Goal: Task Accomplishment & Management: Use online tool/utility

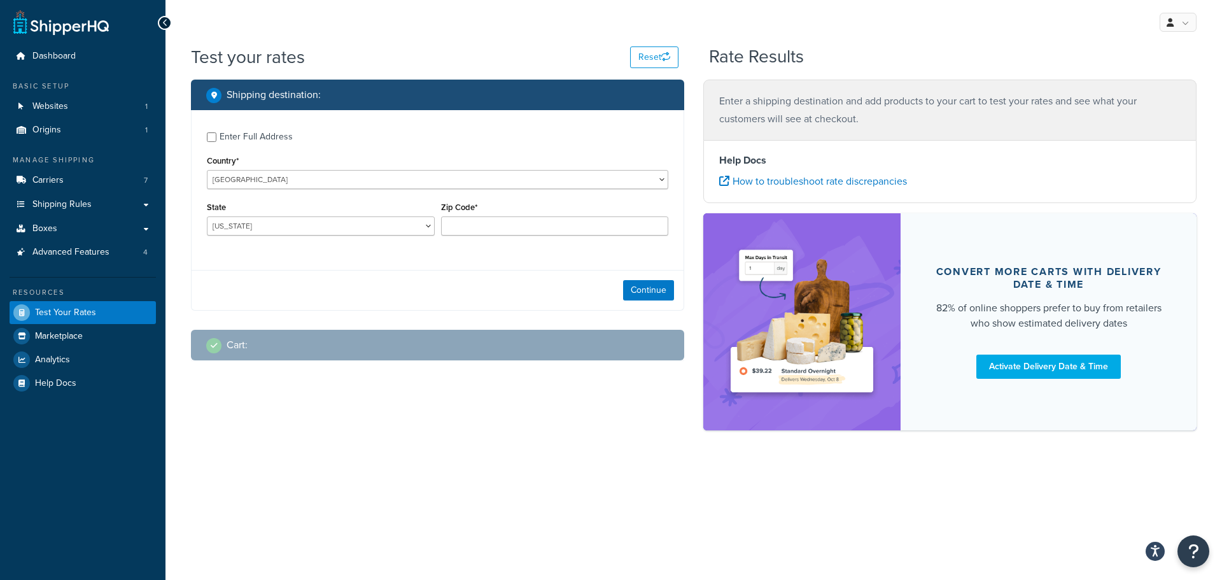
click at [235, 141] on div "Enter Full Address" at bounding box center [256, 137] width 73 height 18
click at [216, 141] on input "Enter Full Address" at bounding box center [212, 137] width 10 height 10
checkbox input "true"
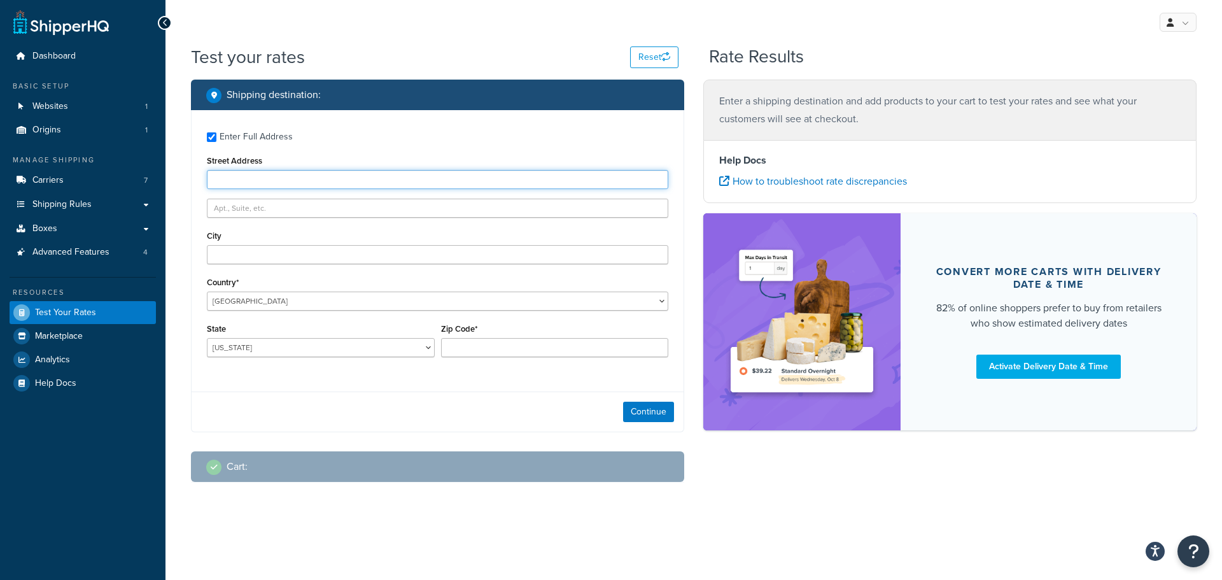
click at [277, 172] on input "Street Address" at bounding box center [437, 179] width 461 height 19
paste input "[STREET_ADDRESS]"
type input "[STREET_ADDRESS]"
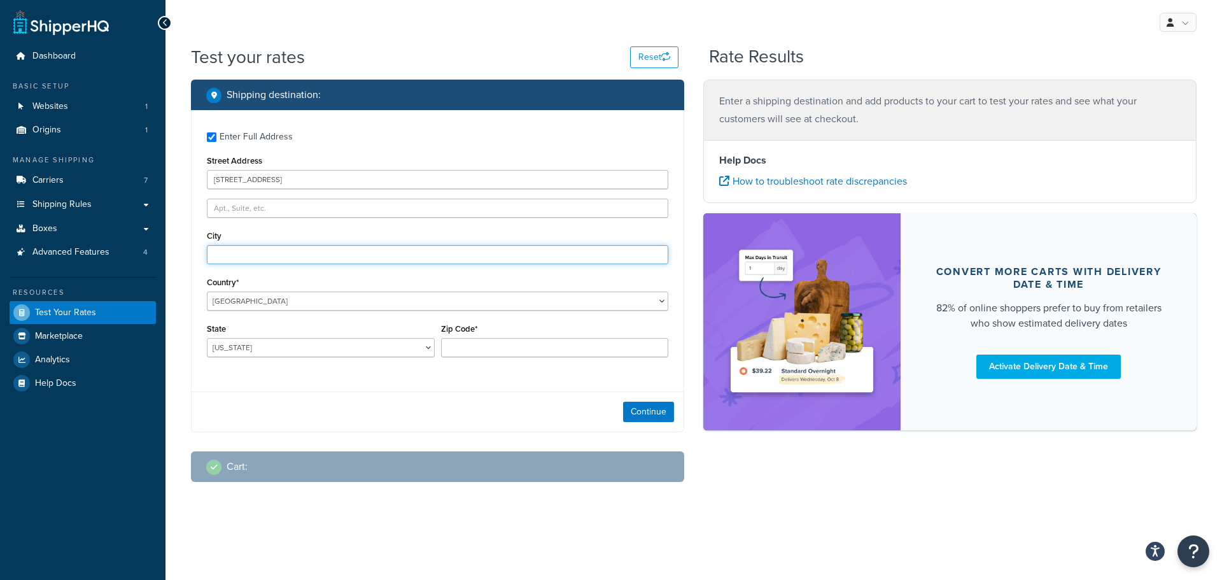
click at [253, 262] on input "City" at bounding box center [437, 254] width 461 height 19
paste input "[GEOGRAPHIC_DATA]"
type input "[GEOGRAPHIC_DATA]"
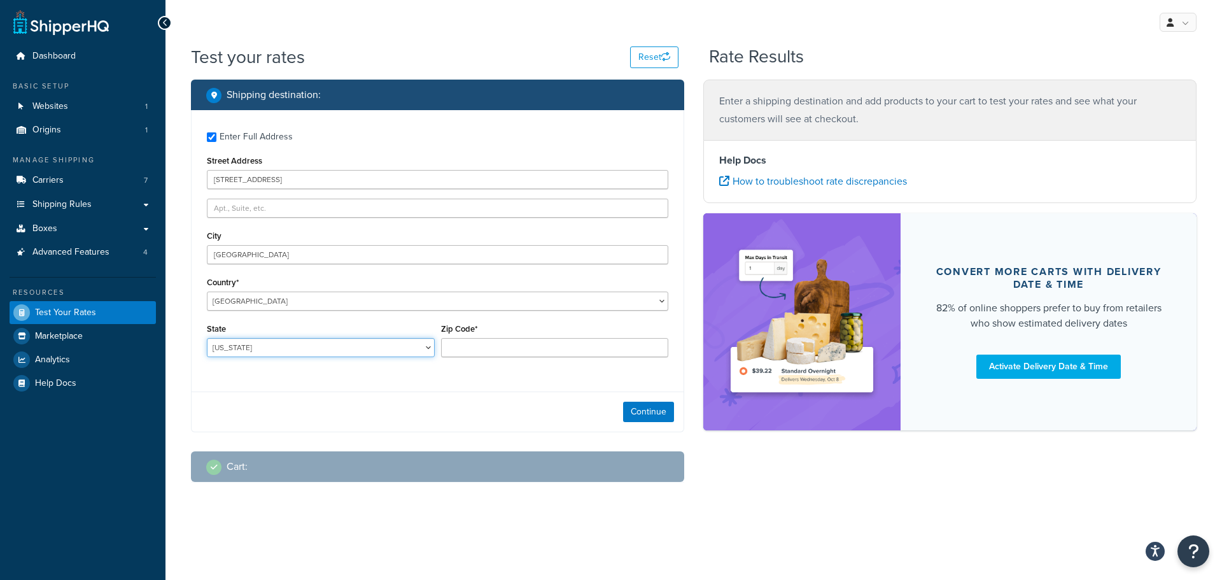
click at [304, 349] on select "[US_STATE] [US_STATE] [US_STATE] [US_STATE] [US_STATE] Armed Forces Americas Ar…" at bounding box center [321, 347] width 228 height 19
select select "CA"
click at [207, 338] on select "[US_STATE] [US_STATE] [US_STATE] [US_STATE] [US_STATE] Armed Forces Americas Ar…" at bounding box center [321, 347] width 228 height 19
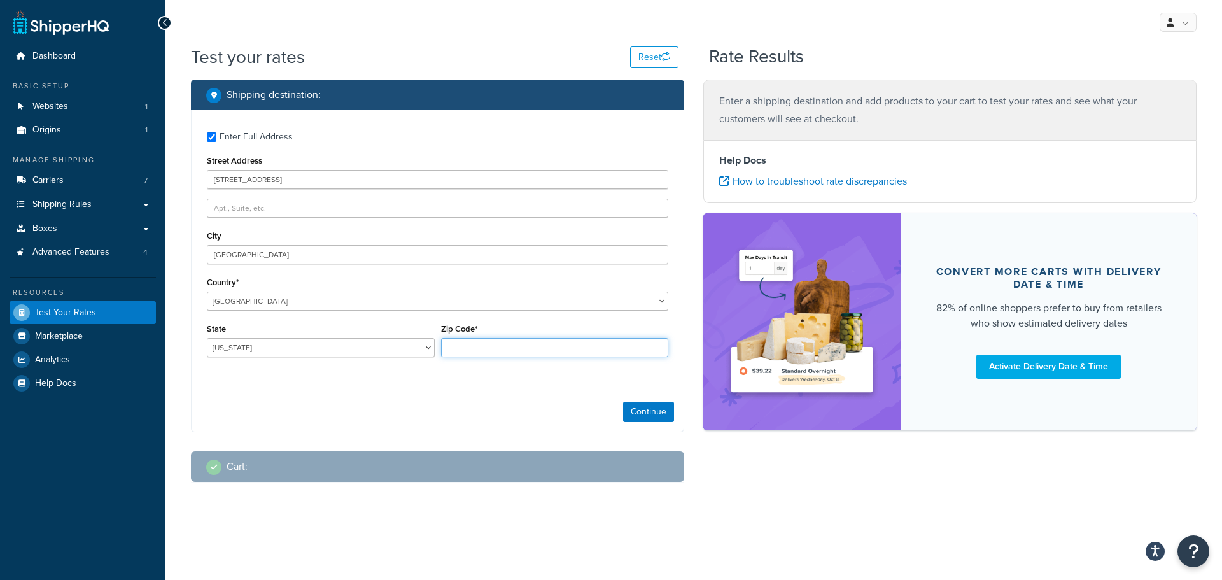
click at [500, 343] on input "Zip Code*" at bounding box center [555, 347] width 228 height 19
type input "94061"
click at [659, 416] on button "Continue" at bounding box center [648, 412] width 51 height 20
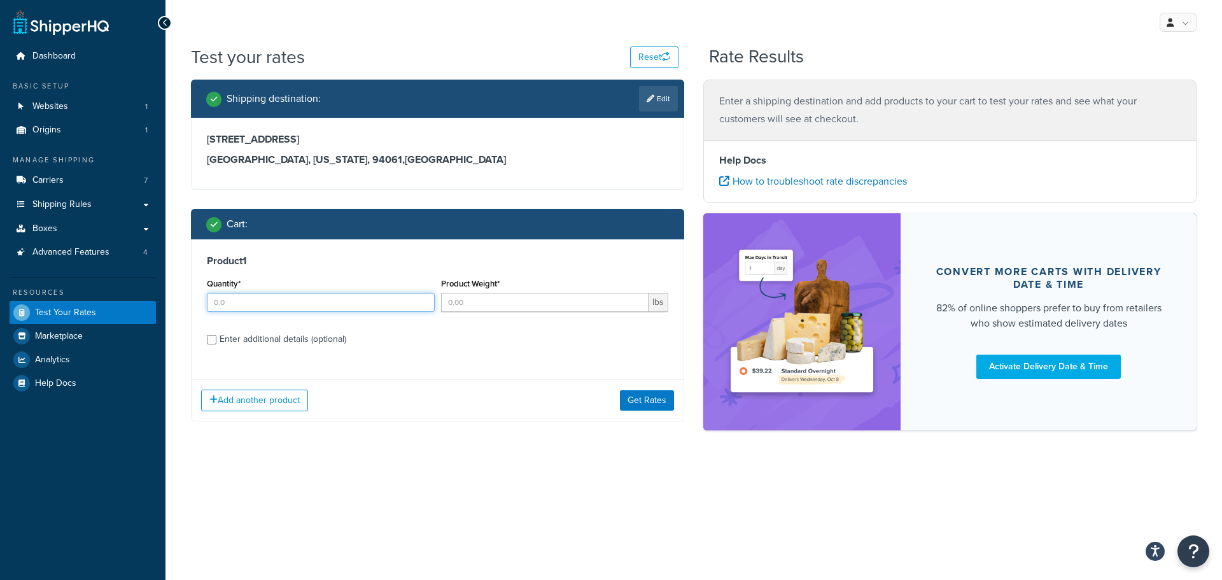
click at [254, 309] on input "Quantity*" at bounding box center [321, 302] width 228 height 19
type input "1"
click at [500, 292] on div "Product Weight* lbs" at bounding box center [555, 293] width 228 height 37
click at [499, 295] on input "Product Weight*" at bounding box center [545, 302] width 208 height 19
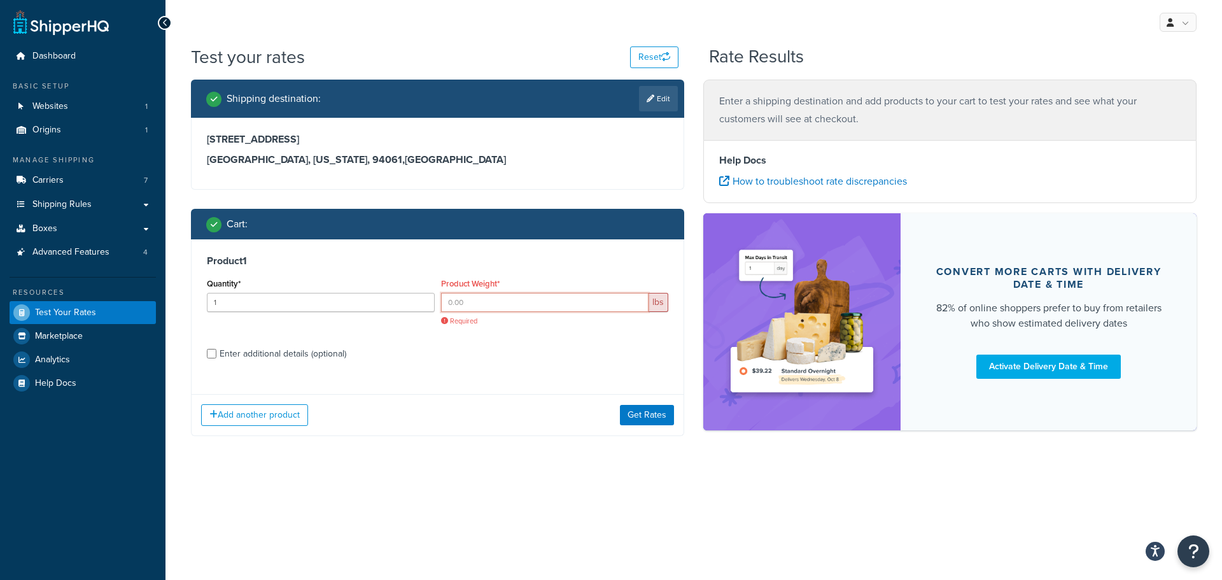
click at [474, 307] on input "Product Weight*" at bounding box center [545, 302] width 208 height 19
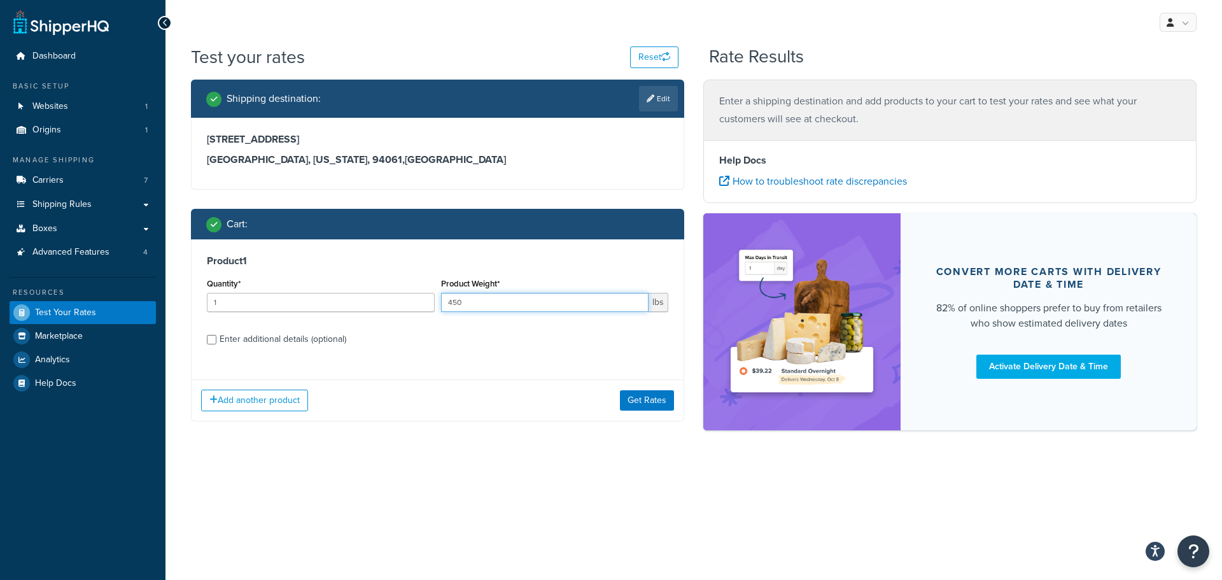
type input "450"
click at [316, 340] on div "Enter additional details (optional)" at bounding box center [283, 339] width 127 height 18
click at [216, 340] on input "Enter additional details (optional)" at bounding box center [212, 340] width 10 height 10
checkbox input "true"
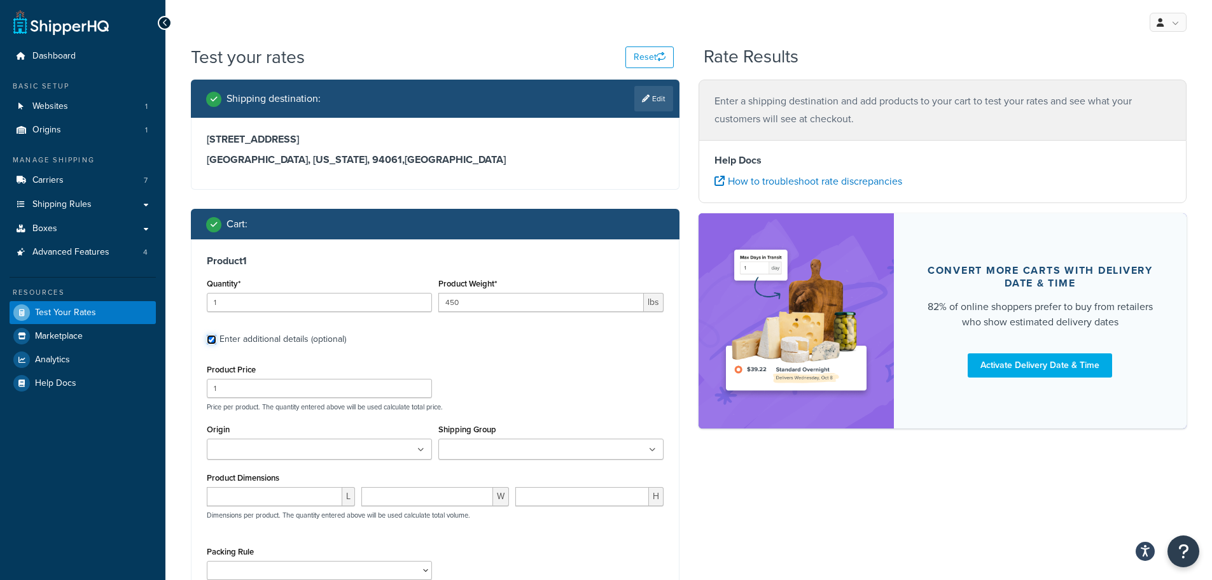
scroll to position [165, 0]
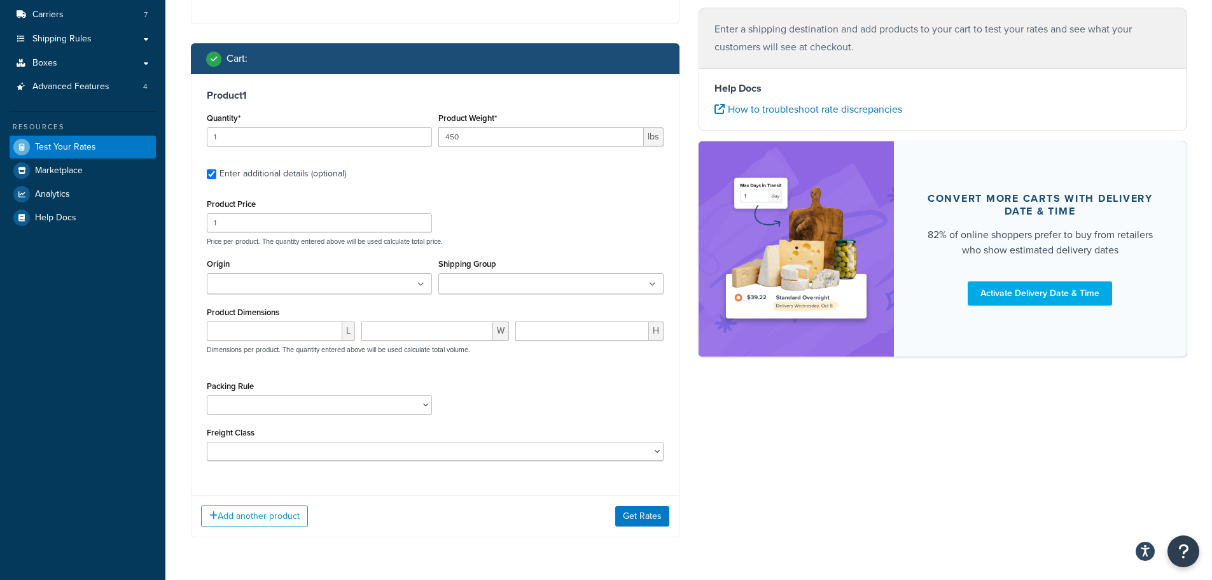
click at [249, 342] on div "L" at bounding box center [281, 335] width 155 height 29
click at [260, 331] on input "number" at bounding box center [275, 330] width 136 height 19
type input "96"
type input "32"
type input "3"
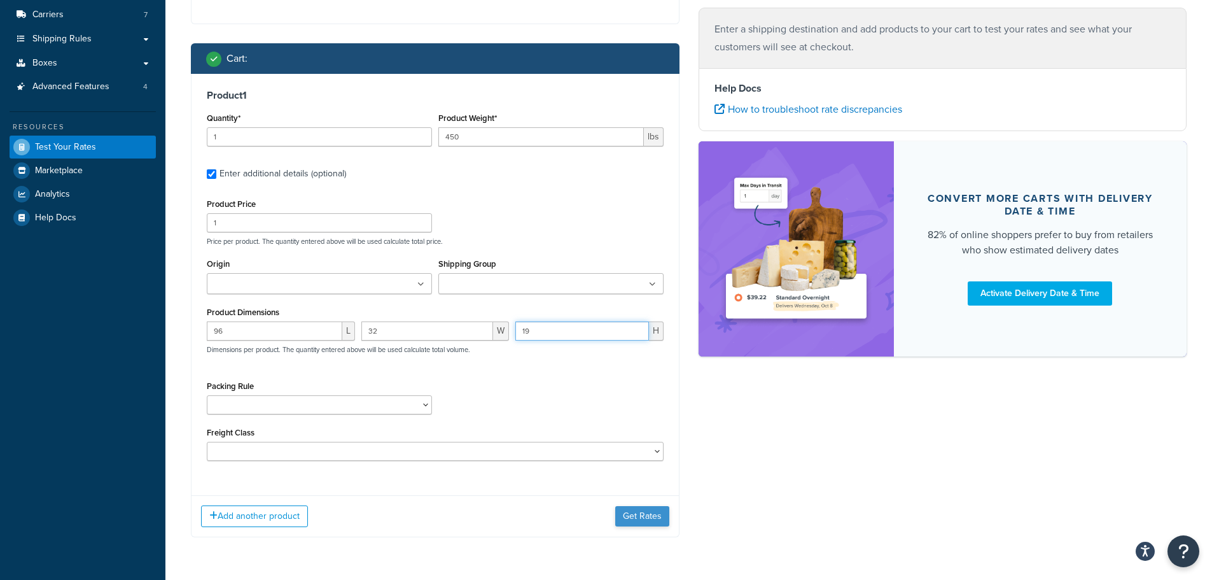
type input "19"
click at [632, 510] on button "Get Rates" at bounding box center [642, 516] width 54 height 20
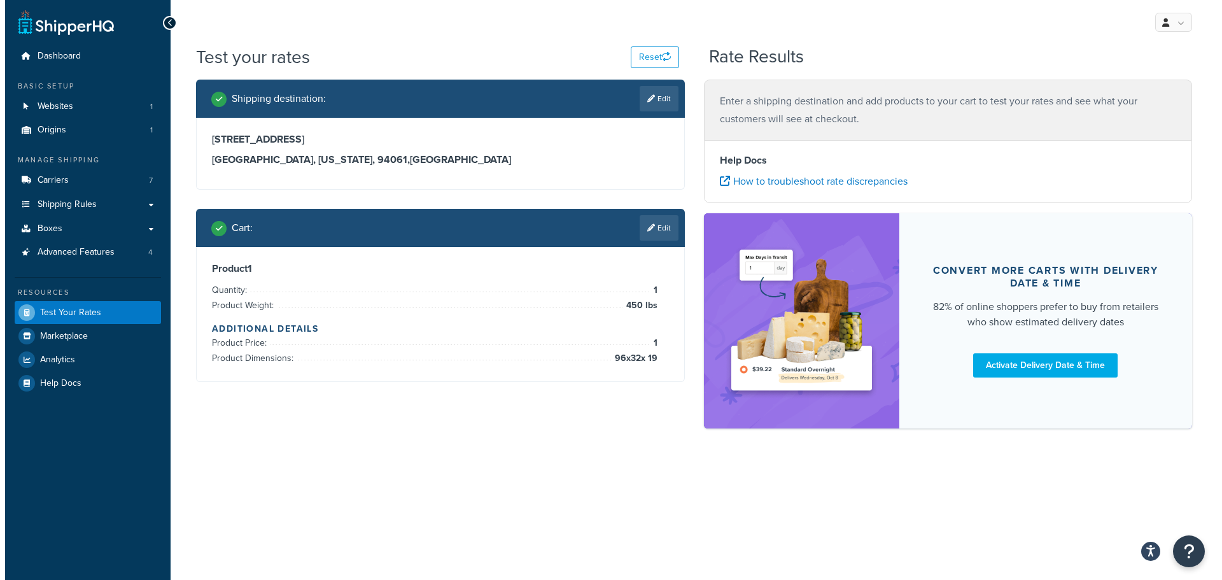
scroll to position [0, 0]
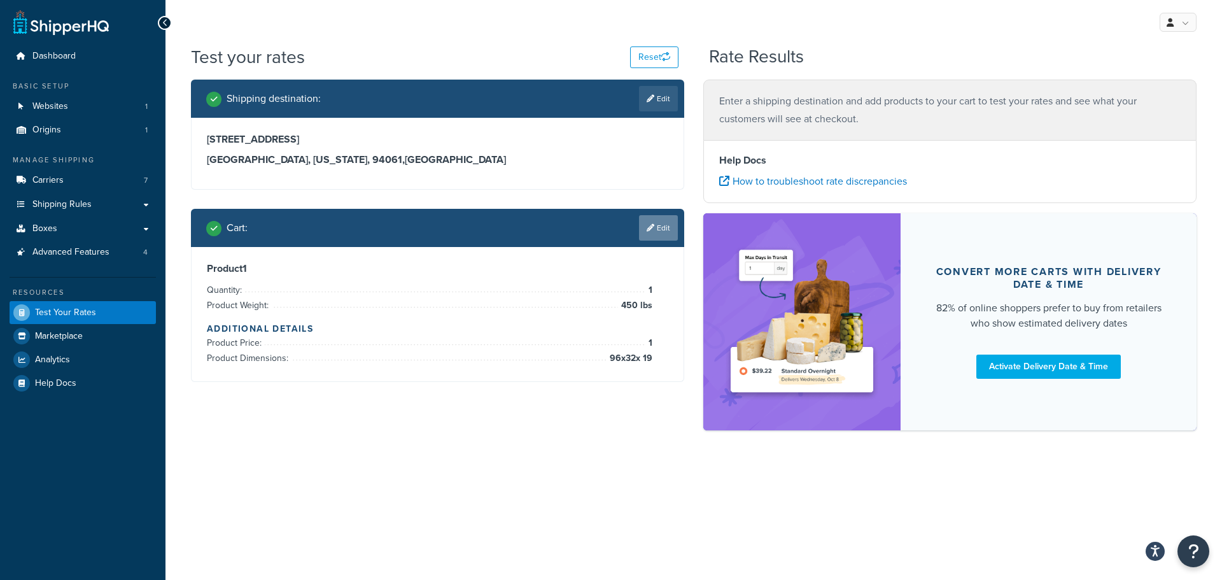
click at [655, 225] on link "Edit" at bounding box center [658, 227] width 39 height 25
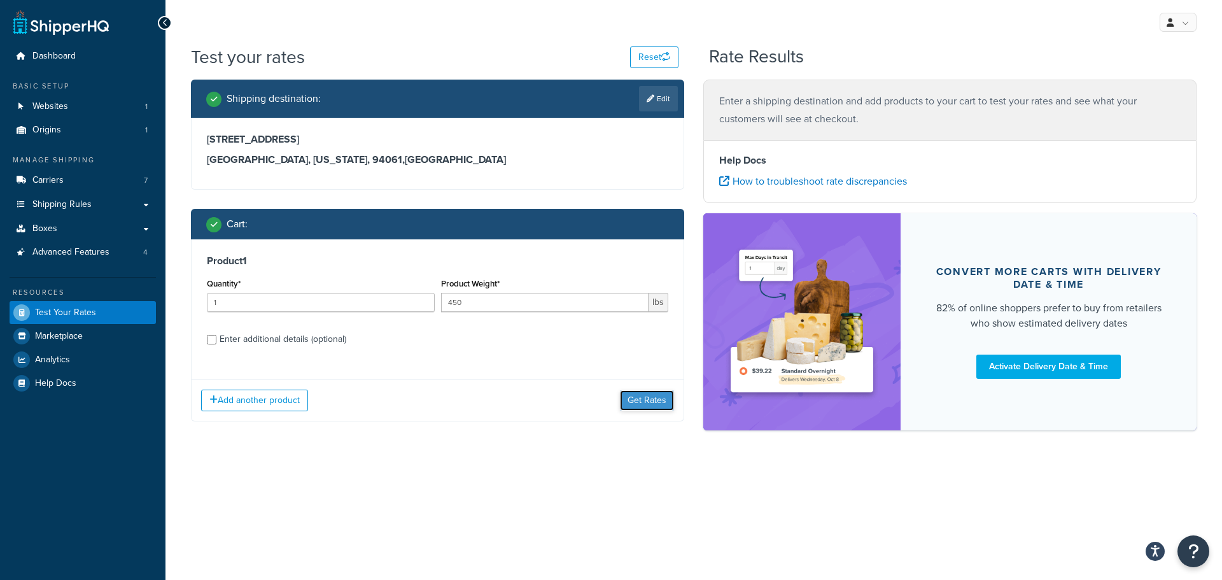
click at [653, 396] on button "Get Rates" at bounding box center [647, 400] width 54 height 20
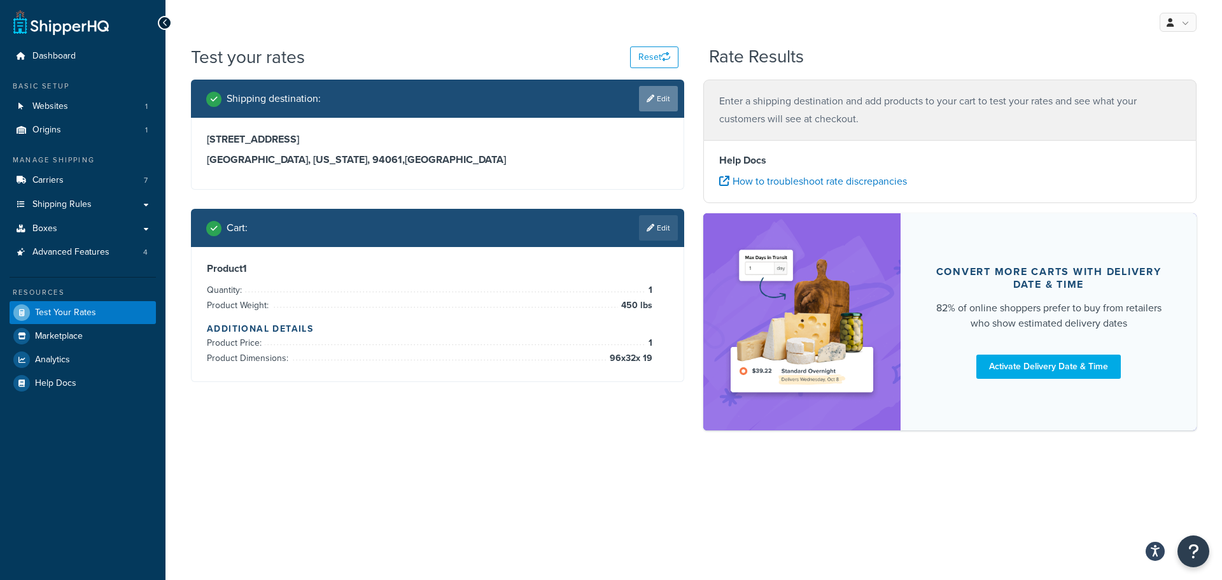
click at [662, 101] on link "Edit" at bounding box center [658, 98] width 39 height 25
select select "CA"
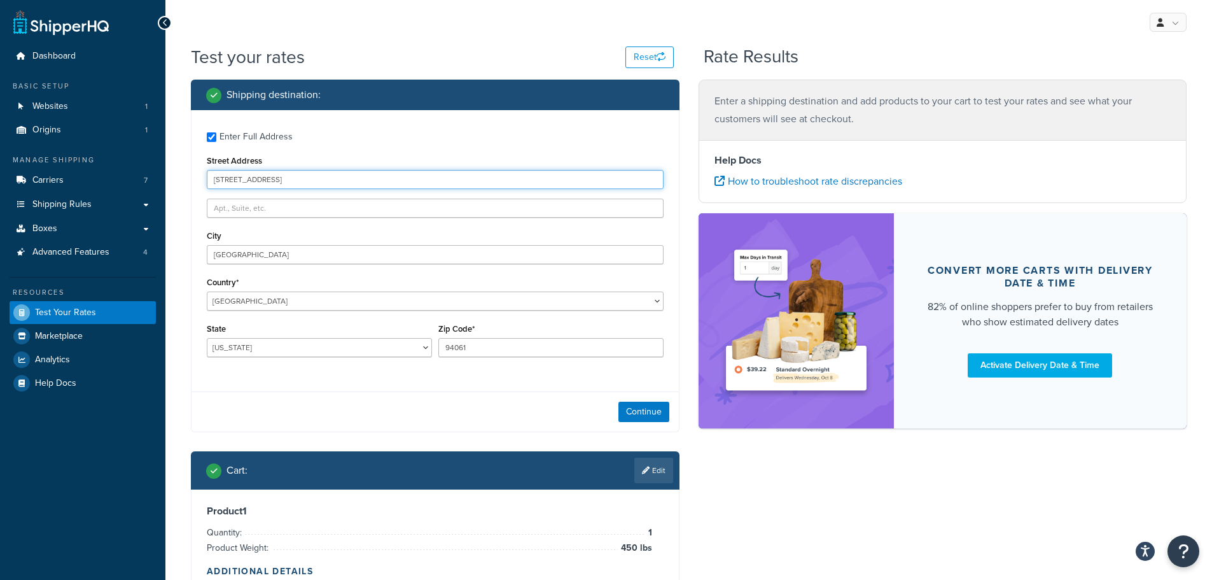
click at [289, 181] on input "[STREET_ADDRESS]" at bounding box center [435, 179] width 457 height 19
type input "[STREET_ADDRESS]"
click at [634, 403] on button "Continue" at bounding box center [644, 412] width 51 height 20
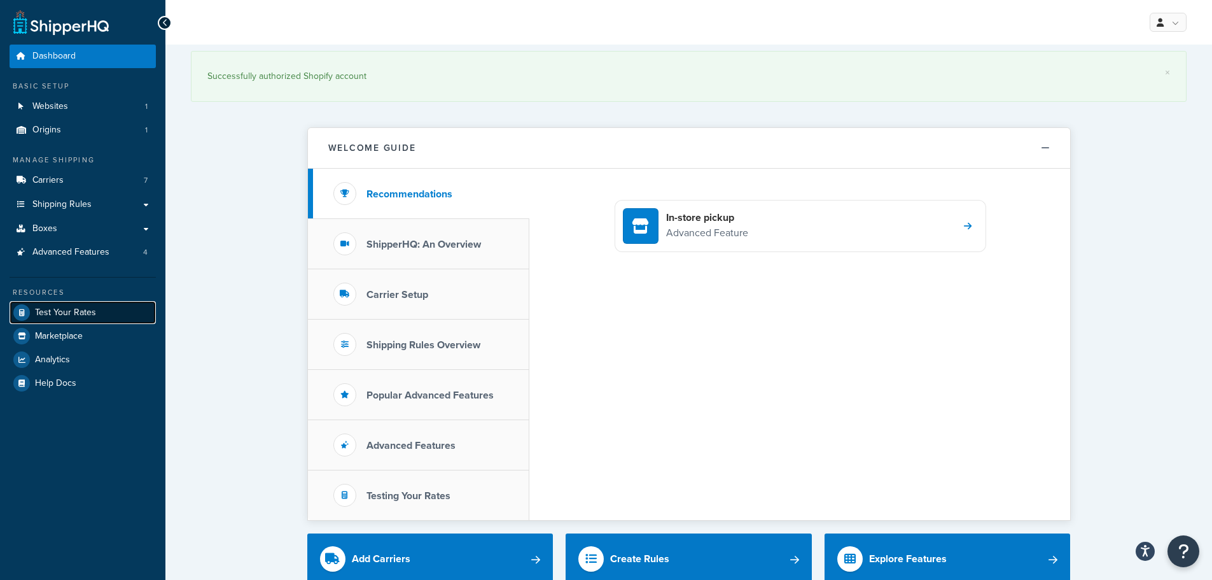
click at [69, 304] on link "Test Your Rates" at bounding box center [83, 312] width 146 height 23
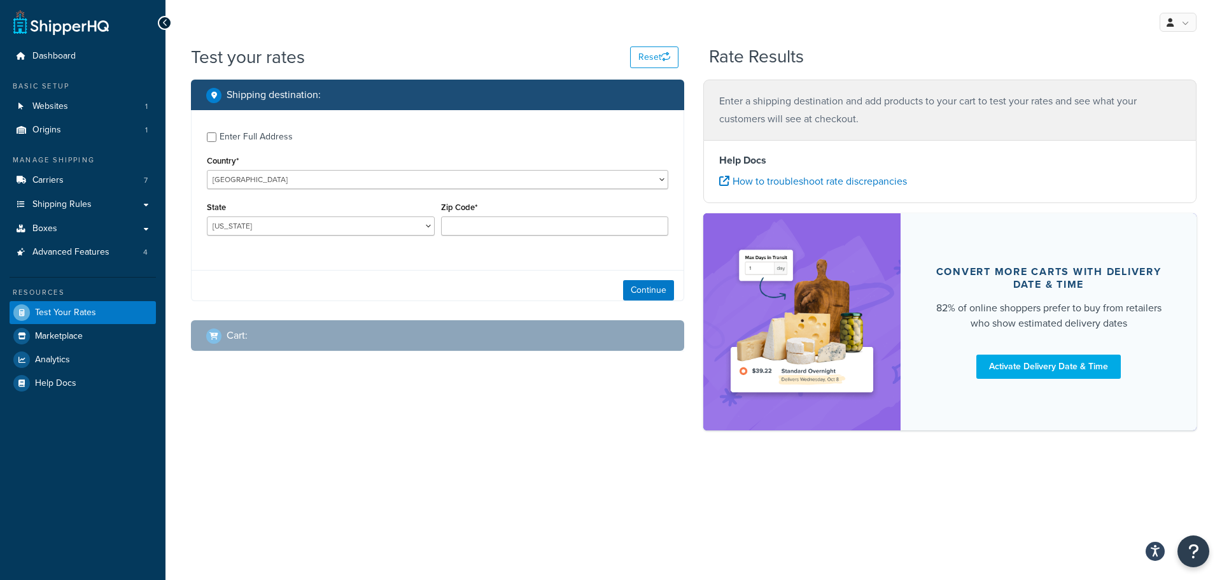
click at [255, 137] on div "Enter Full Address" at bounding box center [256, 137] width 73 height 18
click at [216, 137] on input "Enter Full Address" at bounding box center [212, 137] width 10 height 10
checkbox input "true"
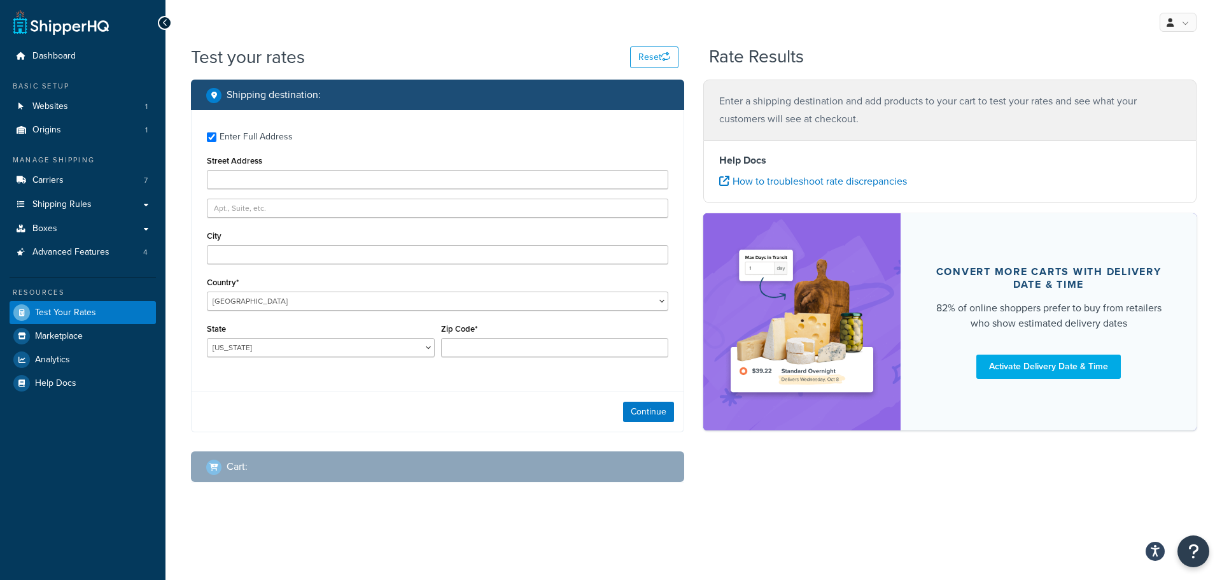
click at [274, 167] on div "Street Address" at bounding box center [437, 170] width 461 height 37
click at [275, 174] on input "Street Address" at bounding box center [437, 179] width 461 height 19
paste input "[STREET_ADDRESS]"
type input "[STREET_ADDRESS]"
drag, startPoint x: 254, startPoint y: 254, endPoint x: 247, endPoint y: 256, distance: 7.3
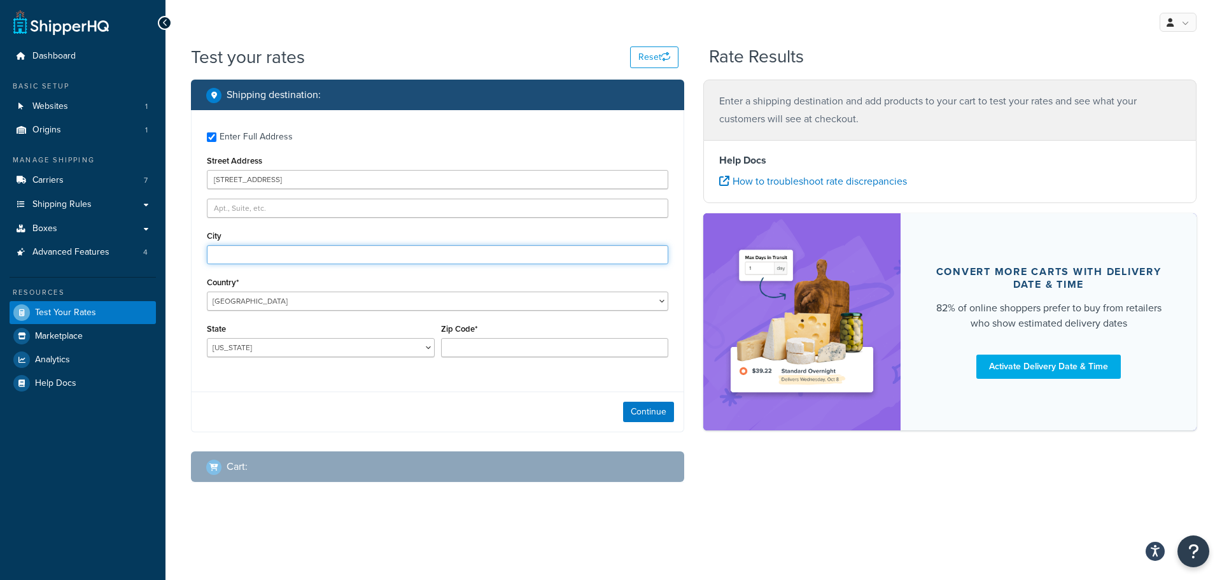
click at [254, 254] on input "City" at bounding box center [437, 254] width 461 height 19
paste input "[GEOGRAPHIC_DATA]"
type input "[GEOGRAPHIC_DATA]"
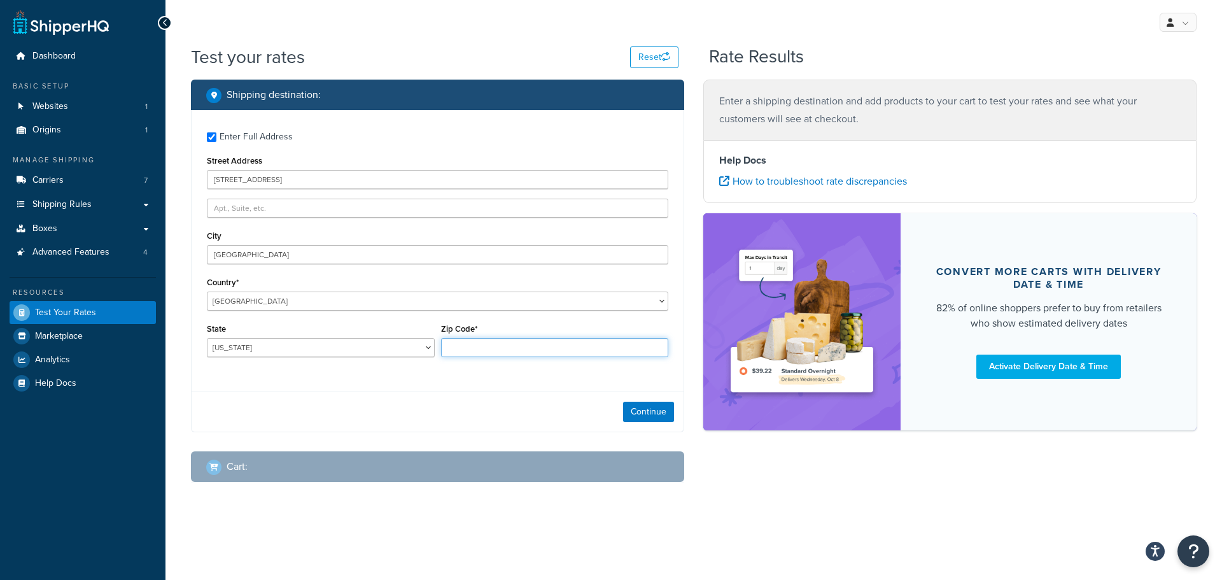
click at [501, 347] on input "Zip Code*" at bounding box center [555, 347] width 228 height 19
paste input "94061"
type input "94061"
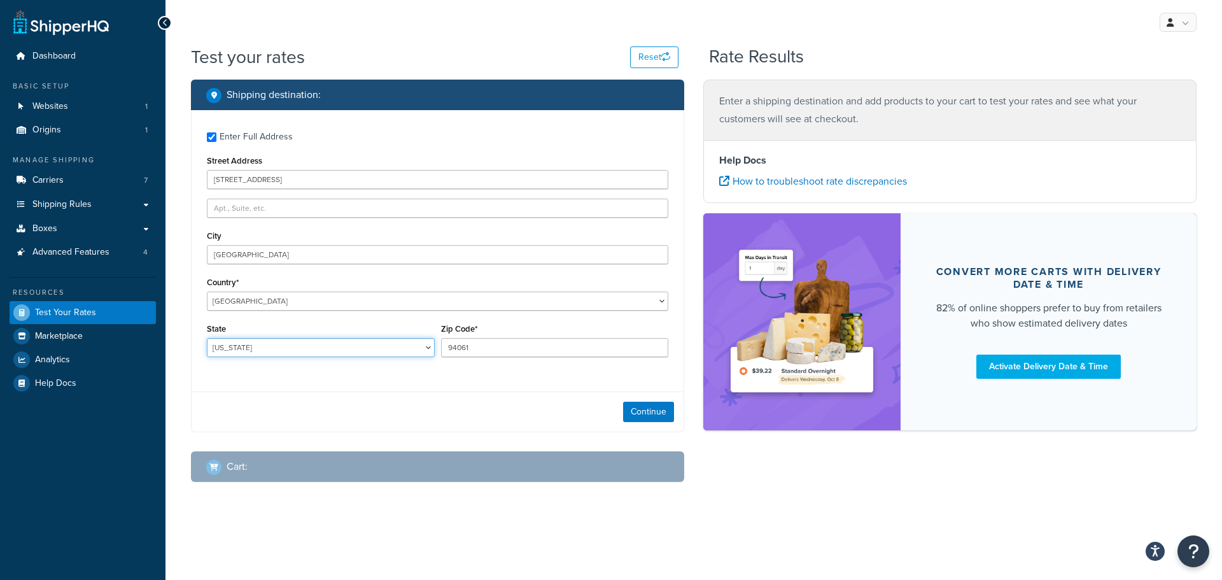
click at [277, 347] on select "[US_STATE] [US_STATE] [US_STATE] [US_STATE] [US_STATE] Armed Forces Americas Ar…" at bounding box center [321, 347] width 228 height 19
select select "CA"
click at [207, 338] on select "[US_STATE] [US_STATE] [US_STATE] [US_STATE] [US_STATE] Armed Forces Americas Ar…" at bounding box center [321, 347] width 228 height 19
click at [645, 405] on button "Continue" at bounding box center [648, 412] width 51 height 20
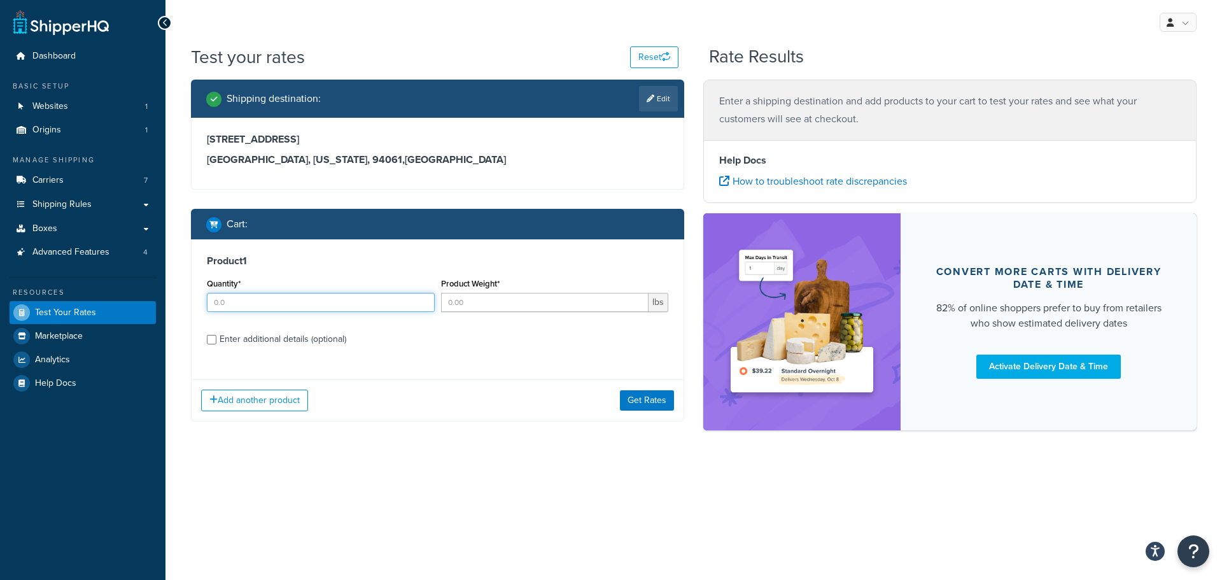
click at [290, 301] on input "Quantity*" at bounding box center [321, 302] width 228 height 19
type input "1"
type input "450"
click at [254, 343] on div "Enter additional details (optional)" at bounding box center [283, 339] width 127 height 18
click at [216, 343] on input "Enter additional details (optional)" at bounding box center [212, 340] width 10 height 10
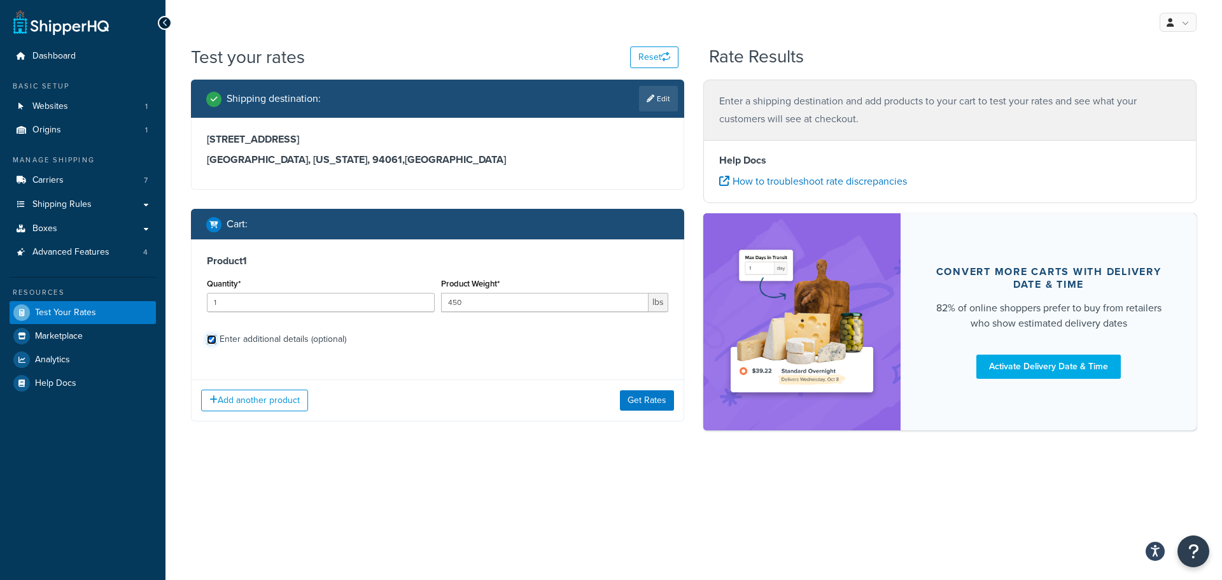
checkbox input "true"
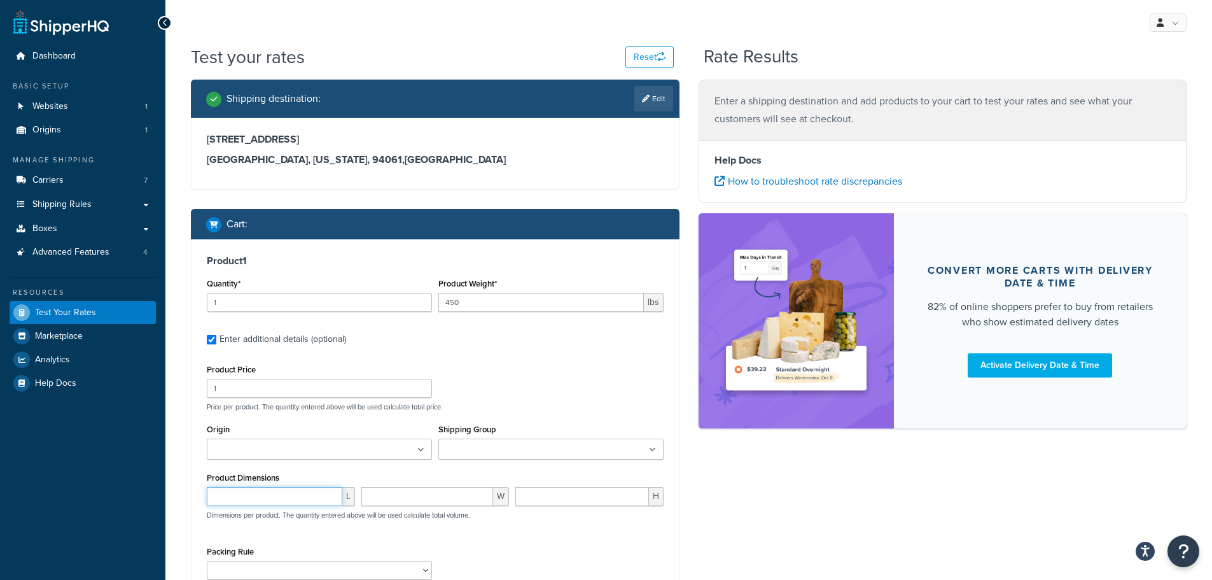
click at [264, 502] on input "number" at bounding box center [275, 496] width 136 height 19
type input "96"
type input "32"
type input "19"
click at [597, 358] on div "Product 1 Quantity* 1 Product Weight* 450 lbs Enter additional details (optiona…" at bounding box center [435, 445] width 487 height 412
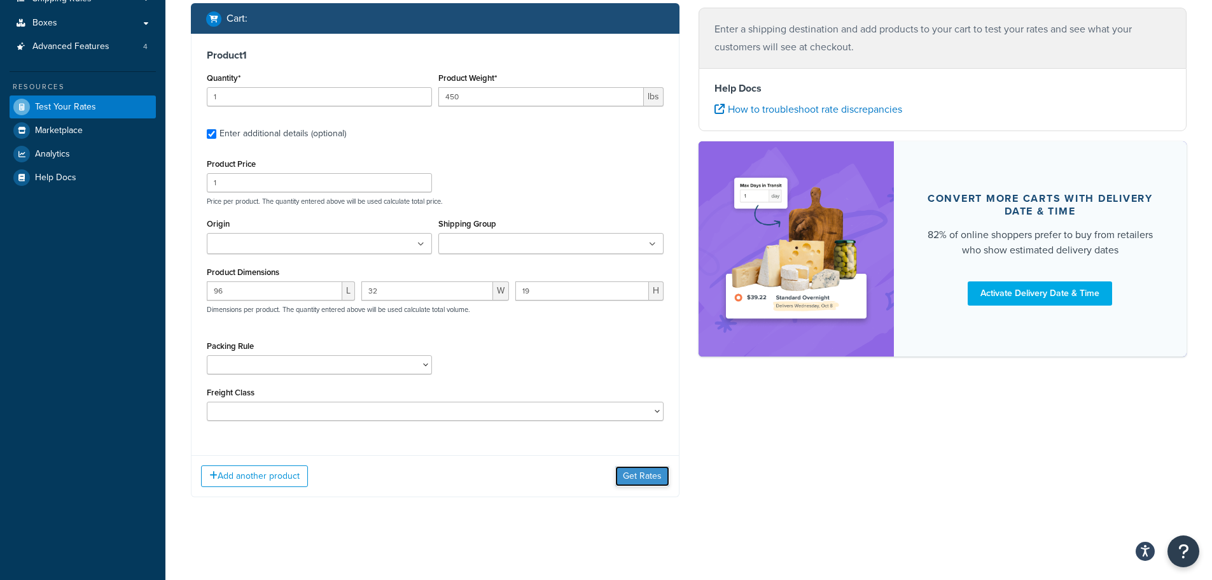
click at [643, 475] on button "Get Rates" at bounding box center [642, 476] width 54 height 20
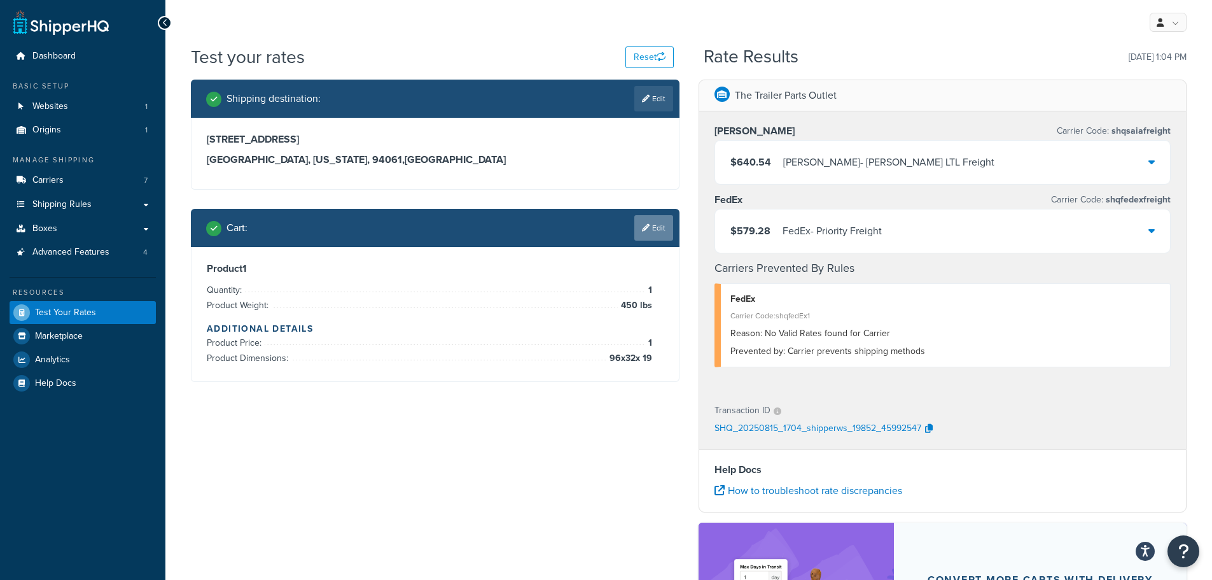
click at [659, 220] on link "Edit" at bounding box center [653, 227] width 39 height 25
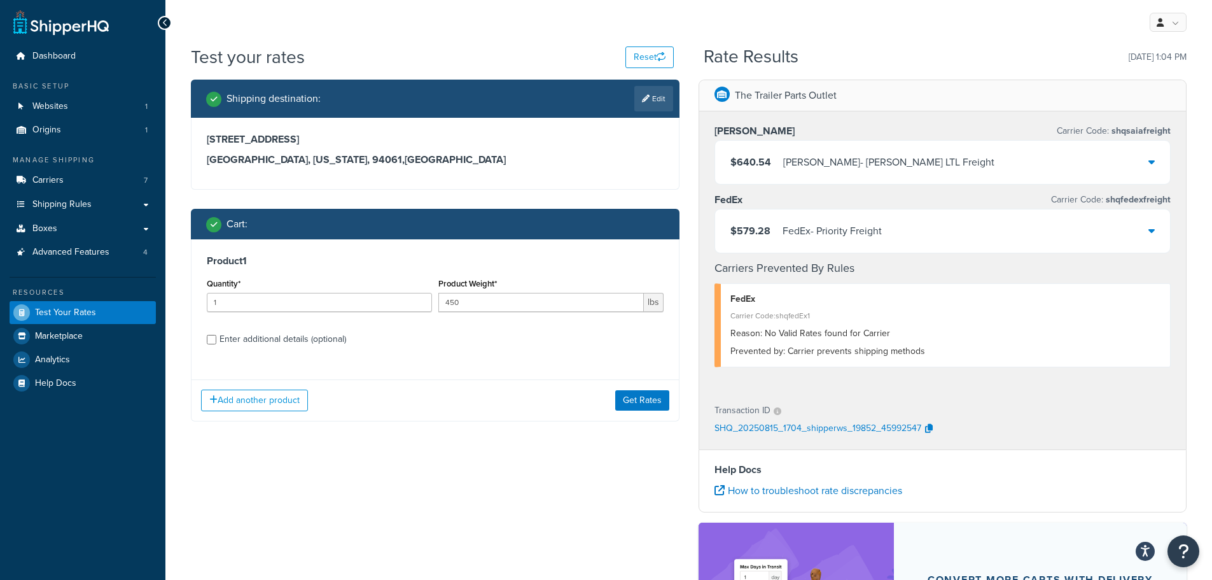
click at [294, 339] on div "Enter additional details (optional)" at bounding box center [283, 339] width 127 height 18
click at [216, 339] on input "Enter additional details (optional)" at bounding box center [212, 340] width 10 height 10
checkbox input "true"
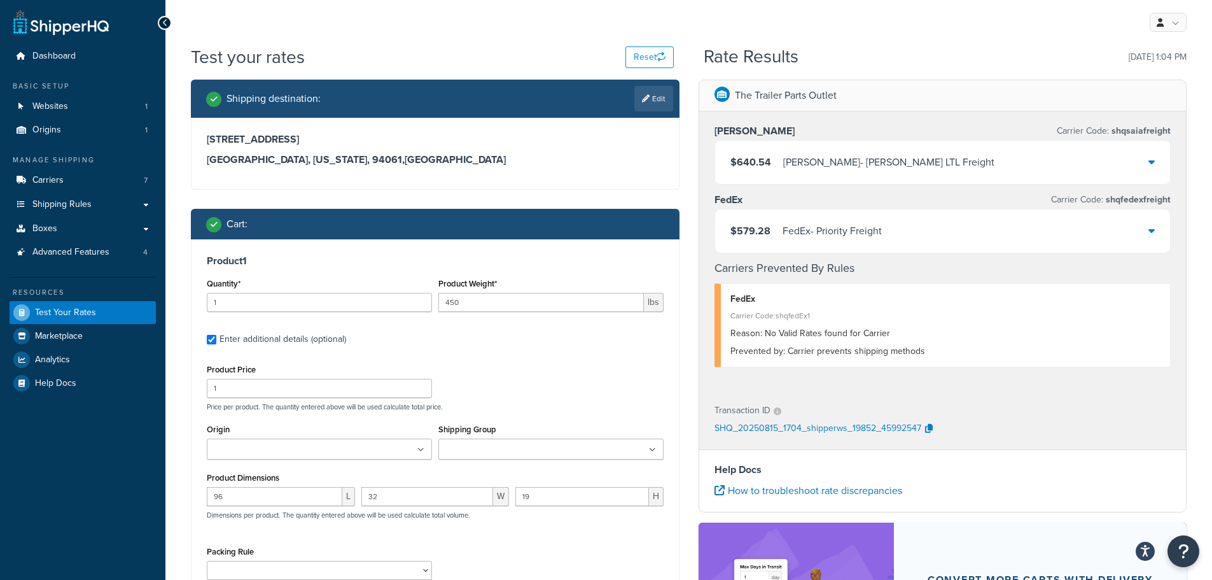
click at [895, 237] on div "$579.28 FedEx - Priority Freight" at bounding box center [943, 230] width 456 height 43
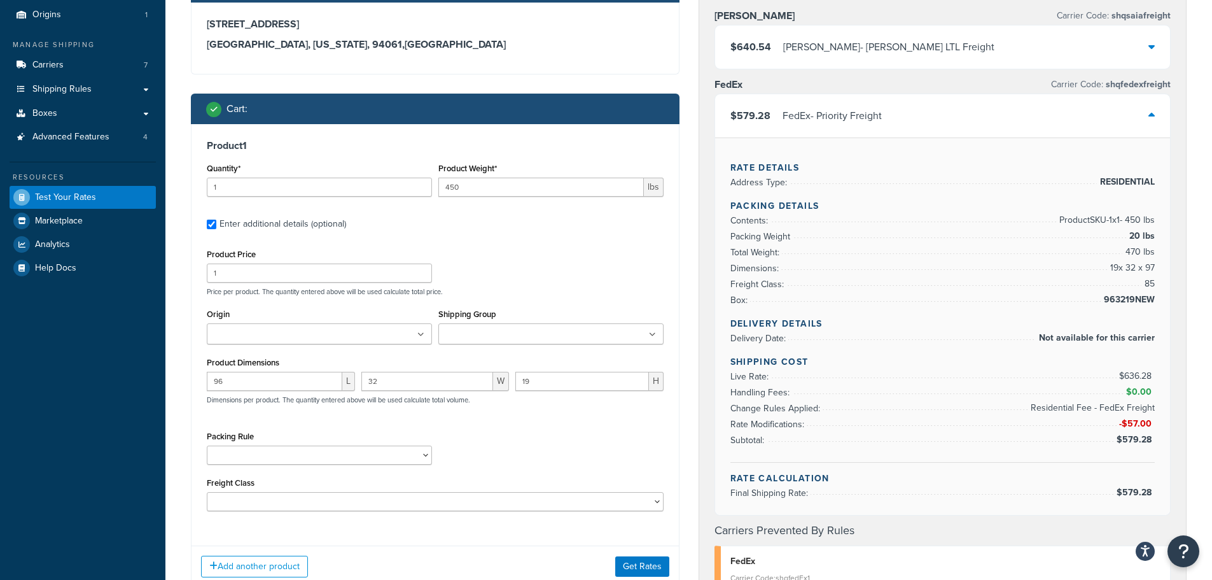
scroll to position [127, 0]
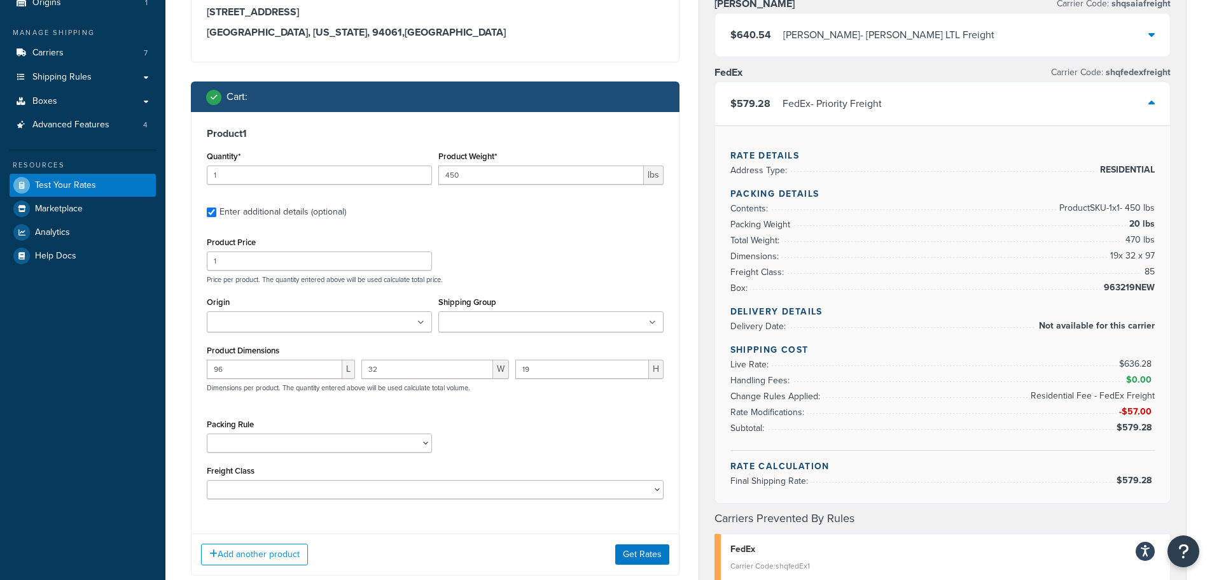
click at [494, 323] on input "Shipping Group" at bounding box center [498, 323] width 113 height 14
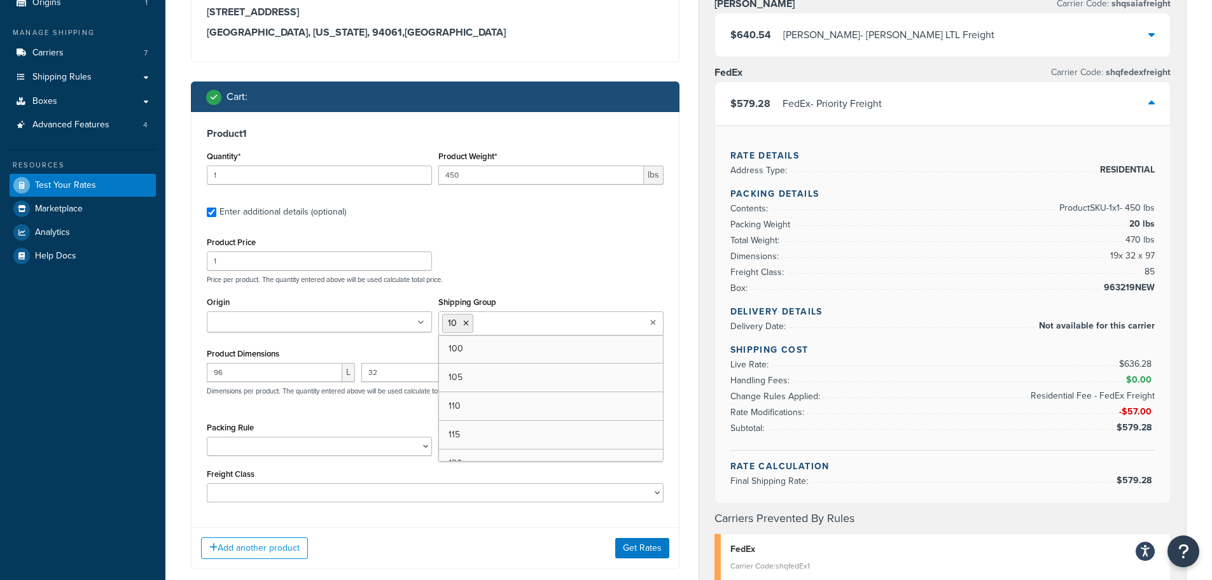
click at [577, 258] on div "Product Price 1 Price per product. The quantity entered above will be used calc…" at bounding box center [435, 259] width 463 height 50
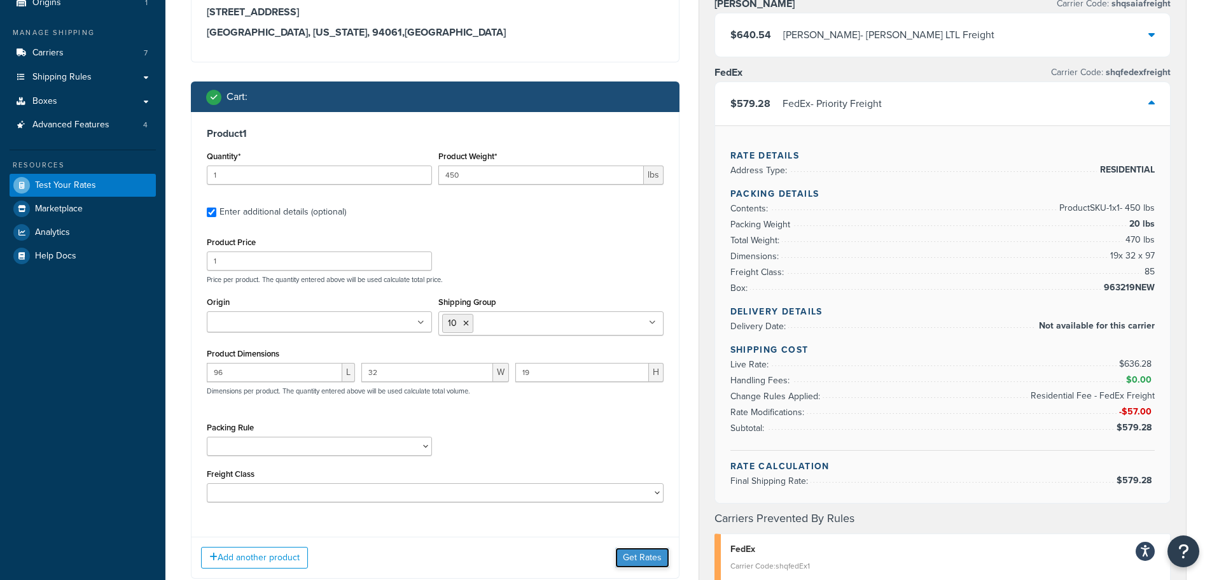
click at [654, 549] on button "Get Rates" at bounding box center [642, 557] width 54 height 20
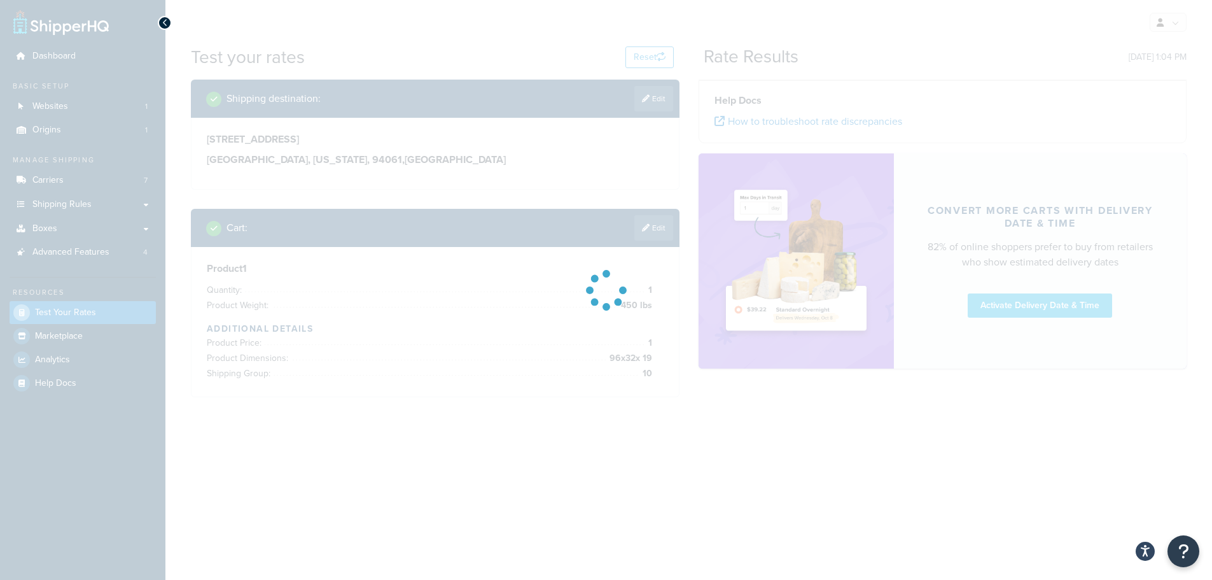
scroll to position [0, 0]
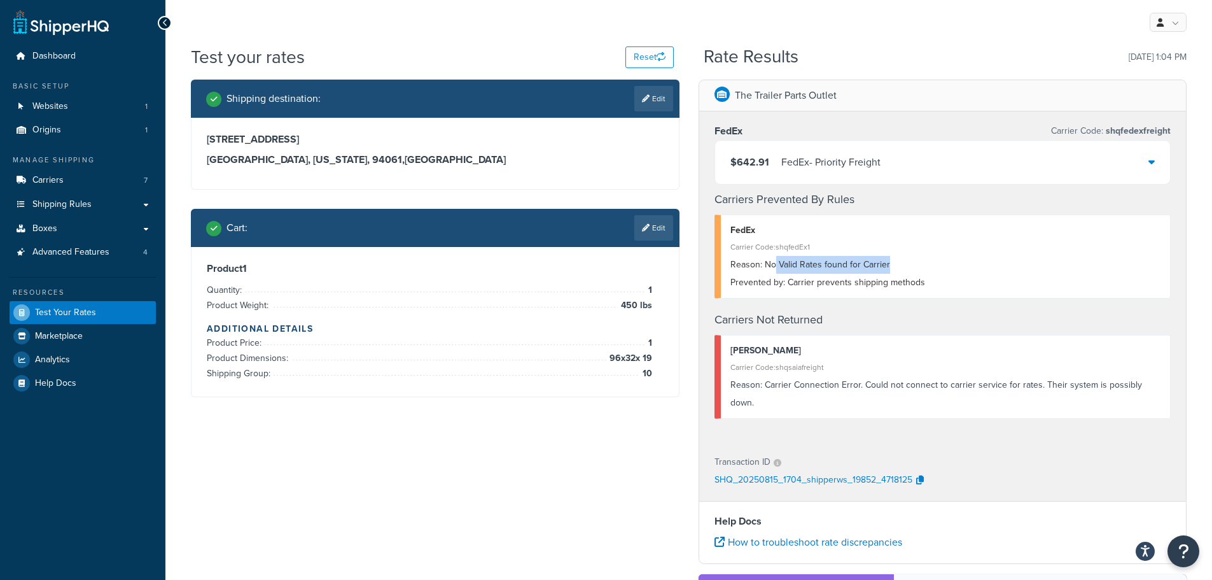
drag, startPoint x: 773, startPoint y: 262, endPoint x: 927, endPoint y: 262, distance: 154.6
click at [927, 262] on div "Reason: No Valid Rates found for Carrier" at bounding box center [946, 265] width 431 height 18
click at [923, 269] on div "Reason: No Valid Rates found for Carrier" at bounding box center [946, 265] width 431 height 18
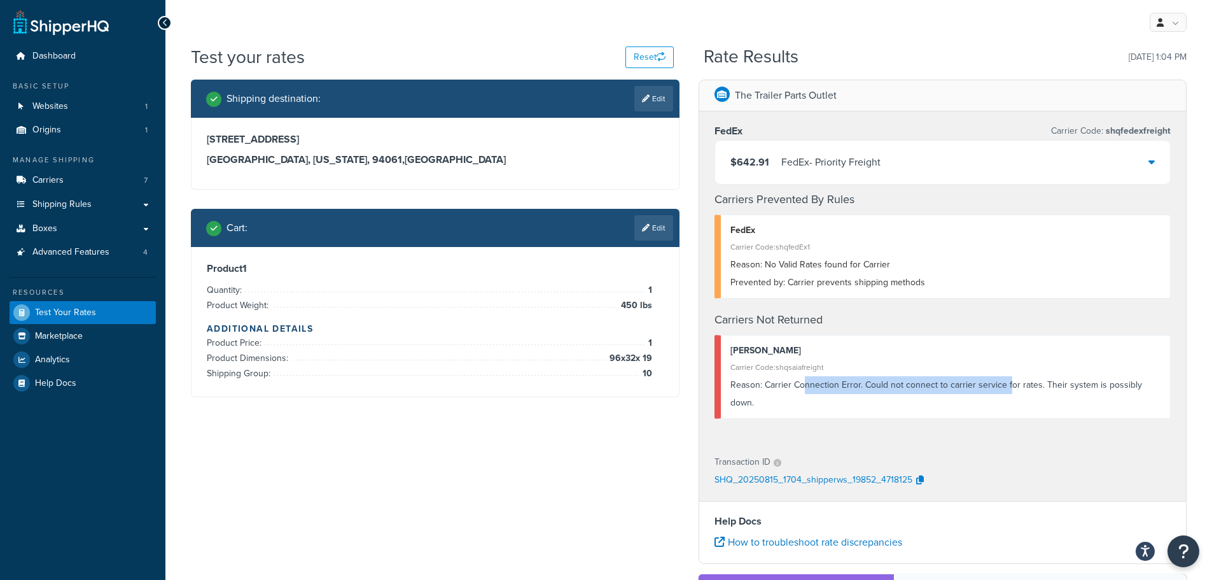
drag, startPoint x: 860, startPoint y: 383, endPoint x: 1007, endPoint y: 389, distance: 147.8
click at [1007, 389] on div "Reason: Carrier Connection Error. Could not connect to carrier service for rate…" at bounding box center [946, 394] width 431 height 36
click at [785, 158] on div "FedEx - Priority Freight" at bounding box center [830, 162] width 99 height 18
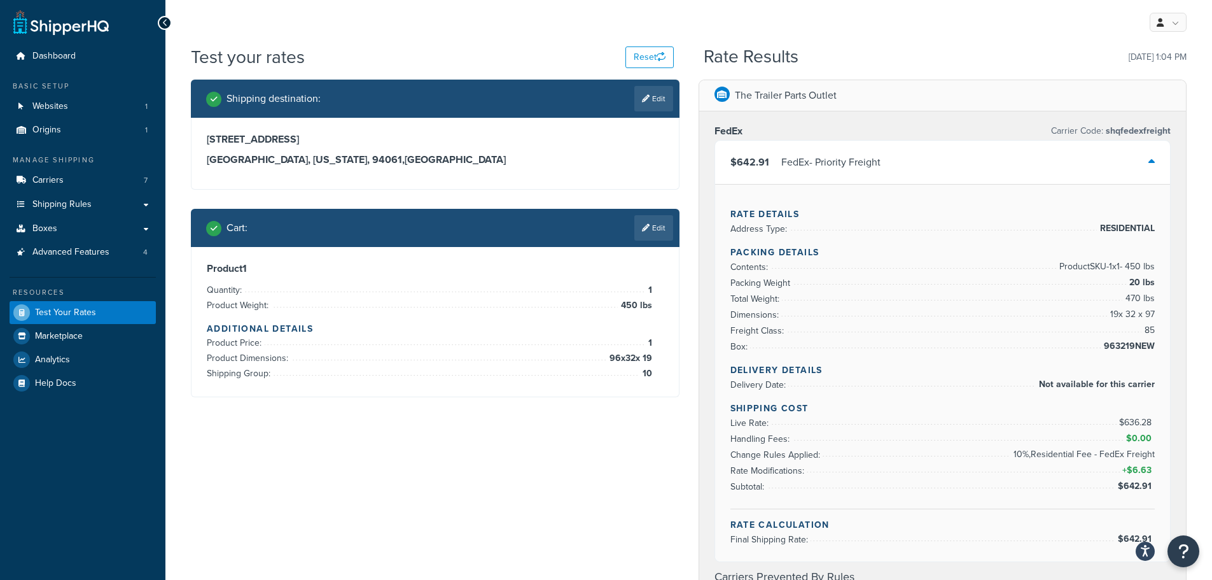
drag, startPoint x: 668, startPoint y: 92, endPoint x: 627, endPoint y: 120, distance: 49.1
click at [668, 92] on link "Edit" at bounding box center [653, 98] width 39 height 25
select select "CA"
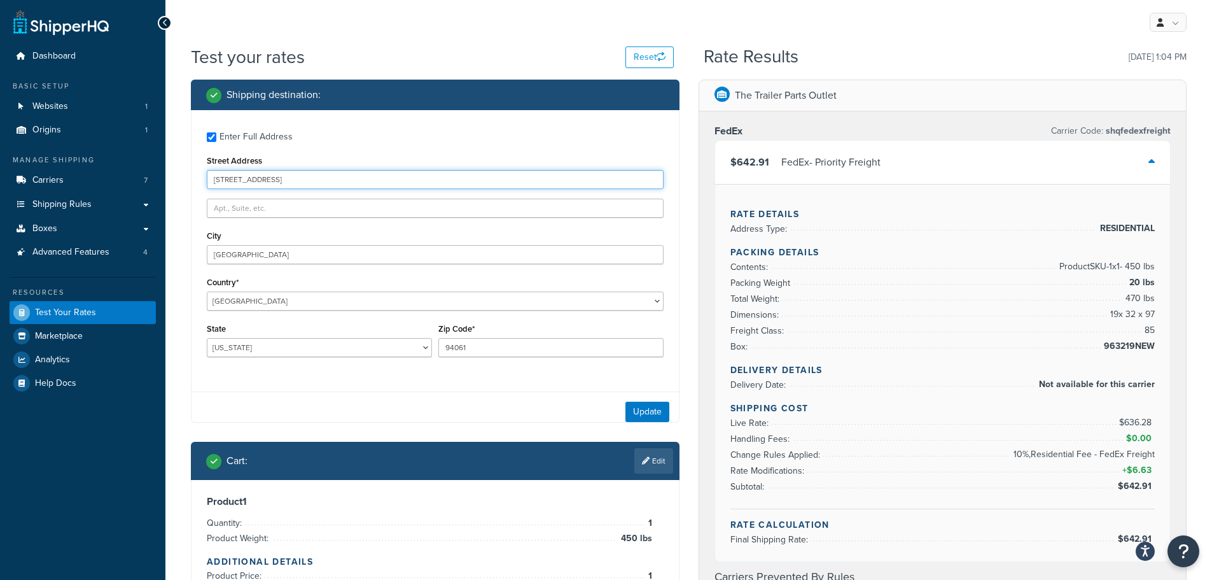
drag, startPoint x: 308, startPoint y: 185, endPoint x: 167, endPoint y: 190, distance: 141.3
paste input "586 Ingman Court"
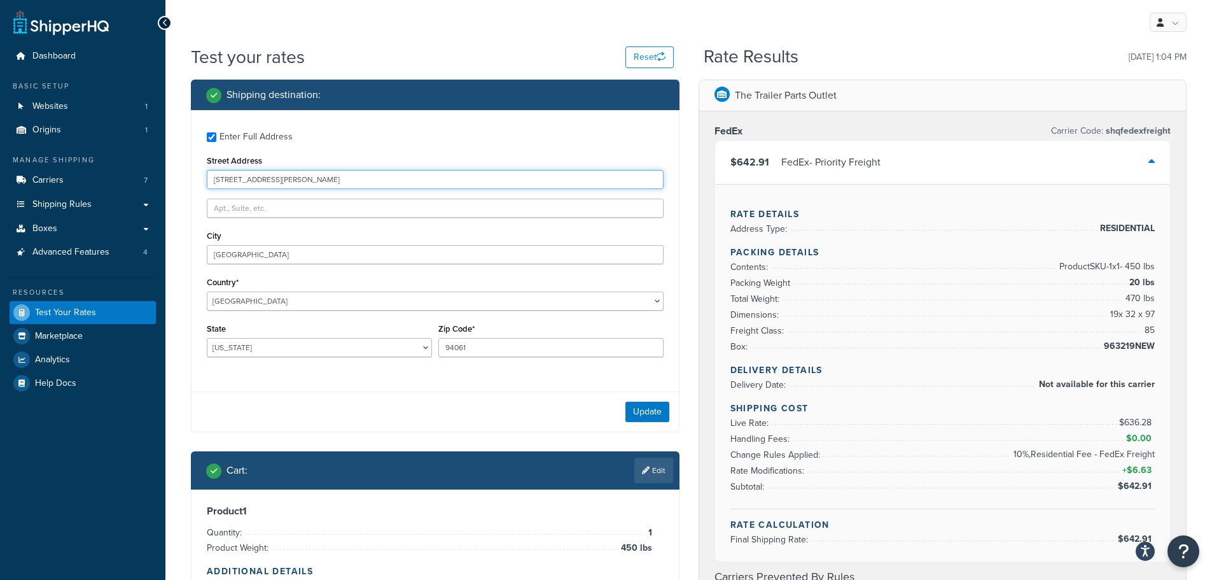
type input "586 Ingman Court"
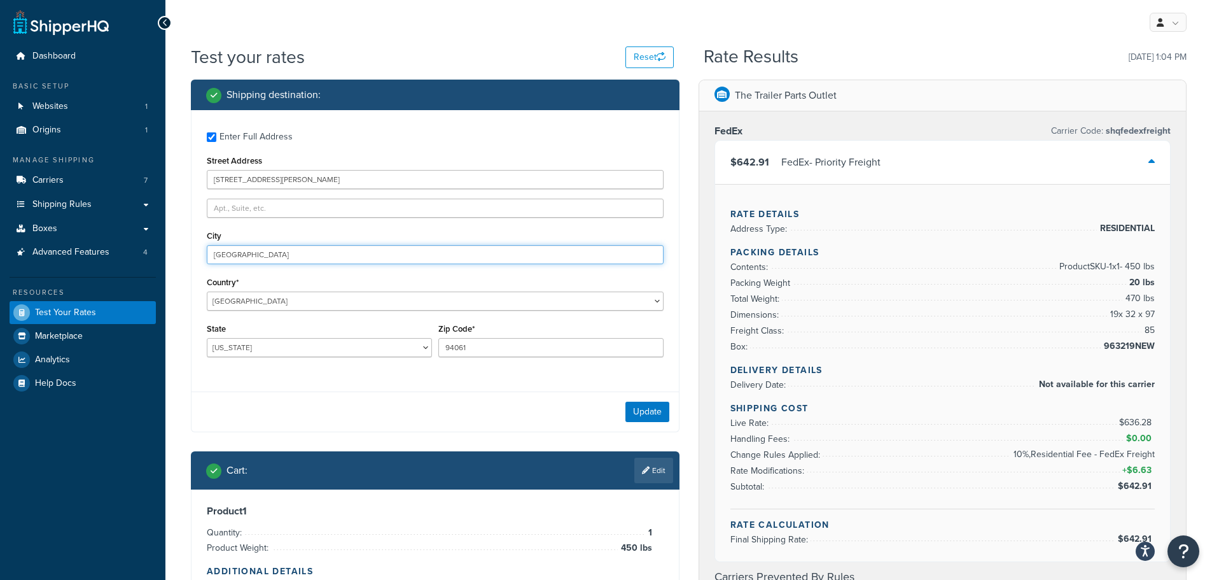
drag, startPoint x: 277, startPoint y: 261, endPoint x: 164, endPoint y: 262, distance: 113.3
paste input "Marina"
type input "Marina"
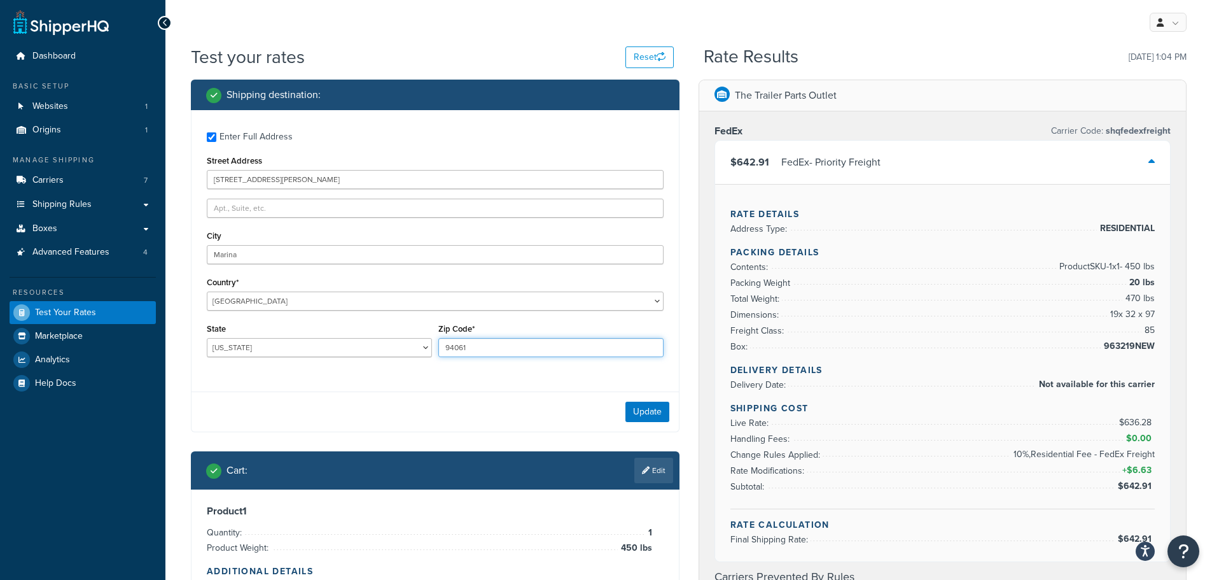
drag, startPoint x: 399, startPoint y: 349, endPoint x: 389, endPoint y: 349, distance: 10.2
click at [389, 349] on div "State Alabama Alaska American Samoa Arizona Arkansas Armed Forces Americas Arme…" at bounding box center [435, 343] width 463 height 46
paste input "3933"
type input "93933"
click at [650, 409] on button "Update" at bounding box center [648, 412] width 44 height 20
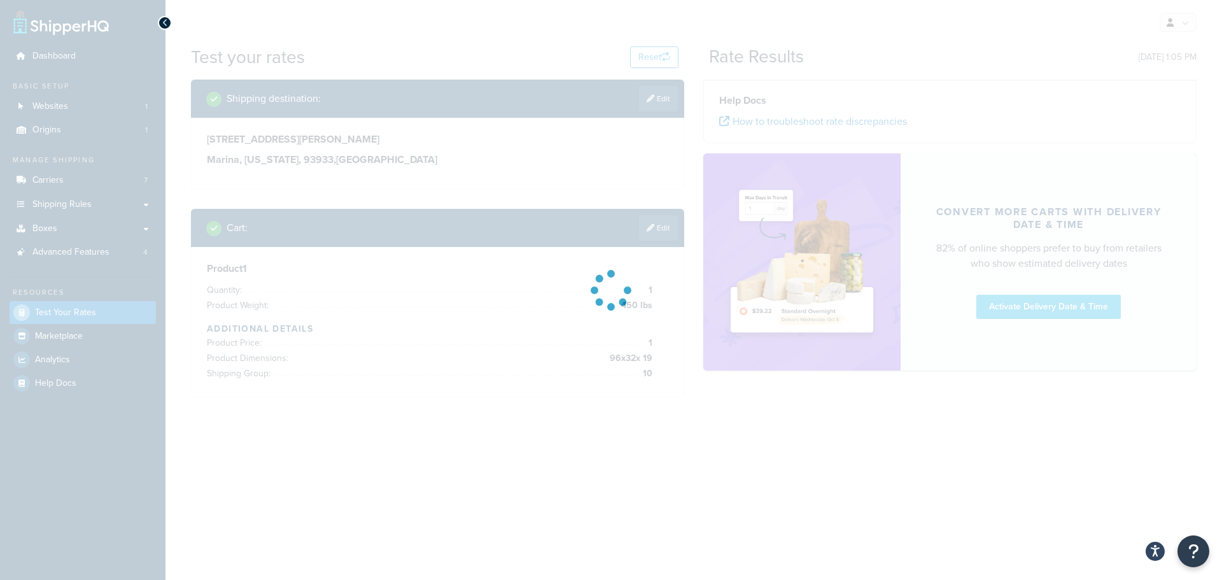
click at [651, 234] on div at bounding box center [611, 290] width 1222 height 580
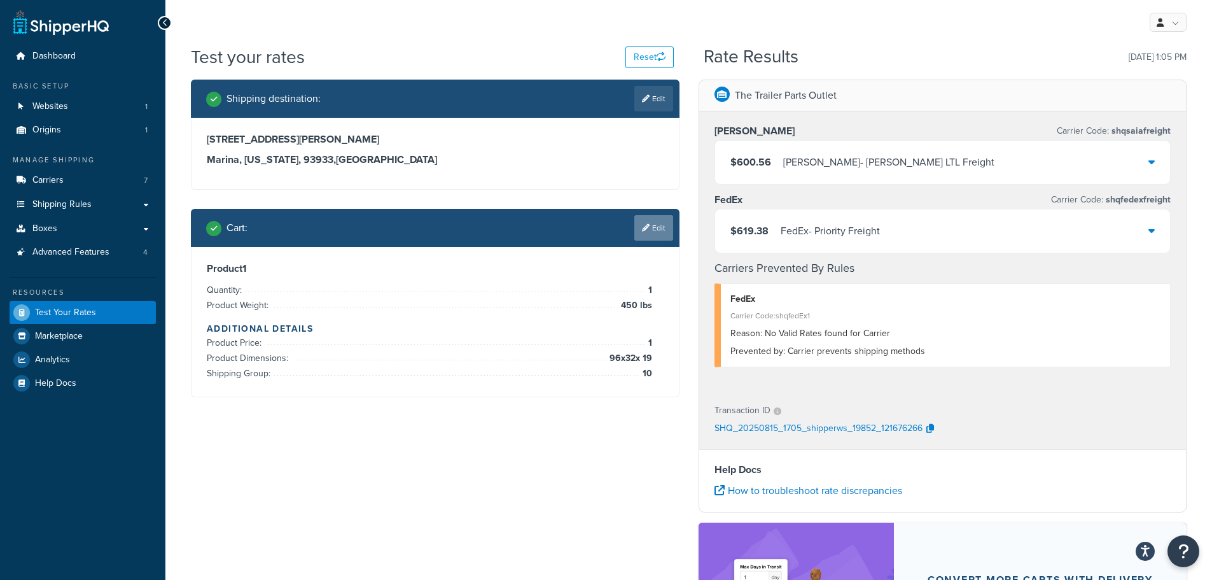
click at [662, 231] on link "Edit" at bounding box center [653, 227] width 39 height 25
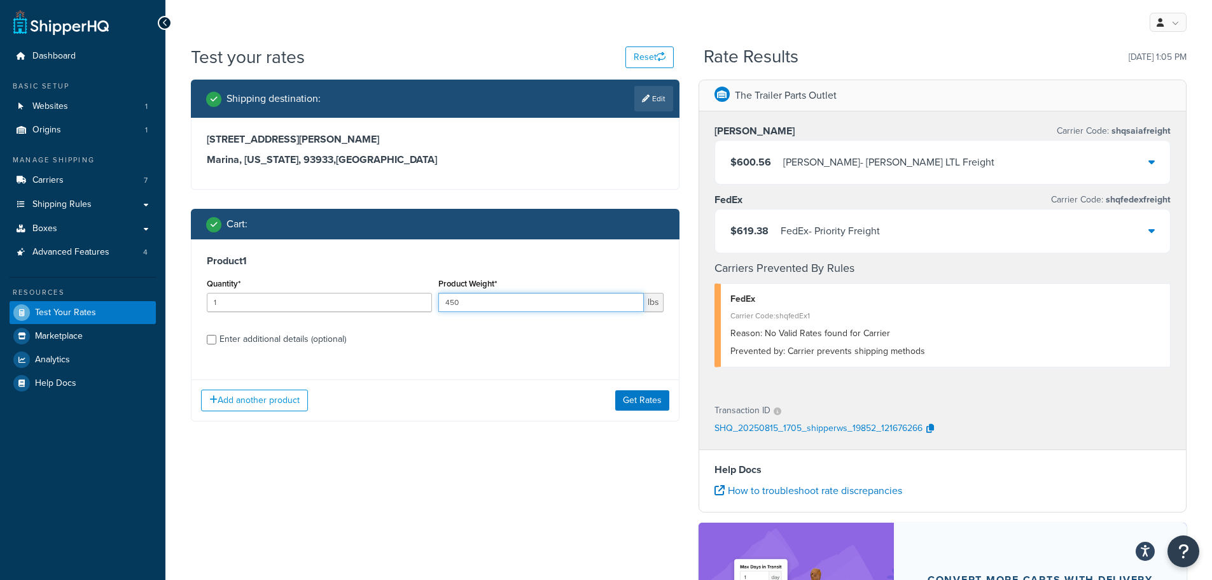
drag, startPoint x: 453, startPoint y: 306, endPoint x: 400, endPoint y: 313, distance: 53.9
click at [400, 312] on div "Quantity* 1 Product Weight* 450 lbs" at bounding box center [435, 298] width 463 height 46
type input "350"
click at [284, 331] on div "Enter additional details (optional)" at bounding box center [283, 339] width 127 height 18
click at [216, 335] on input "Enter additional details (optional)" at bounding box center [212, 340] width 10 height 10
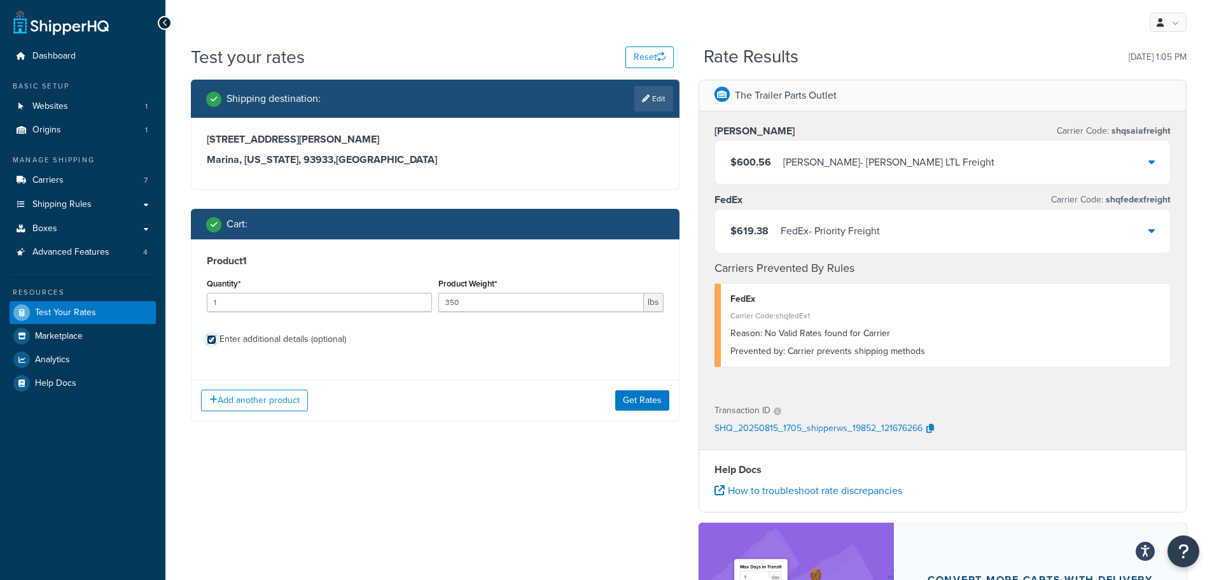
checkbox input "true"
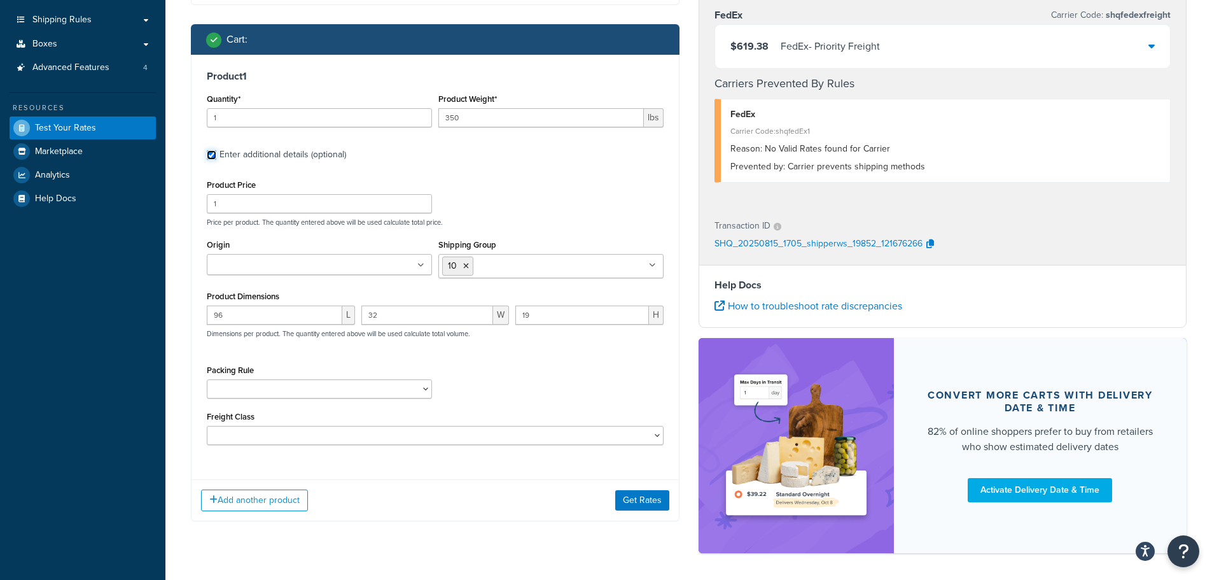
scroll to position [191, 0]
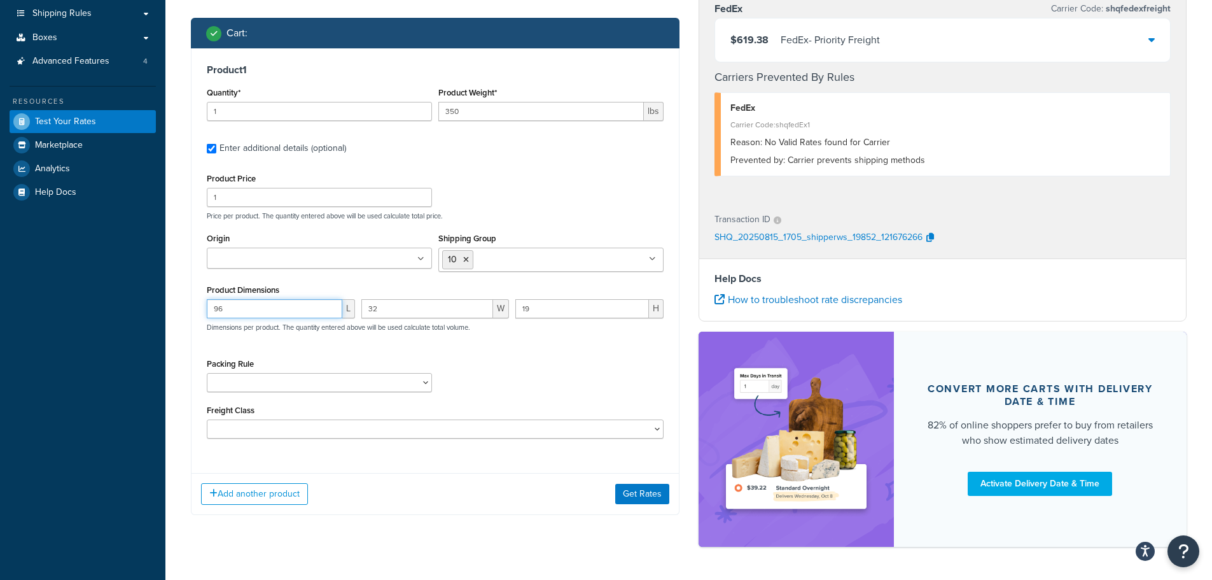
drag, startPoint x: 292, startPoint y: 316, endPoint x: 198, endPoint y: 314, distance: 94.2
click at [197, 312] on div "Product 1 Quantity* 1 Product Weight* 350 lbs Enter additional details (optiona…" at bounding box center [435, 255] width 487 height 415
type input "105"
type input "32"
type input "19"
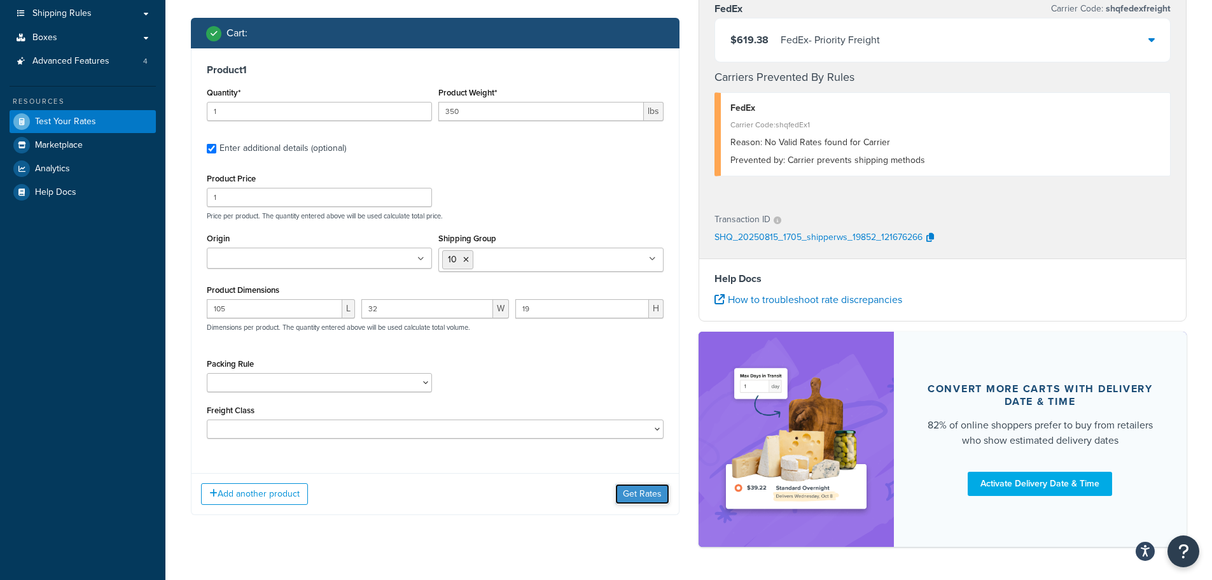
click at [648, 491] on button "Get Rates" at bounding box center [642, 494] width 54 height 20
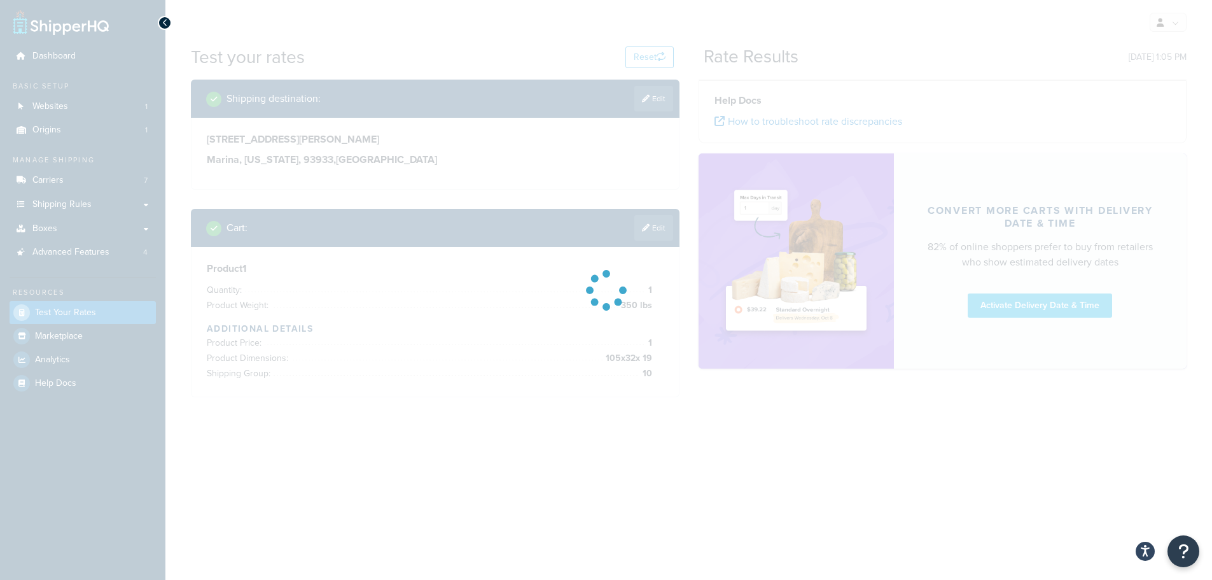
scroll to position [0, 0]
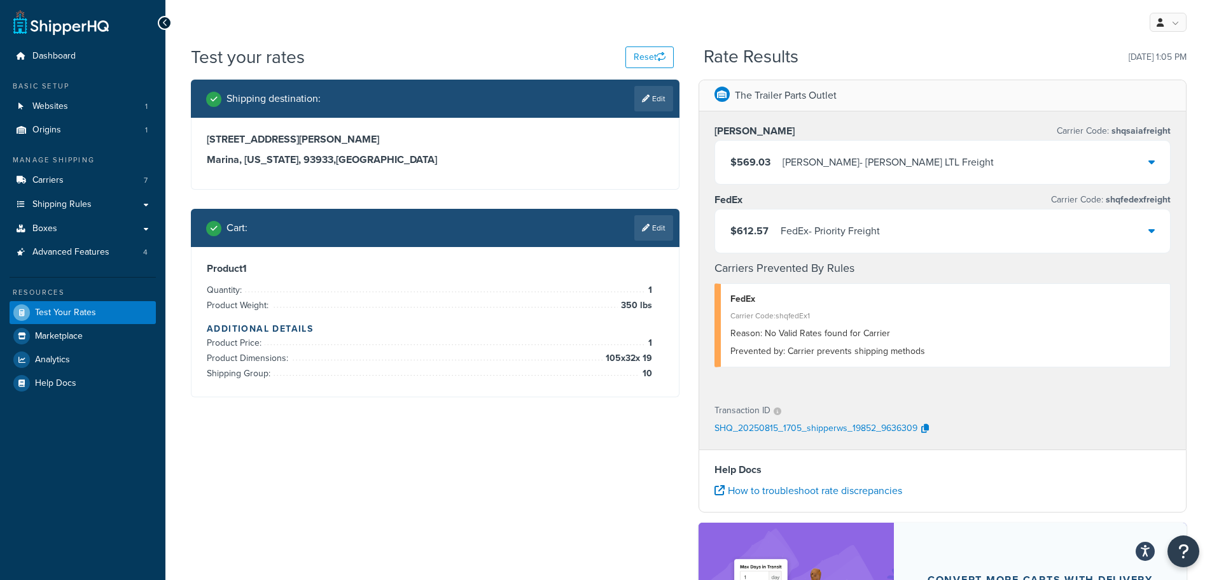
drag, startPoint x: 662, startPoint y: 102, endPoint x: 640, endPoint y: 108, distance: 23.8
click at [661, 102] on link "Edit" at bounding box center [653, 98] width 39 height 25
select select "CA"
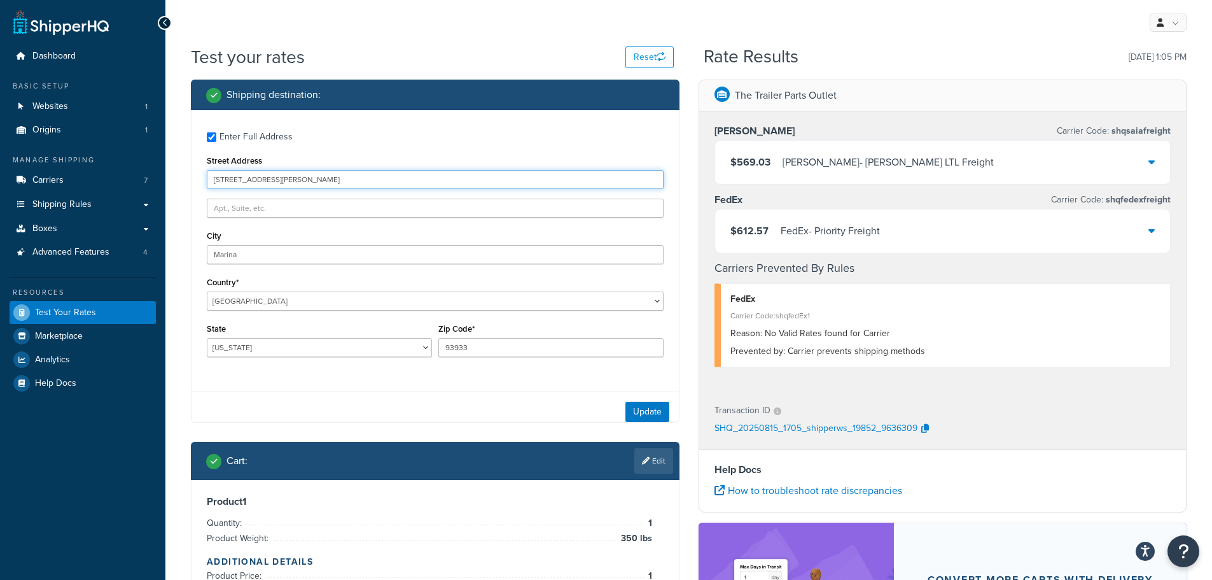
click at [174, 194] on div "Test your rates Reset Rate Results 08/15/2025, 1:05 PM Shipping destination : E…" at bounding box center [688, 414] width 1047 height 738
paste input "188 Greenfield Dr"
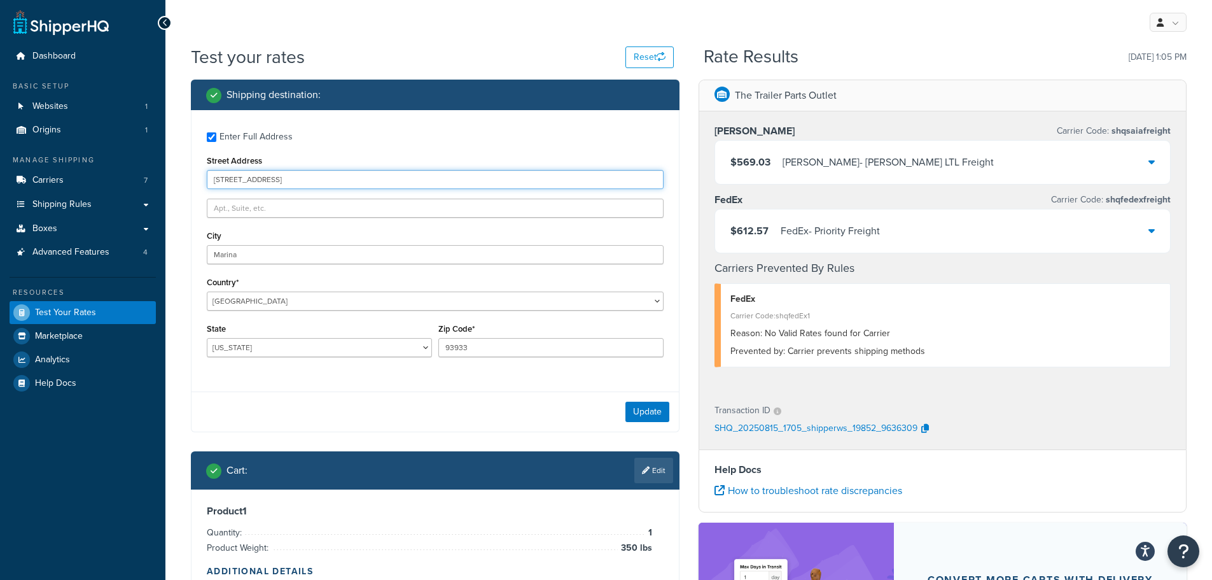
type input "188 Greenfield Dr"
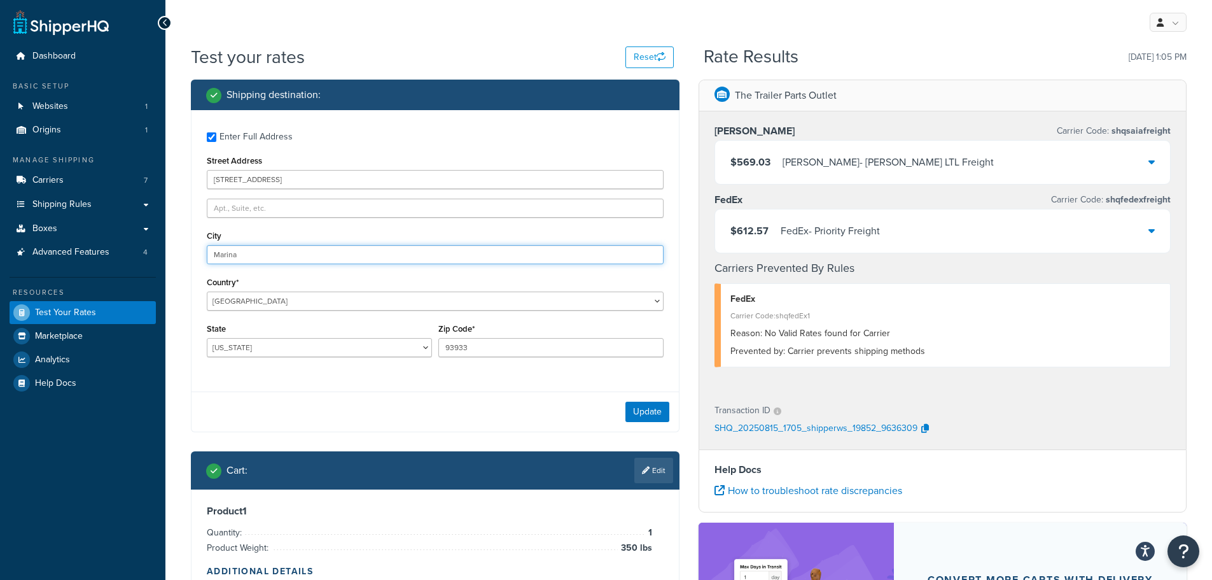
click at [249, 258] on input "Marina" at bounding box center [435, 254] width 457 height 19
drag, startPoint x: 258, startPoint y: 256, endPoint x: 146, endPoint y: 258, distance: 112.0
click at [148, 258] on div "Dashboard Basic Setup Websites 1 Origins 1 Manage Shipping Carriers 7 Shipping …" at bounding box center [606, 407] width 1212 height 814
paste input "Chico"
type input "Chico"
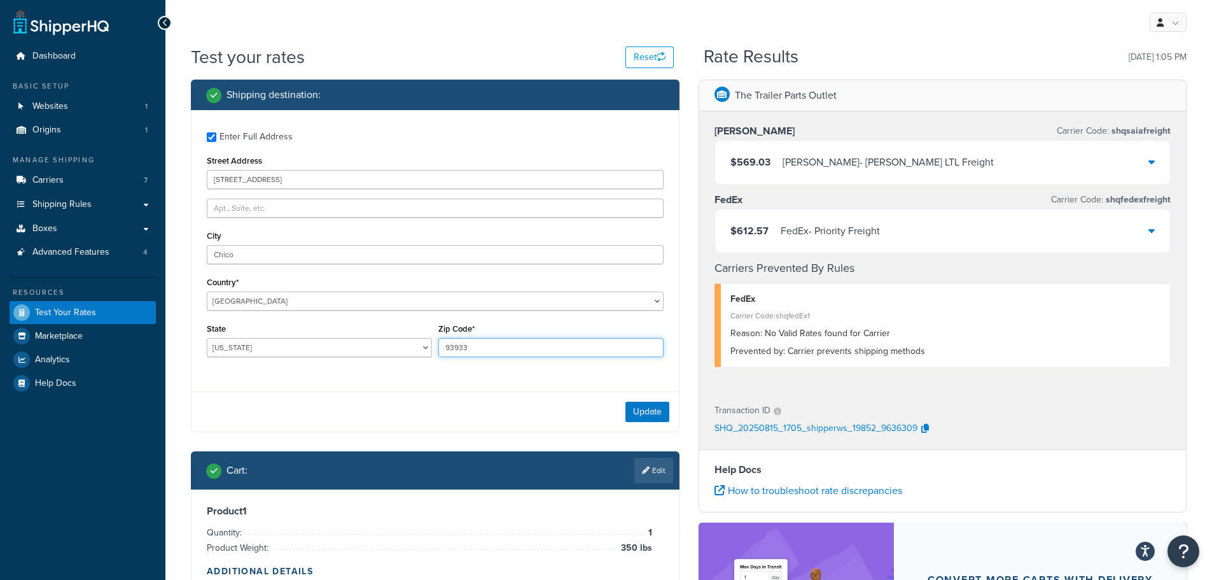
drag, startPoint x: 479, startPoint y: 346, endPoint x: 419, endPoint y: 351, distance: 60.0
click at [421, 351] on div "State Alabama Alaska American Samoa Arizona Arkansas Armed Forces Americas Arme…" at bounding box center [435, 343] width 463 height 46
paste input "597"
type input "95973"
click at [650, 409] on button "Update" at bounding box center [648, 412] width 44 height 20
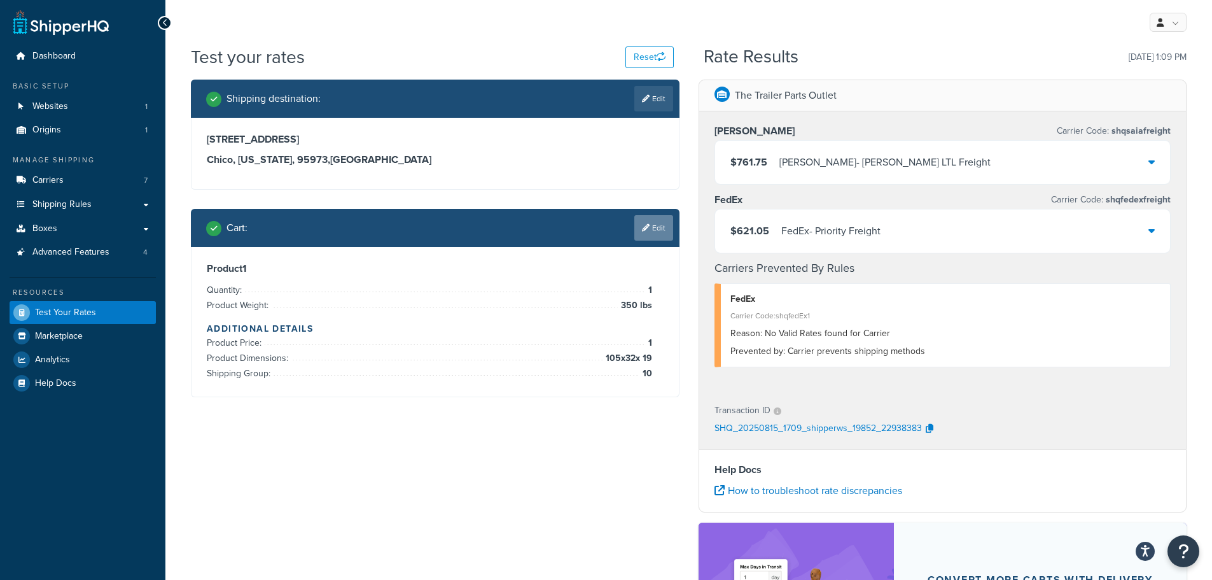
drag, startPoint x: 642, startPoint y: 227, endPoint x: 555, endPoint y: 327, distance: 133.1
click at [642, 227] on icon at bounding box center [646, 228] width 8 height 8
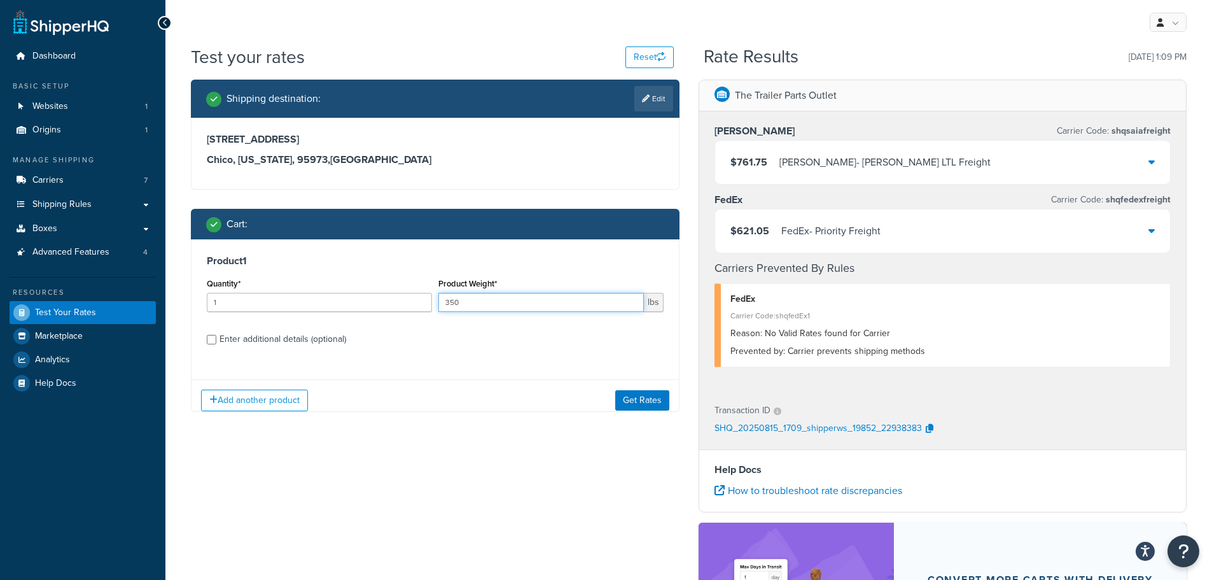
click at [426, 307] on div "Quantity* 1 Product Weight* 350 lbs" at bounding box center [435, 298] width 463 height 46
type input "764"
click at [281, 337] on div "Enter additional details (optional)" at bounding box center [283, 339] width 127 height 18
click at [216, 337] on input "Enter additional details (optional)" at bounding box center [212, 340] width 10 height 10
checkbox input "true"
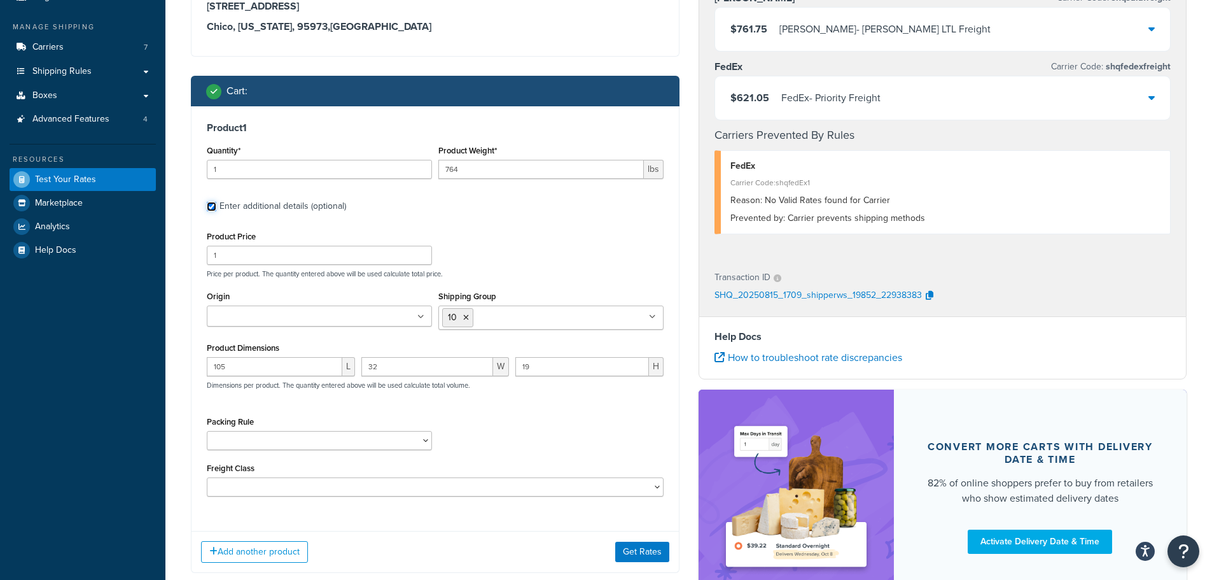
scroll to position [191, 0]
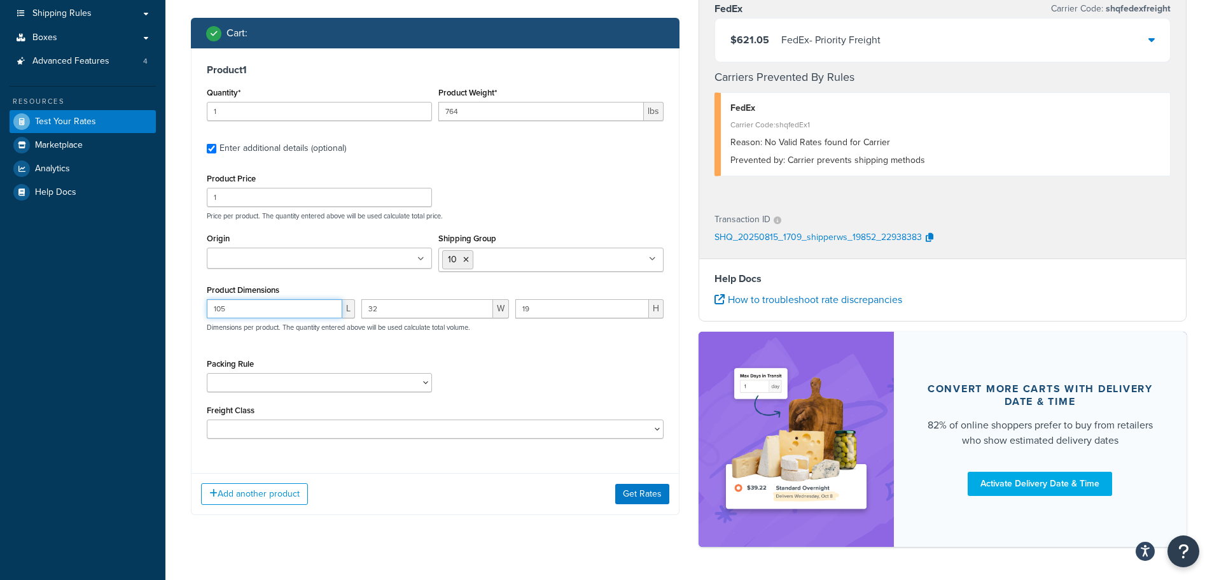
drag, startPoint x: 248, startPoint y: 315, endPoint x: 197, endPoint y: 316, distance: 50.3
click at [199, 316] on div "Product 1 Quantity* 1 Product Weight* 764 lbs Enter additional details (optiona…" at bounding box center [435, 255] width 487 height 415
type input "96"
click at [639, 492] on button "Get Rates" at bounding box center [642, 494] width 54 height 20
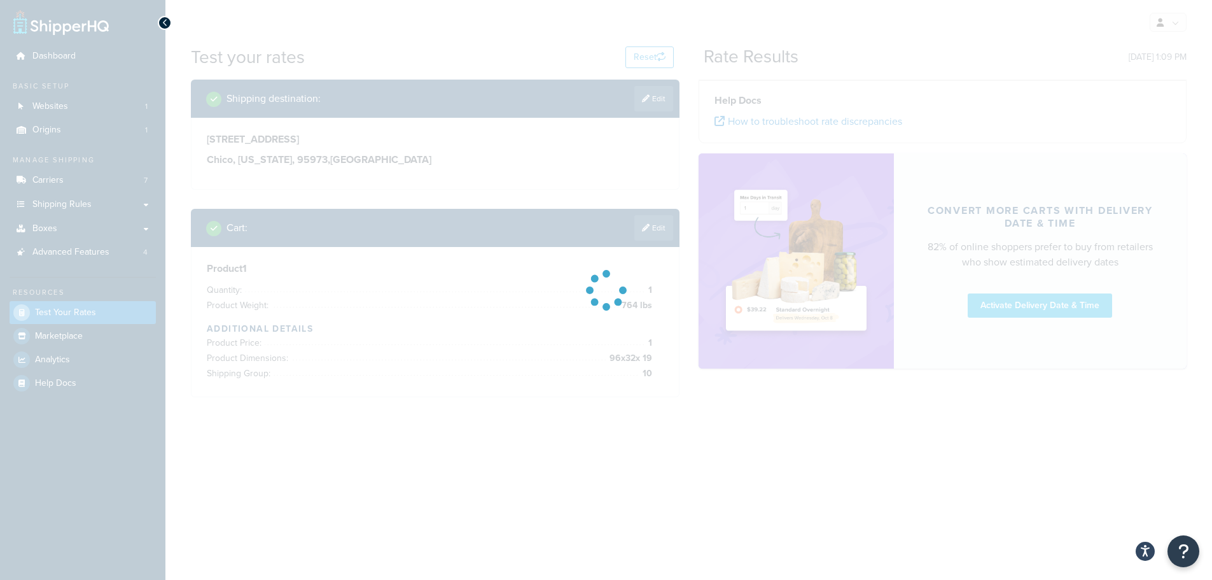
scroll to position [0, 0]
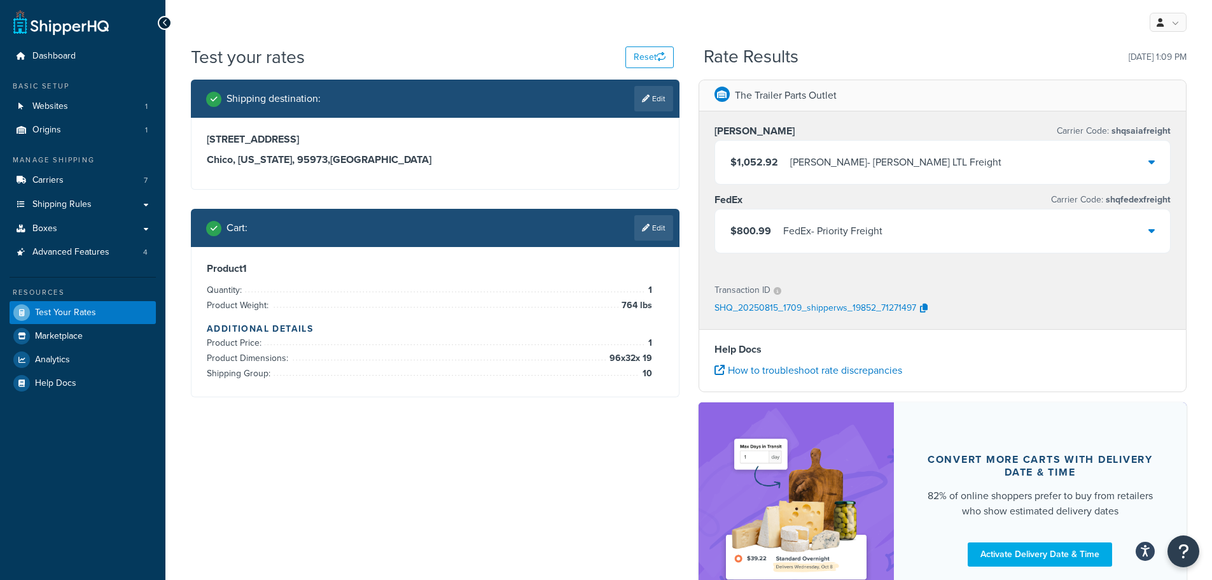
click at [866, 236] on div "FedEx - Priority Freight" at bounding box center [832, 231] width 99 height 18
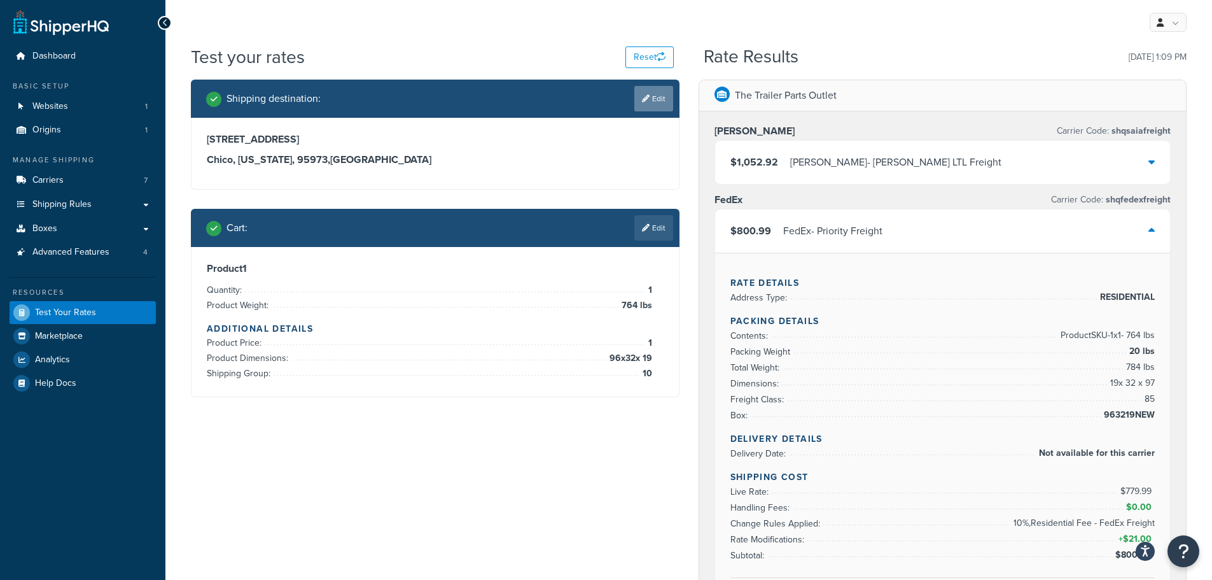
click at [657, 94] on link "Edit" at bounding box center [653, 98] width 39 height 25
select select "CA"
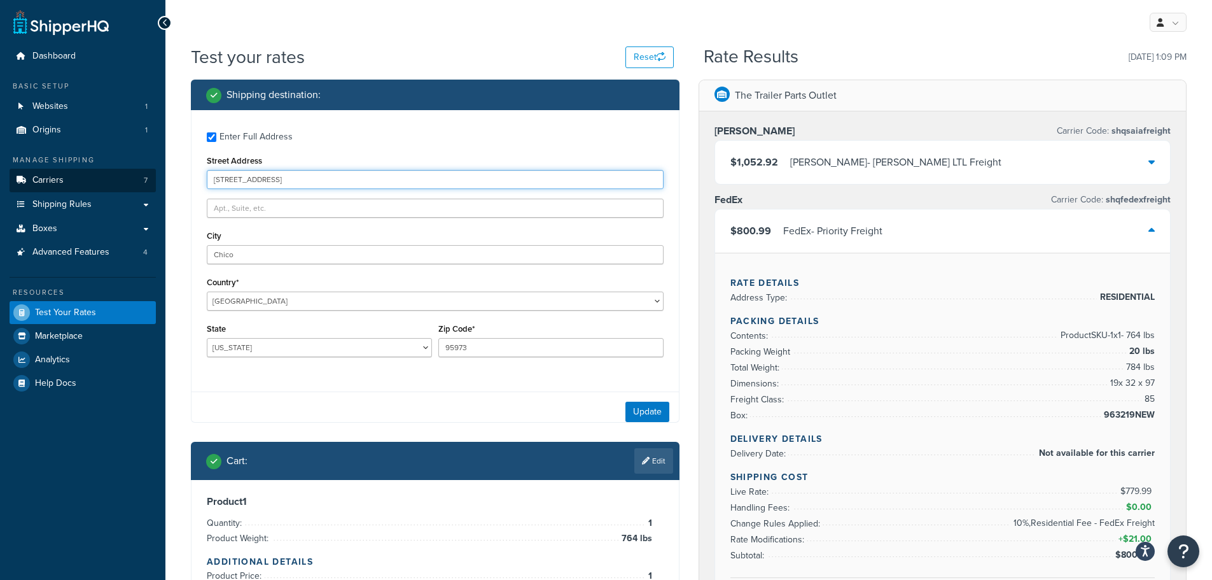
drag, startPoint x: 277, startPoint y: 179, endPoint x: 126, endPoint y: 187, distance: 151.0
click at [125, 187] on div "Dashboard Basic Setup Websites 1 Origins 1 Manage Shipping Carriers 7 Shipping …" at bounding box center [606, 535] width 1212 height 1071
paste input "701 Porter Ln"
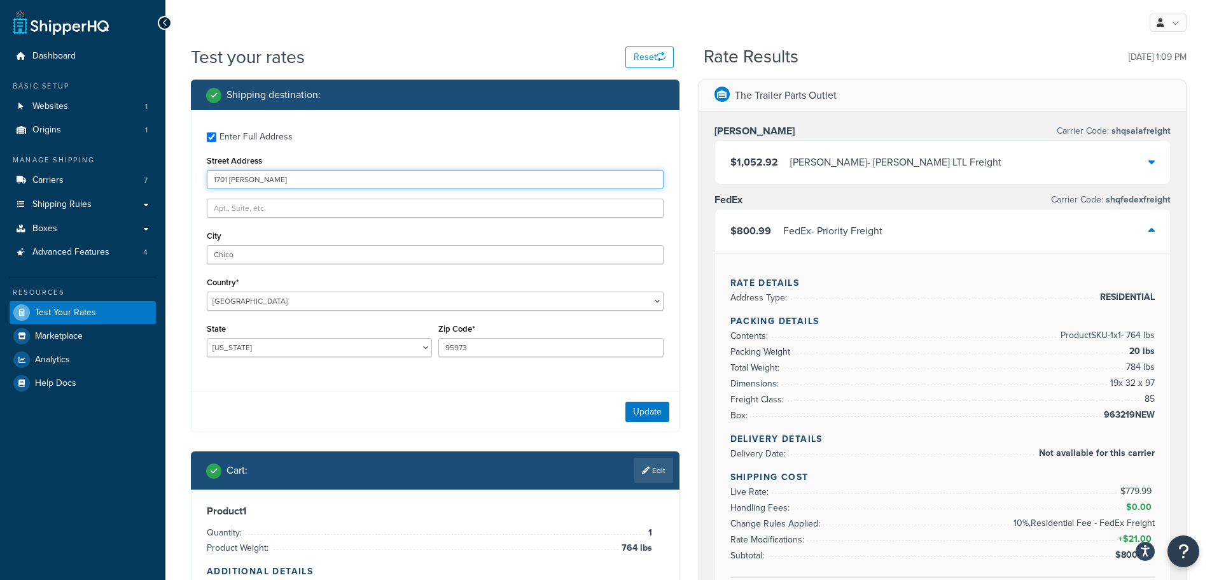
type input "1701 Porter Ln"
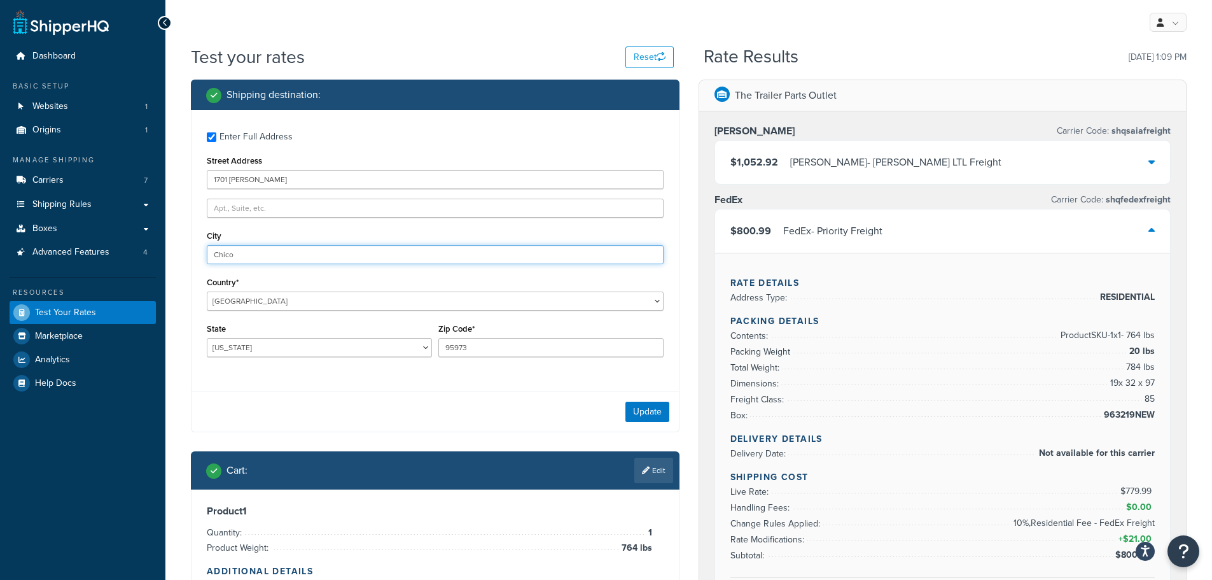
drag, startPoint x: 267, startPoint y: 260, endPoint x: 175, endPoint y: 263, distance: 91.7
click at [175, 263] on div "Test your rates Reset Rate Results 08/15/2025, 1:09 PM Shipping destination : E…" at bounding box center [688, 542] width 1047 height 995
paste input "enterburg"
type input "Centerburg"
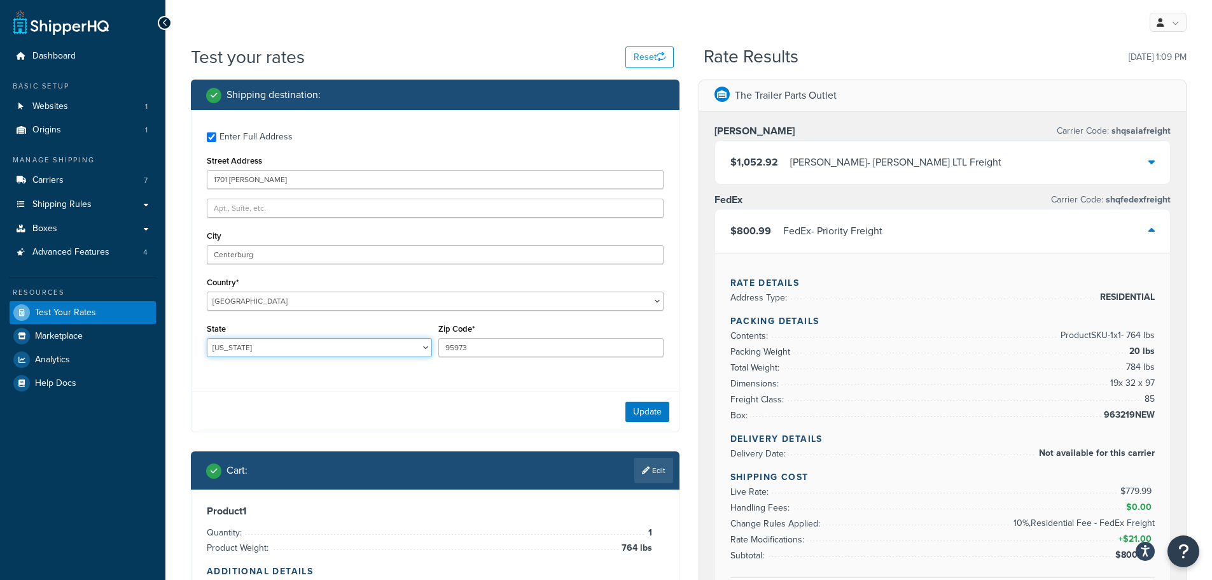
click at [240, 345] on select "[US_STATE] [US_STATE] [US_STATE] [US_STATE] [US_STATE] Armed Forces Americas Ar…" at bounding box center [319, 347] width 225 height 19
select select "OH"
click at [207, 338] on select "[US_STATE] [US_STATE] [US_STATE] [US_STATE] [US_STATE] Armed Forces Americas Ar…" at bounding box center [319, 347] width 225 height 19
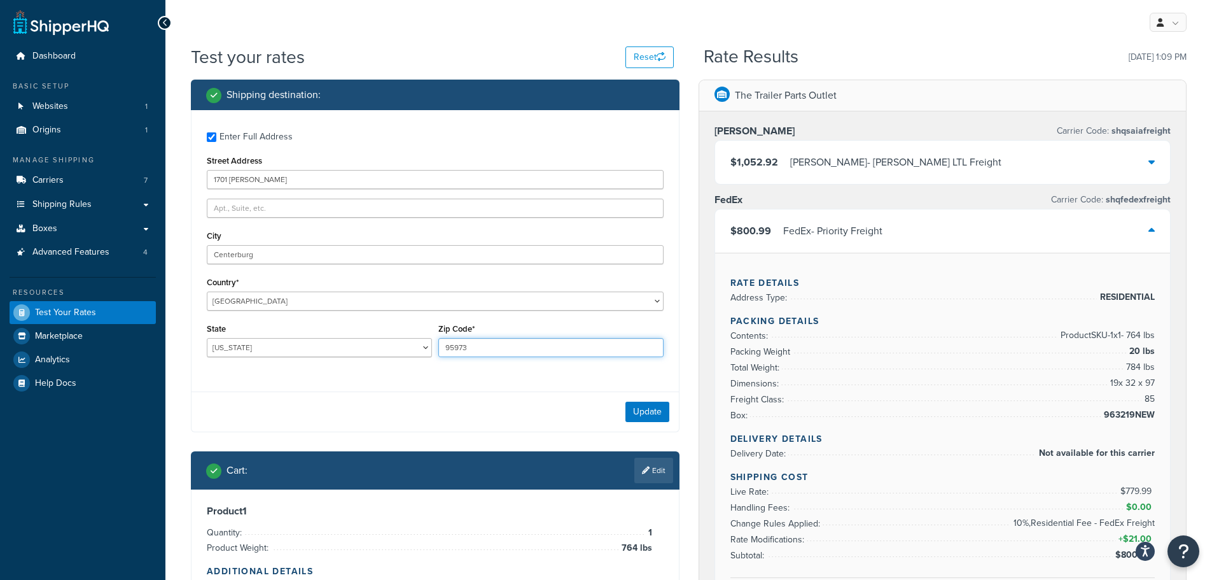
drag, startPoint x: 510, startPoint y: 345, endPoint x: 426, endPoint y: 350, distance: 84.2
click at [418, 347] on div "State Alabama Alaska American Samoa Arizona Arkansas Armed Forces Americas Arme…" at bounding box center [435, 343] width 463 height 46
paste input "43011"
type input "43011"
click at [648, 410] on button "Update" at bounding box center [648, 412] width 44 height 20
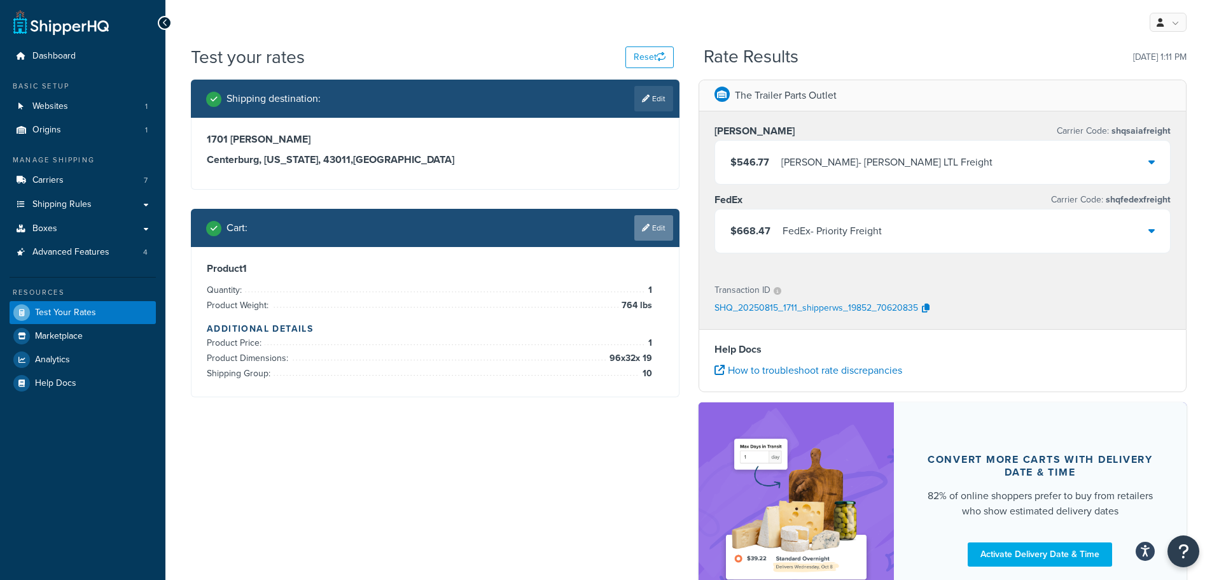
click at [647, 231] on icon at bounding box center [646, 228] width 8 height 8
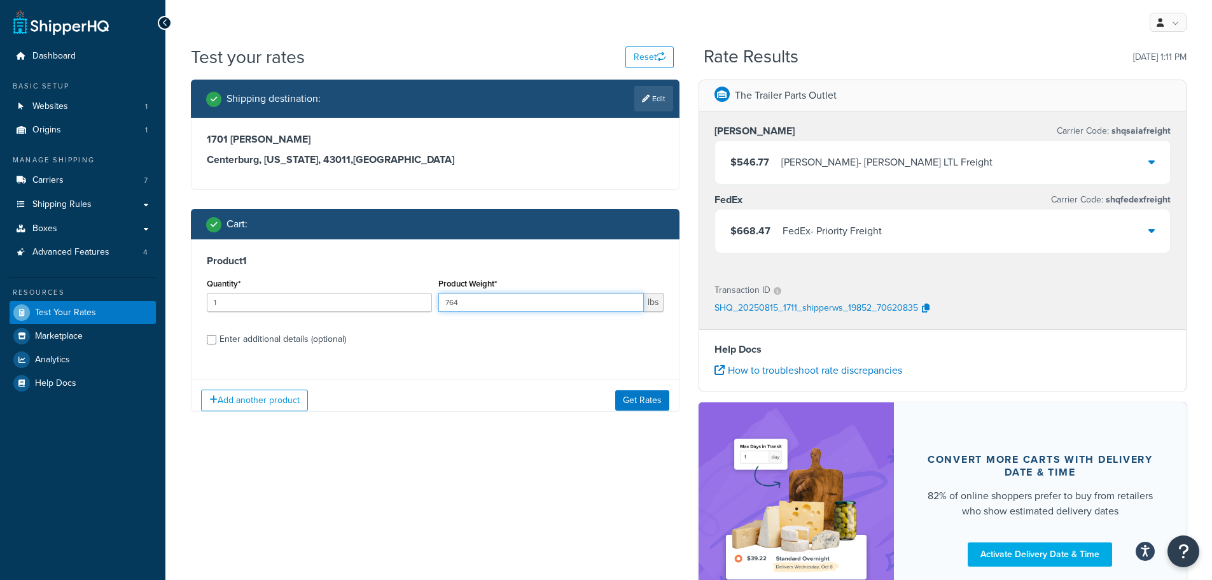
drag, startPoint x: 514, startPoint y: 308, endPoint x: 408, endPoint y: 304, distance: 105.7
click at [408, 304] on div "Quantity* 1 Product Weight* 764 lbs" at bounding box center [435, 298] width 463 height 46
drag, startPoint x: 514, startPoint y: 306, endPoint x: 389, endPoint y: 308, distance: 124.7
click at [389, 308] on div "Quantity* 1 Product Weight* 400 lbs" at bounding box center [435, 298] width 463 height 46
type input "380"
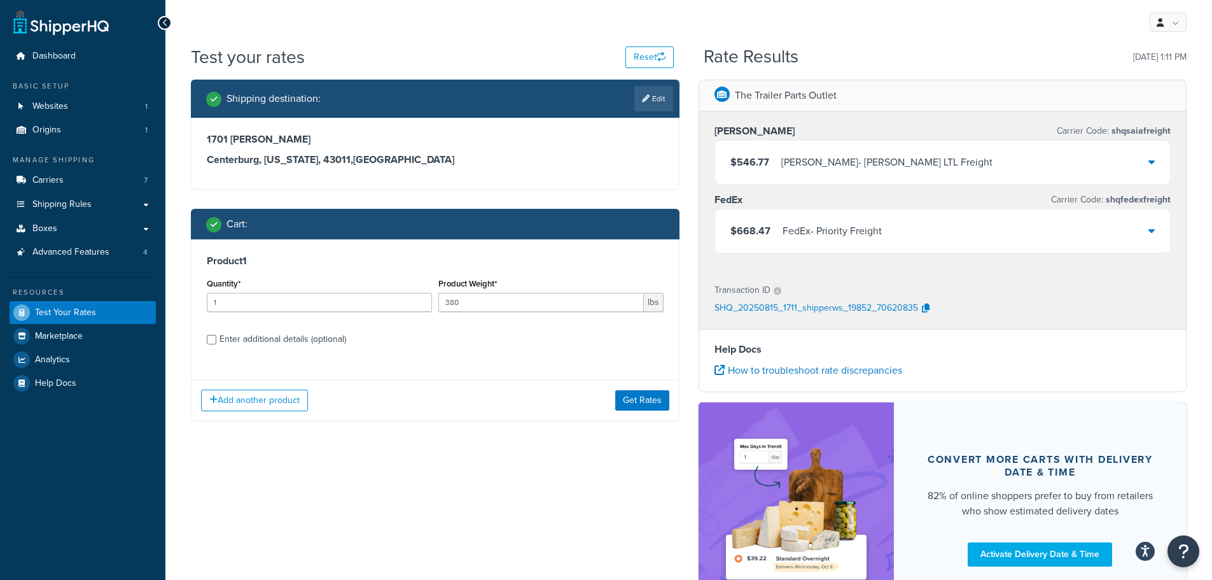
click at [307, 344] on div "Enter additional details (optional)" at bounding box center [283, 339] width 127 height 18
click at [216, 344] on input "Enter additional details (optional)" at bounding box center [212, 340] width 10 height 10
checkbox input "true"
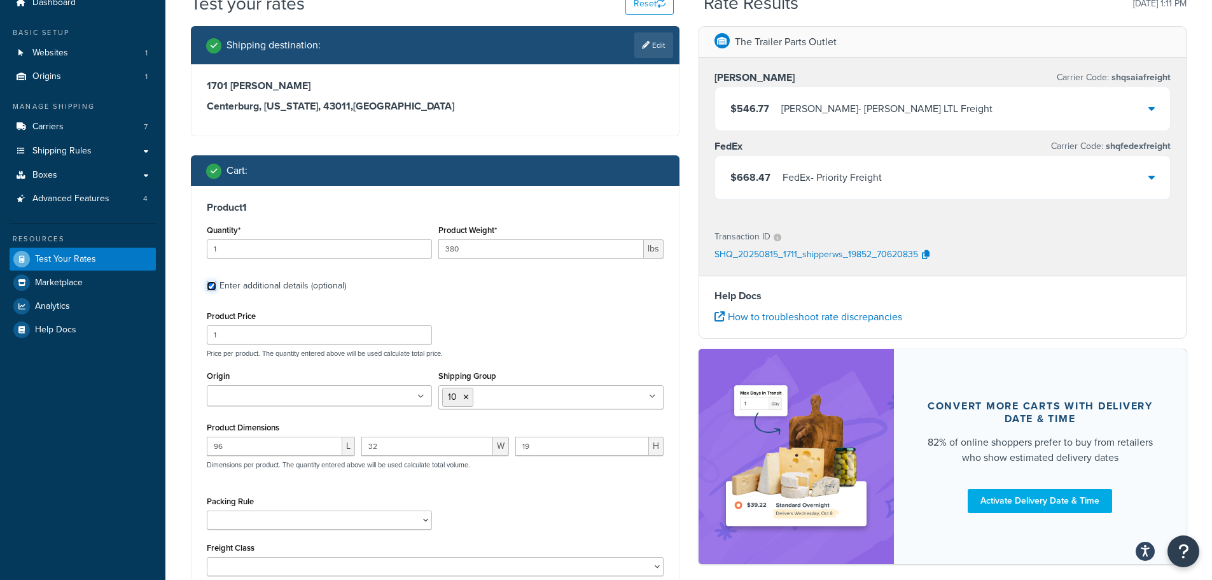
scroll to position [114, 0]
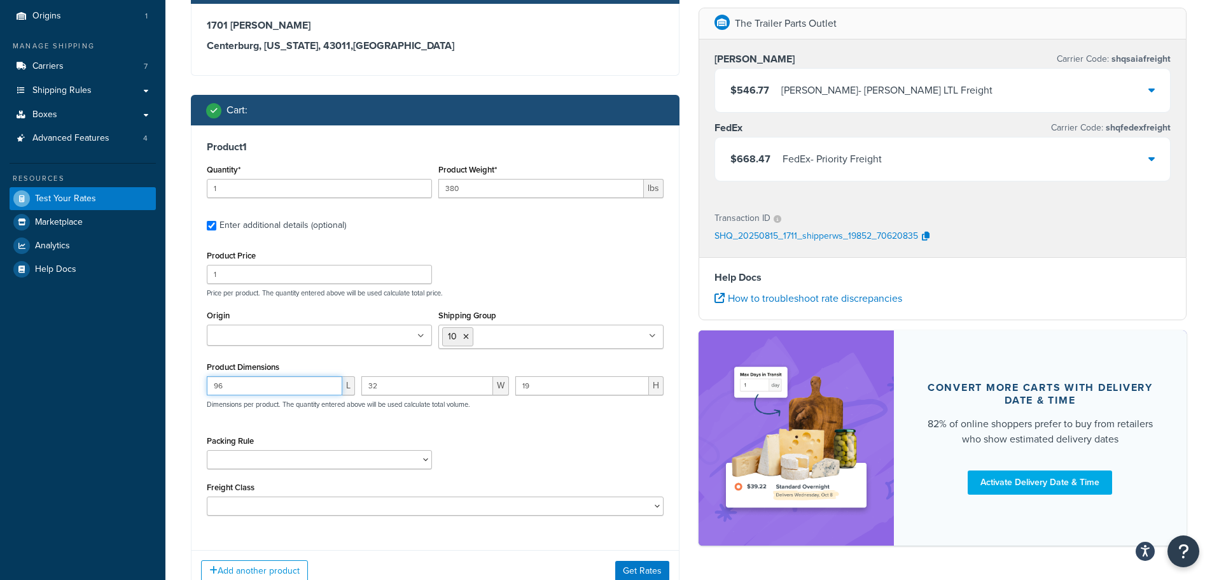
drag, startPoint x: 244, startPoint y: 384, endPoint x: 215, endPoint y: 385, distance: 29.3
click at [215, 385] on input "96" at bounding box center [275, 385] width 136 height 19
type input "105"
type input "32"
type input "19"
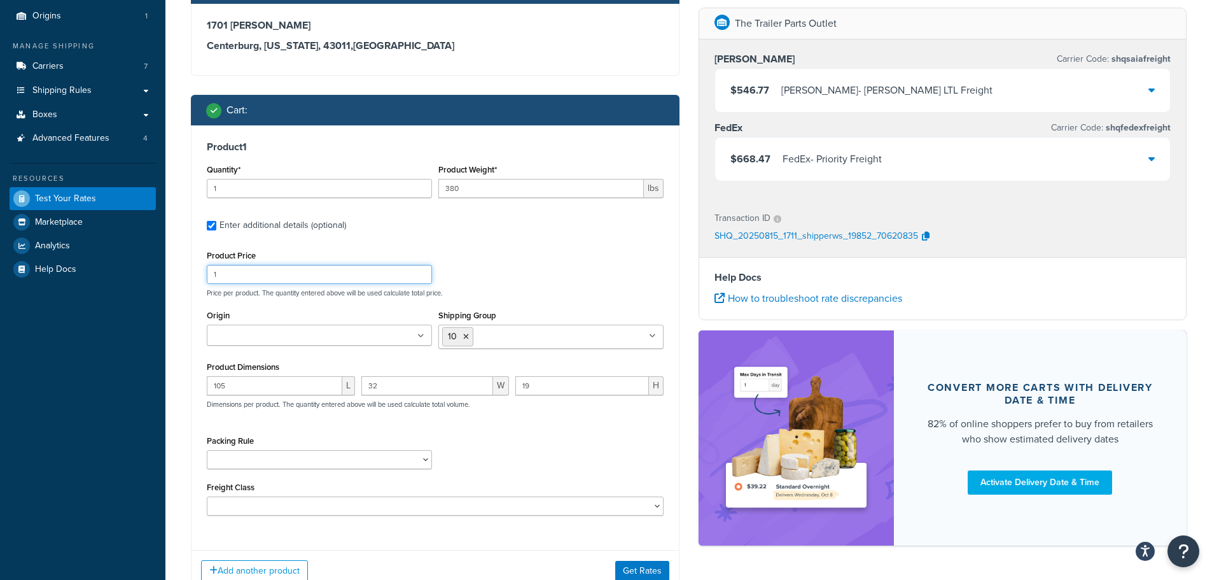
click at [536, 283] on div "Product Price 1 Price per product. The quantity entered above will be used calc…" at bounding box center [435, 272] width 463 height 50
click at [643, 569] on button "Get Rates" at bounding box center [642, 571] width 54 height 20
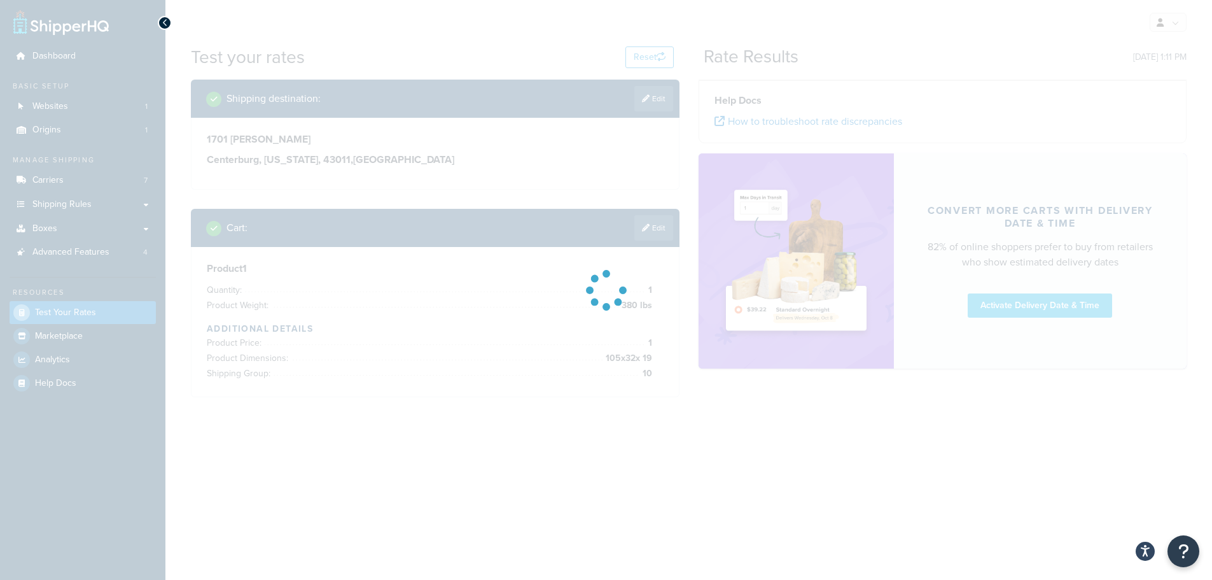
scroll to position [0, 0]
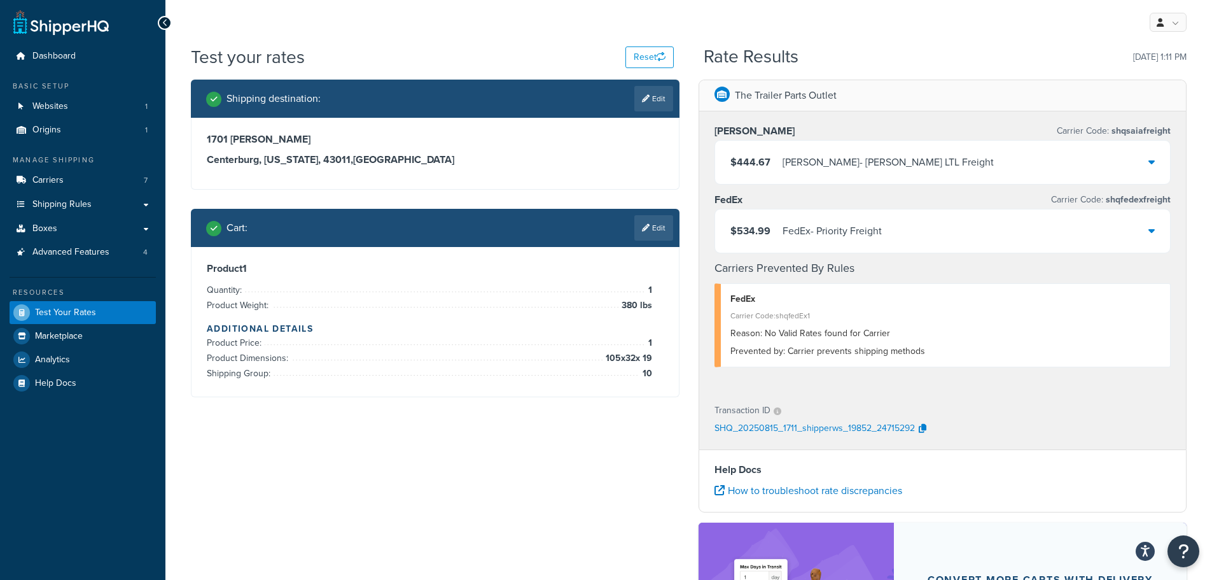
click at [846, 227] on div "FedEx - Priority Freight" at bounding box center [832, 231] width 99 height 18
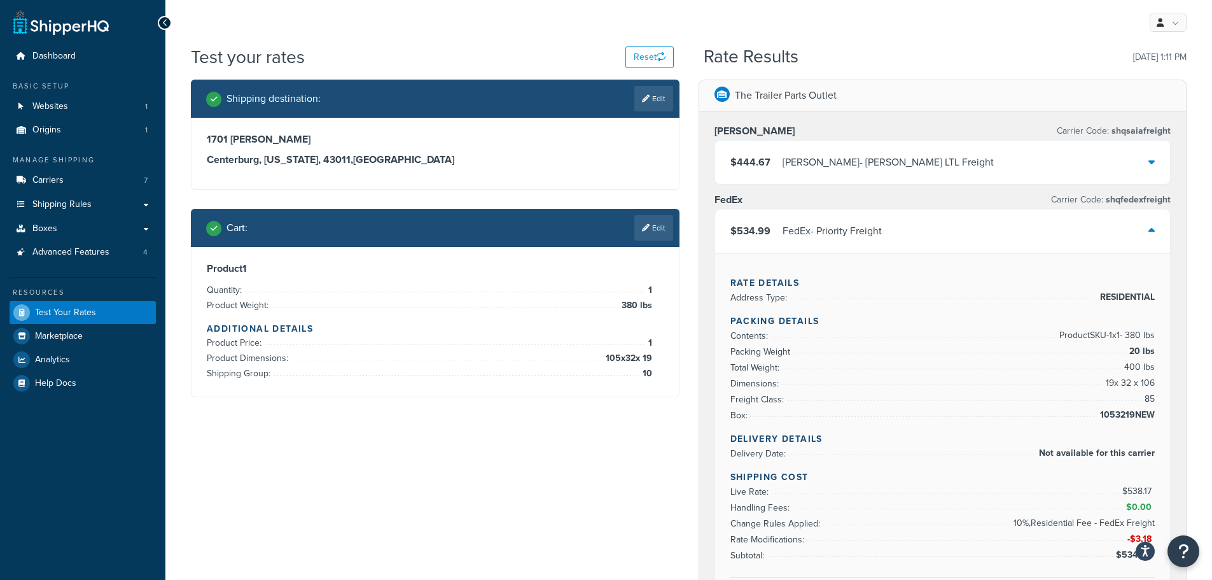
click at [832, 151] on div "$444.67 SAIA - SAIA LTL Freight" at bounding box center [943, 162] width 456 height 43
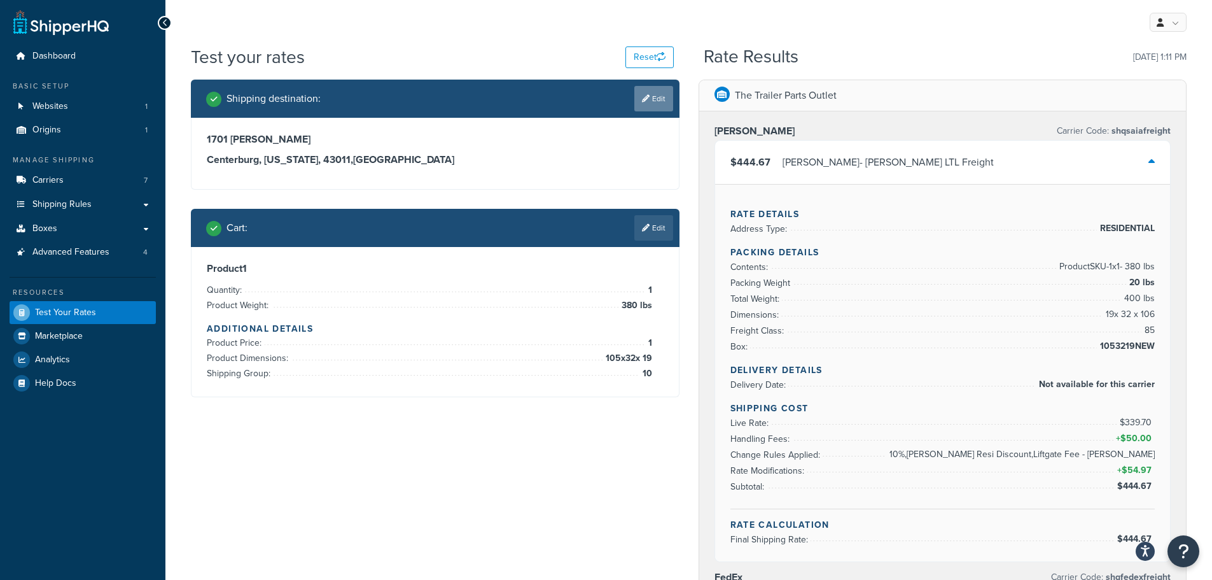
click at [649, 107] on link "Edit" at bounding box center [653, 98] width 39 height 25
select select "OH"
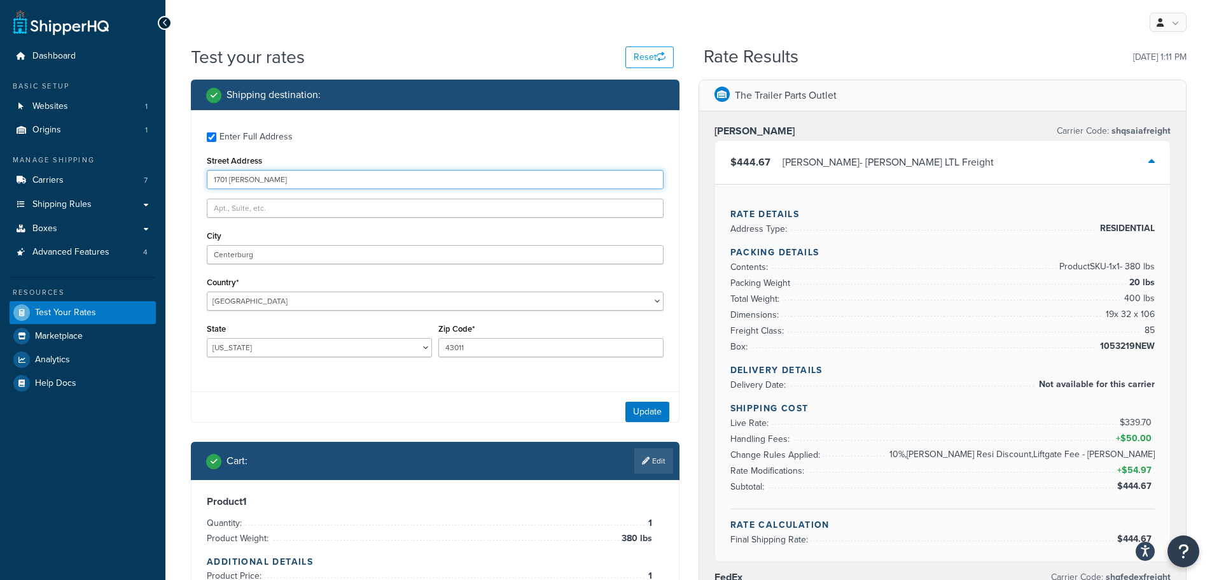
drag, startPoint x: 284, startPoint y: 179, endPoint x: 190, endPoint y: 185, distance: 94.4
click at [190, 185] on div "Shipping destination : Enter Full Address Street Address 1701 Porter Ln City Ce…" at bounding box center [435, 365] width 508 height 570
paste input "586 Ingman Court"
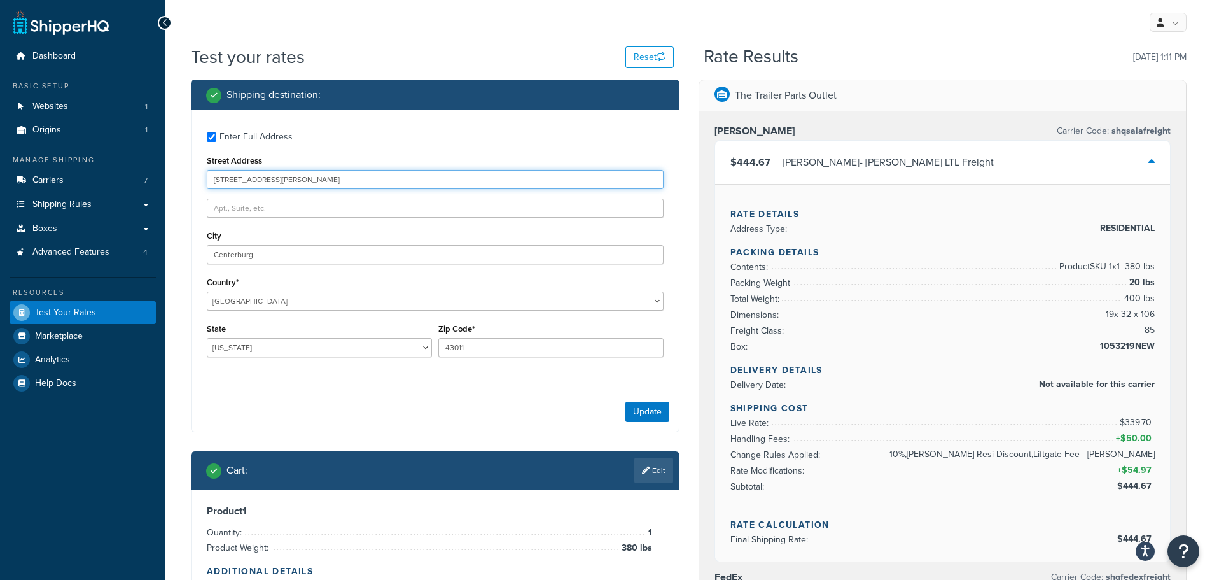
type input "586 Ingman Court"
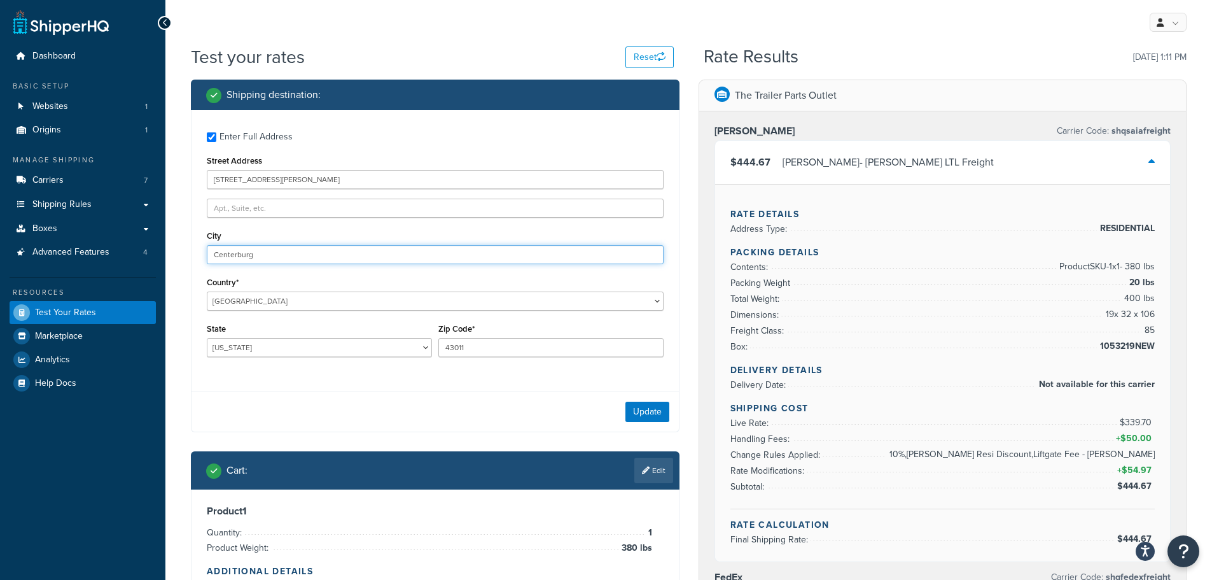
drag, startPoint x: 283, startPoint y: 254, endPoint x: 180, endPoint y: 257, distance: 102.5
paste input "Marina"
type input "Marina"
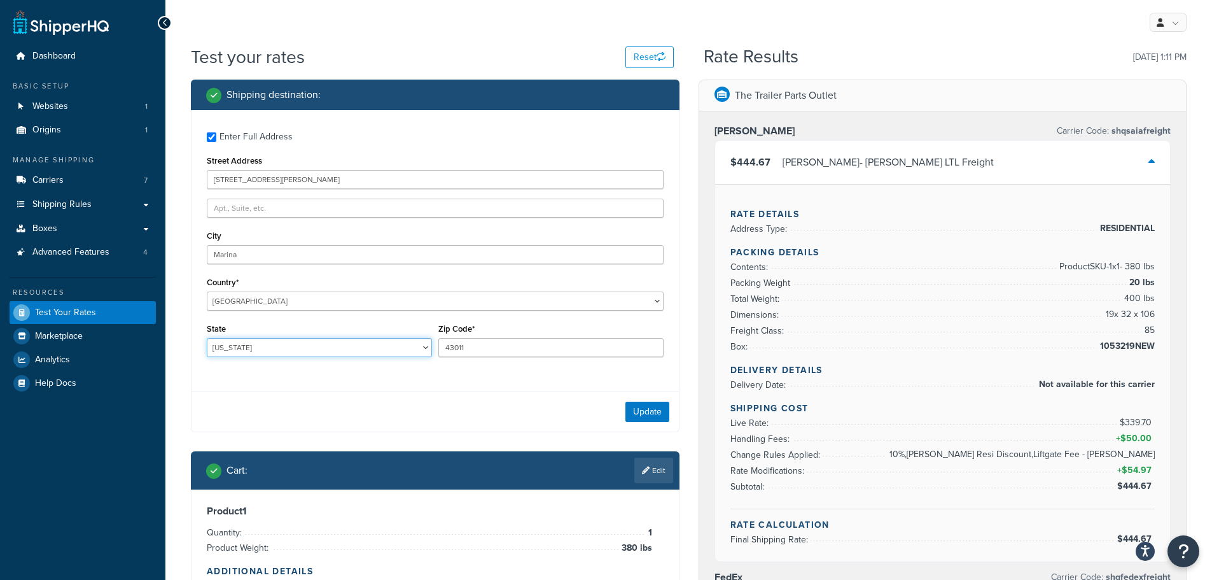
click at [242, 346] on select "[US_STATE] [US_STATE] [US_STATE] [US_STATE] [US_STATE] Armed Forces Americas Ar…" at bounding box center [319, 347] width 225 height 19
select select "CA"
click at [207, 338] on select "[US_STATE] [US_STATE] [US_STATE] [US_STATE] [US_STATE] Armed Forces Americas Ar…" at bounding box center [319, 347] width 225 height 19
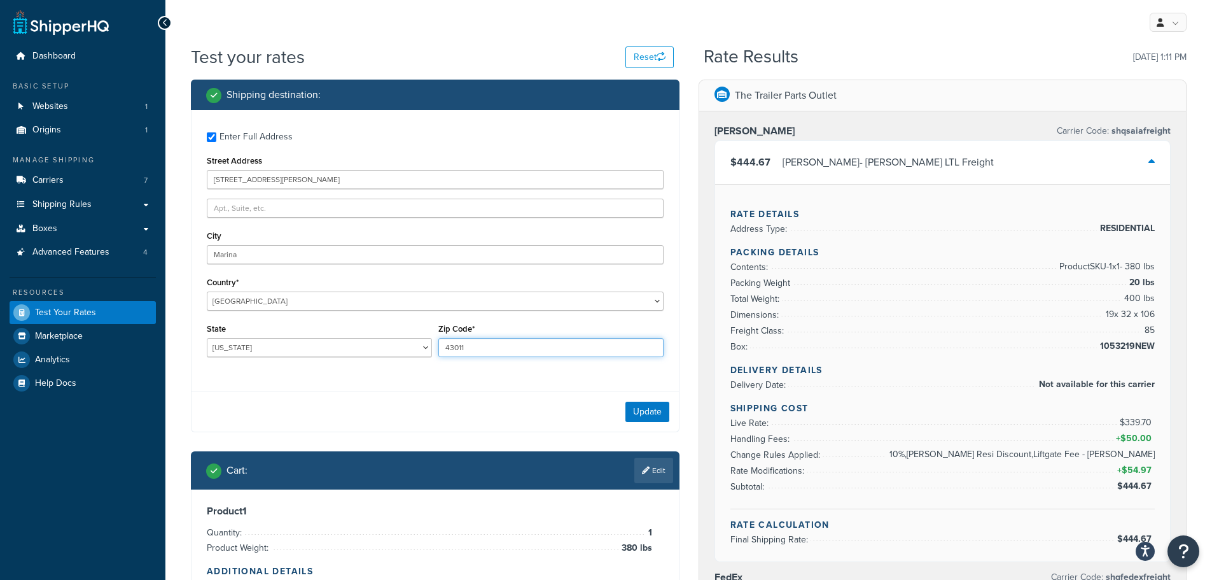
drag, startPoint x: 518, startPoint y: 351, endPoint x: 378, endPoint y: 349, distance: 140.0
click at [378, 349] on div "State Alabama Alaska American Samoa Arizona Arkansas Armed Forces Americas Arme…" at bounding box center [435, 343] width 463 height 46
paste input "93933"
type input "93933"
click at [635, 407] on button "Update" at bounding box center [648, 412] width 44 height 20
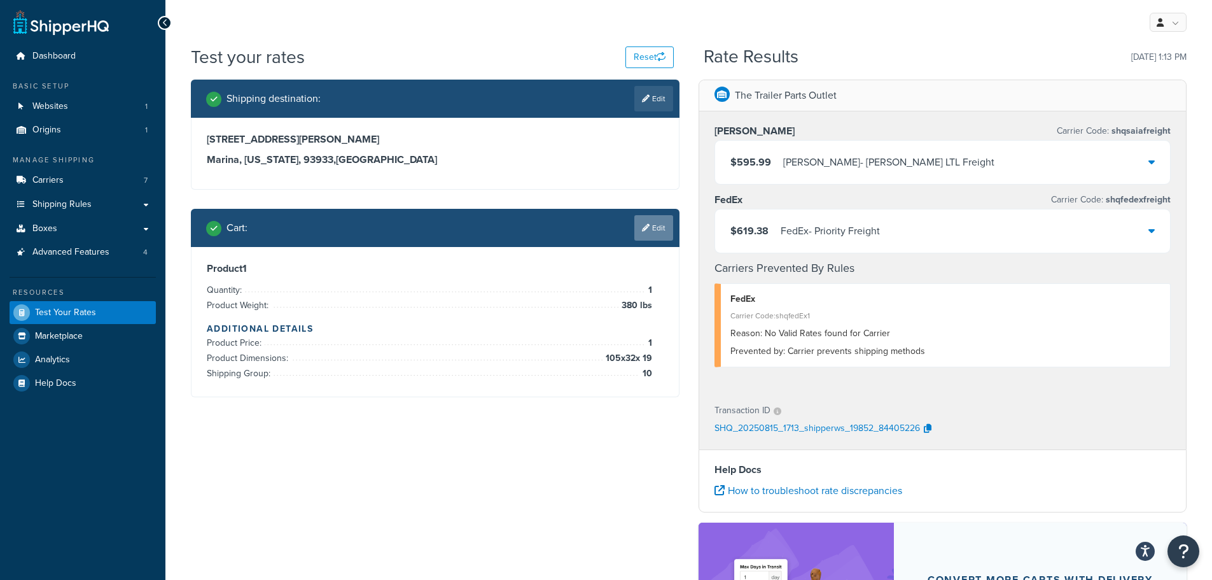
click at [661, 231] on link "Edit" at bounding box center [653, 227] width 39 height 25
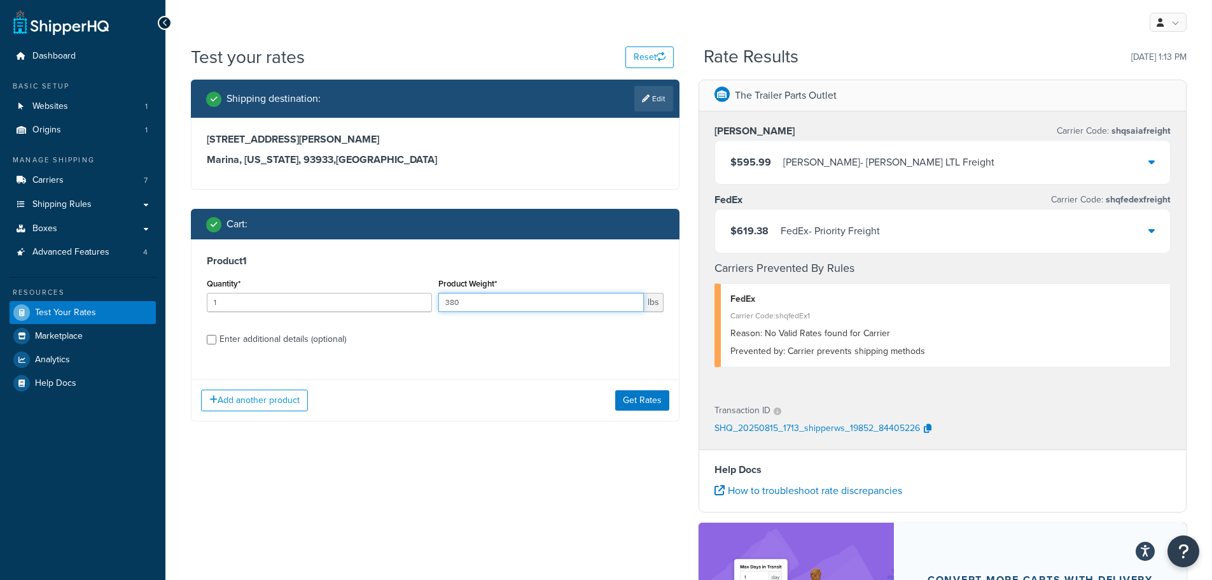
drag, startPoint x: 454, startPoint y: 300, endPoint x: 424, endPoint y: 313, distance: 33.1
click at [414, 306] on div "Quantity* 1 Product Weight* 380 lbs" at bounding box center [435, 298] width 463 height 46
type input "310"
click at [322, 339] on div "Enter additional details (optional)" at bounding box center [283, 339] width 127 height 18
click at [216, 339] on input "Enter additional details (optional)" at bounding box center [212, 340] width 10 height 10
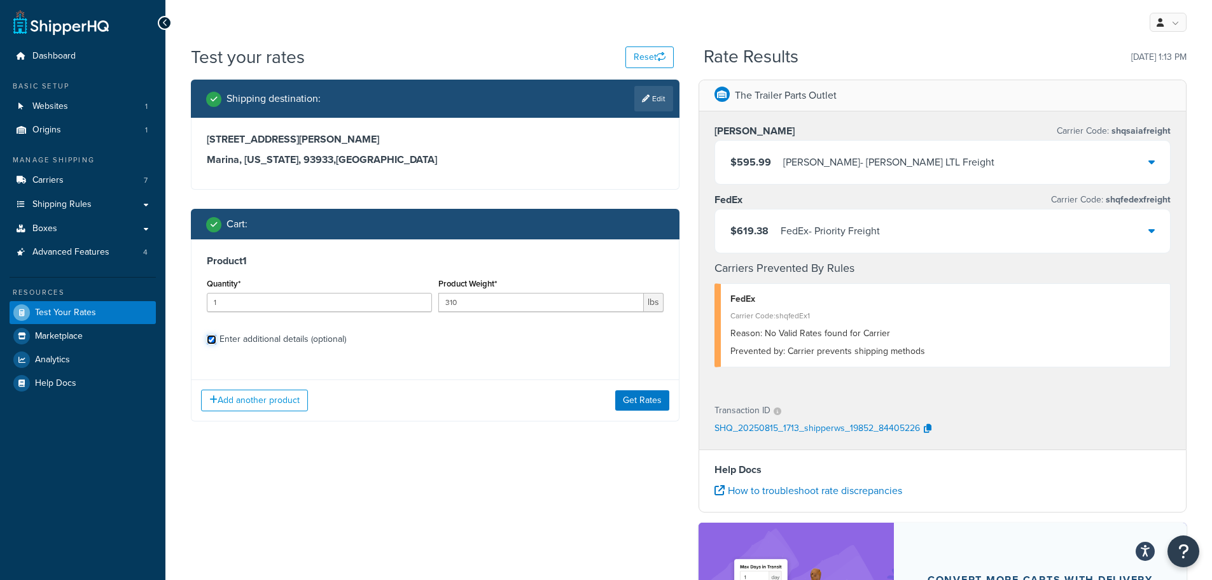
checkbox input "true"
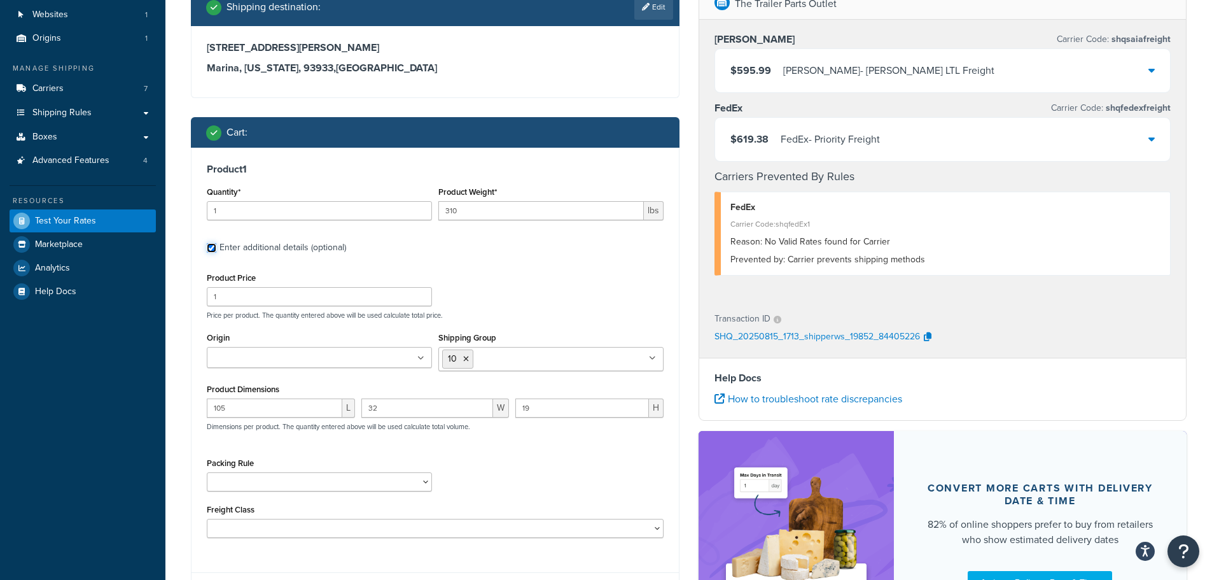
scroll to position [234, 0]
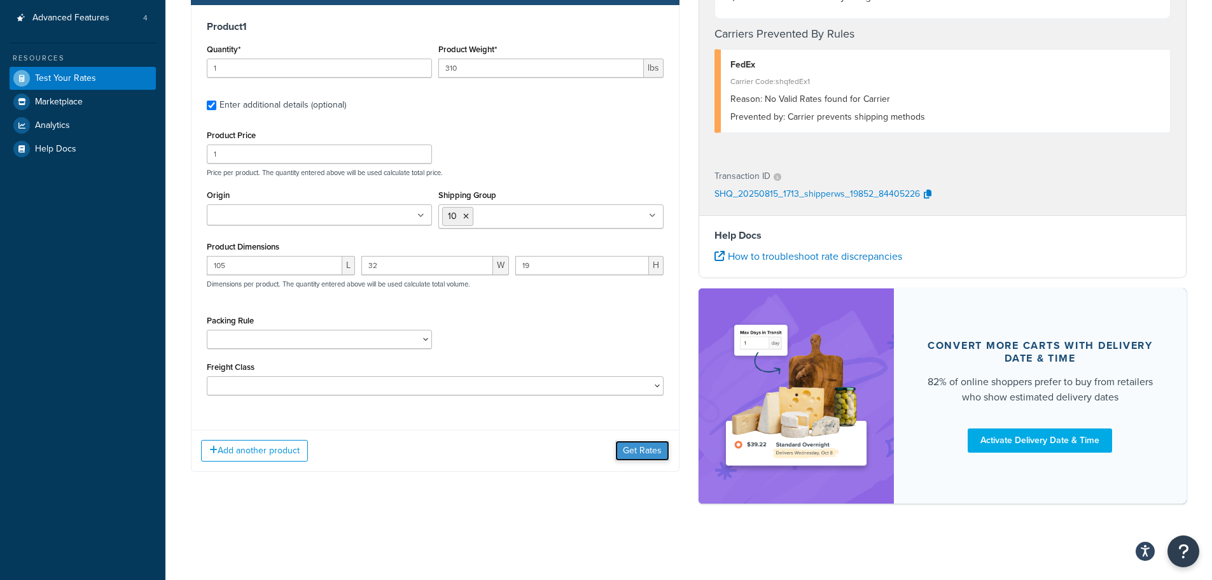
click at [644, 447] on button "Get Rates" at bounding box center [642, 450] width 54 height 20
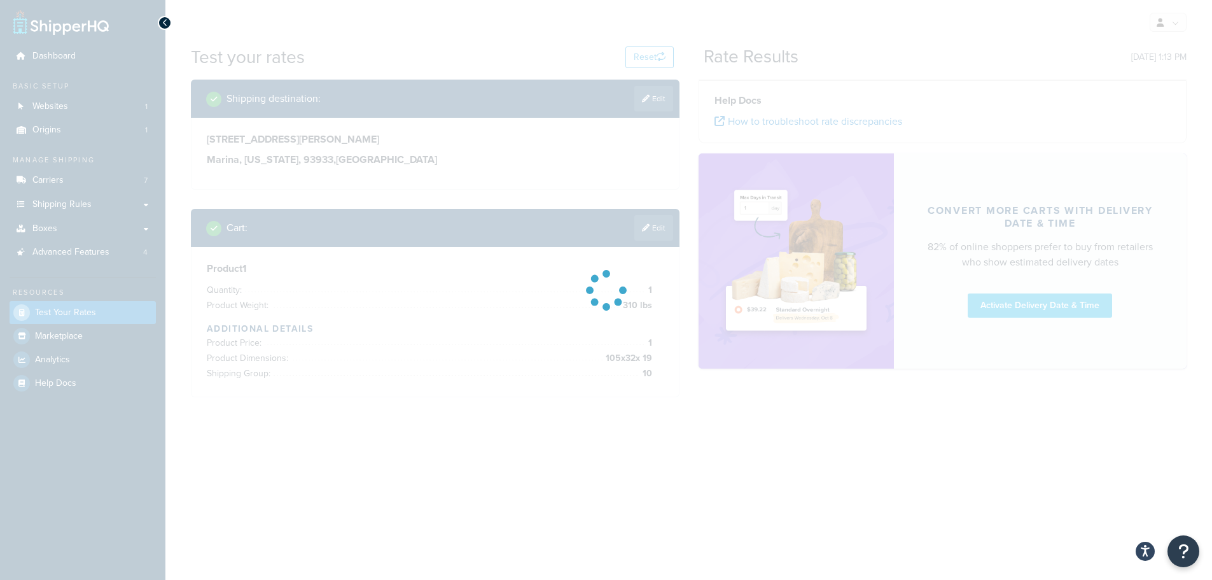
scroll to position [0, 0]
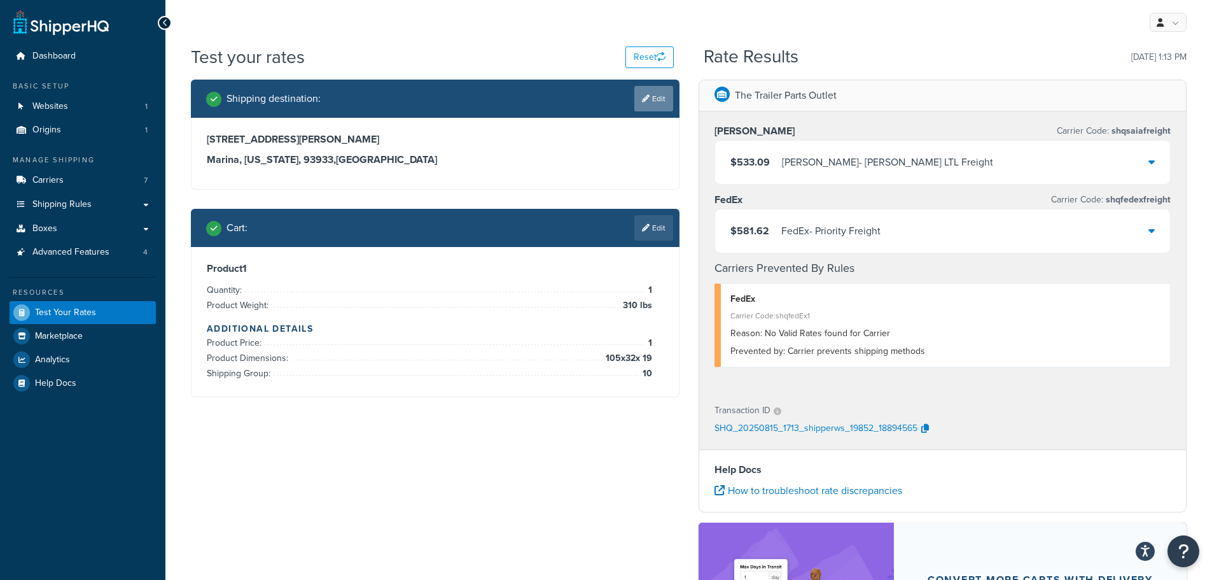
click at [648, 99] on link "Edit" at bounding box center [653, 98] width 39 height 25
select select "CA"
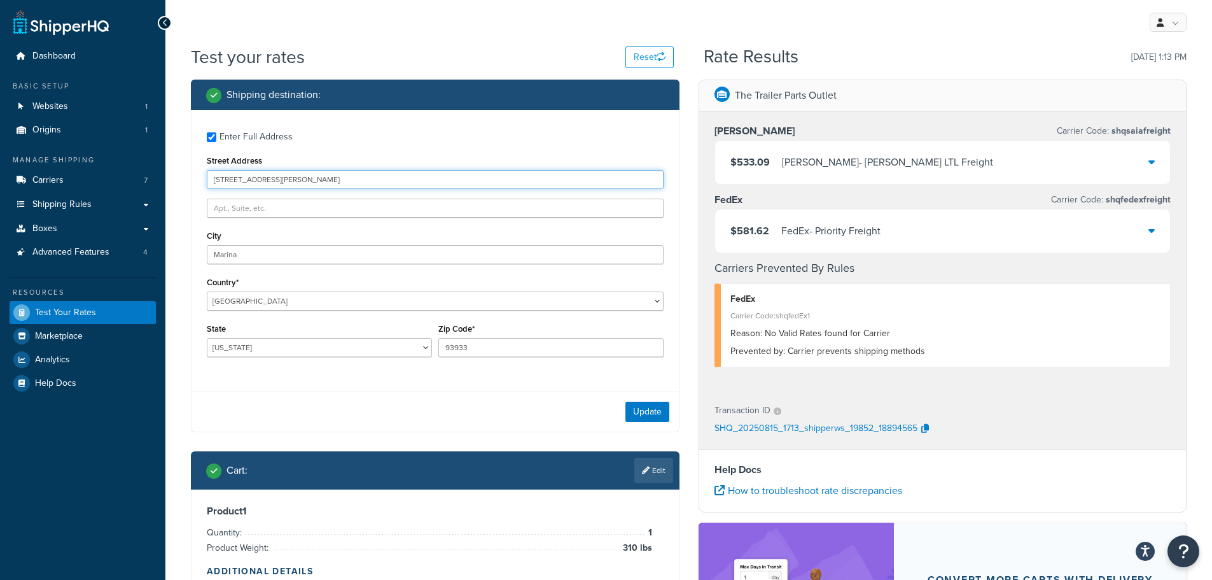
drag, startPoint x: 302, startPoint y: 182, endPoint x: 205, endPoint y: 184, distance: 96.7
click at [205, 184] on div "Enter Full Address Street Address 586 Ingman Court City Marina Country* United …" at bounding box center [435, 246] width 487 height 272
paste input "[STREET_ADDRESS]"
type input "[STREET_ADDRESS]"
drag, startPoint x: 281, startPoint y: 266, endPoint x: 253, endPoint y: 266, distance: 27.4
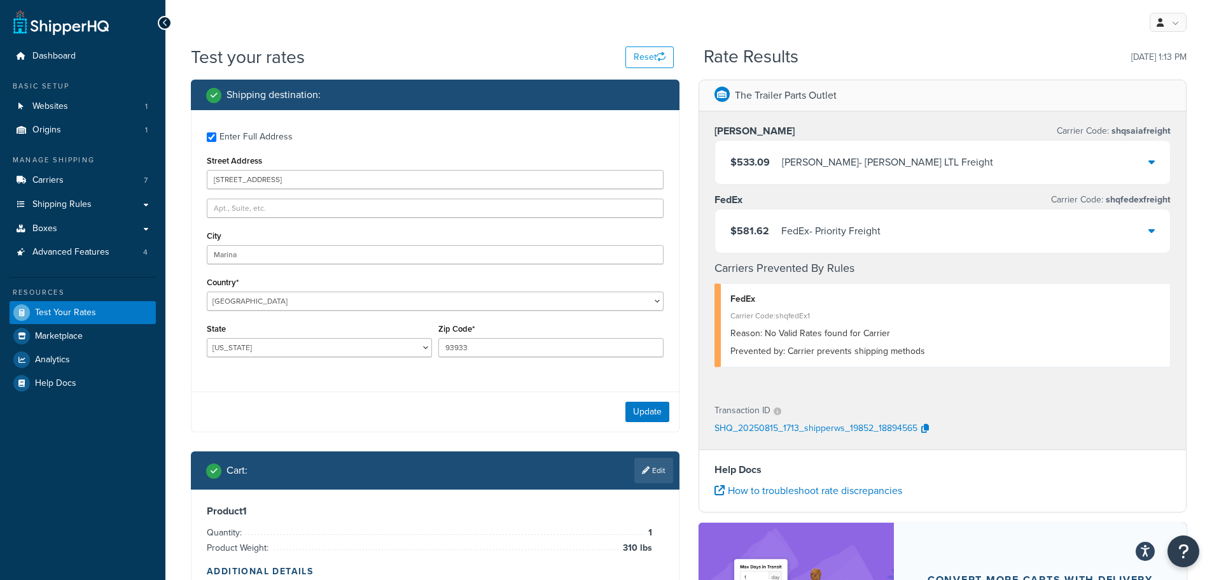
click at [253, 266] on div "Enter Full Address Street Address 3302 Dover Road City Marina Country* United S…" at bounding box center [435, 246] width 487 height 272
drag, startPoint x: 192, startPoint y: 255, endPoint x: 168, endPoint y: 255, distance: 24.2
click at [169, 255] on div "Test your rates Reset Rate Results 08/15/2025, 1:13 PM Shipping destination : E…" at bounding box center [688, 414] width 1047 height 738
paste input "[GEOGRAPHIC_DATA]"
type input "[GEOGRAPHIC_DATA]"
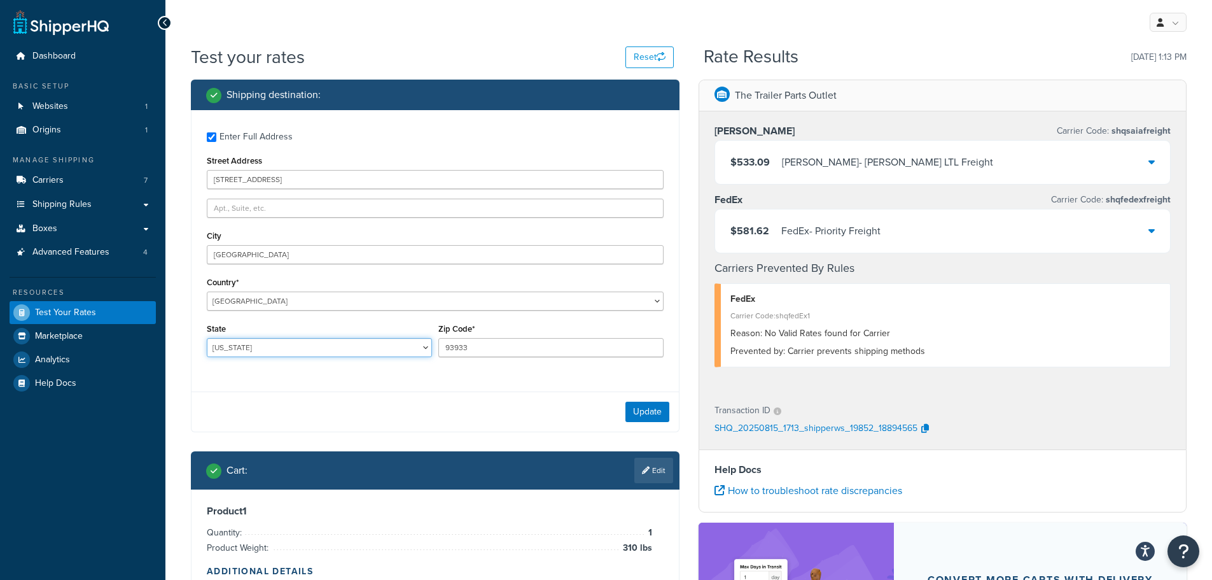
click at [275, 349] on select "[US_STATE] [US_STATE] [US_STATE] [US_STATE] [US_STATE] Armed Forces Americas Ar…" at bounding box center [319, 347] width 225 height 19
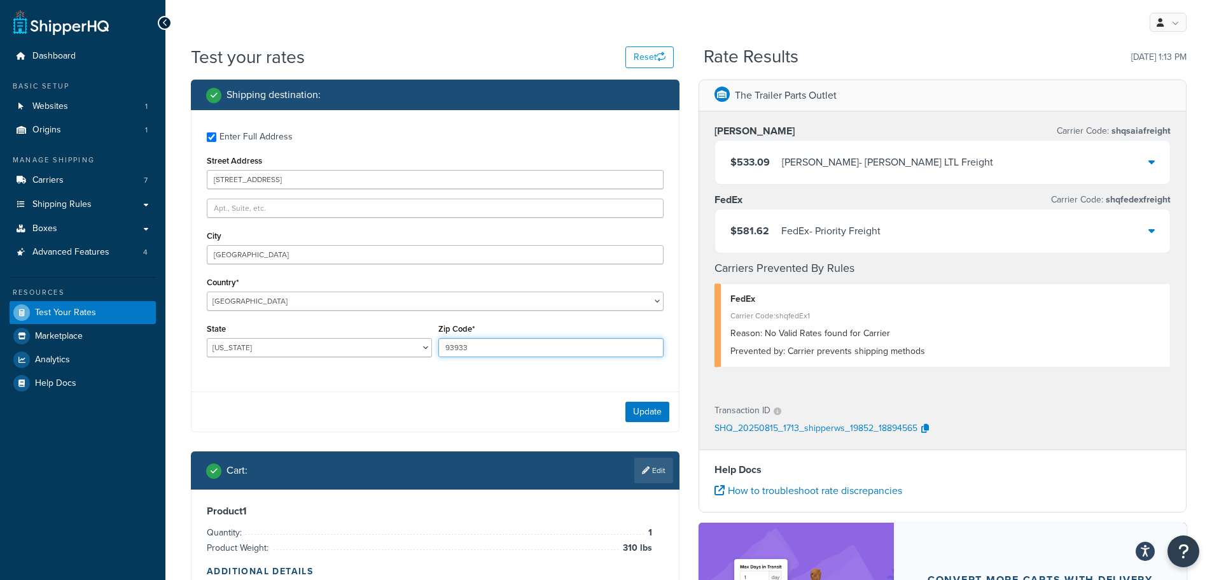
click at [498, 346] on input "93933" at bounding box center [550, 347] width 225 height 19
paste input "4061"
type input "94061"
click at [635, 412] on button "Update" at bounding box center [648, 412] width 44 height 20
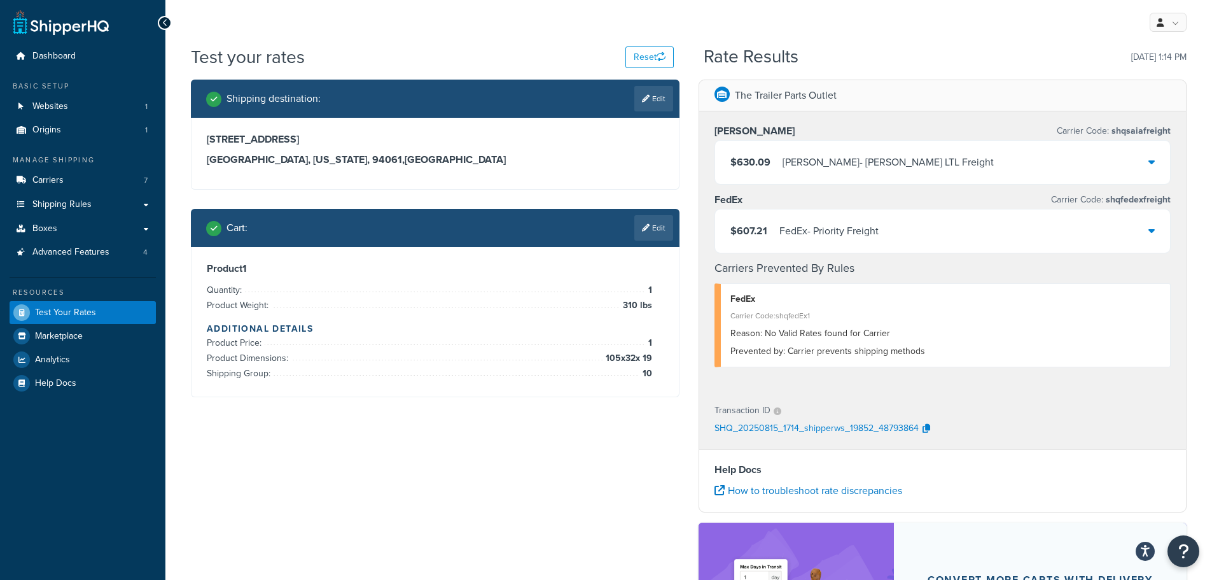
click at [655, 227] on link "Edit" at bounding box center [653, 227] width 39 height 25
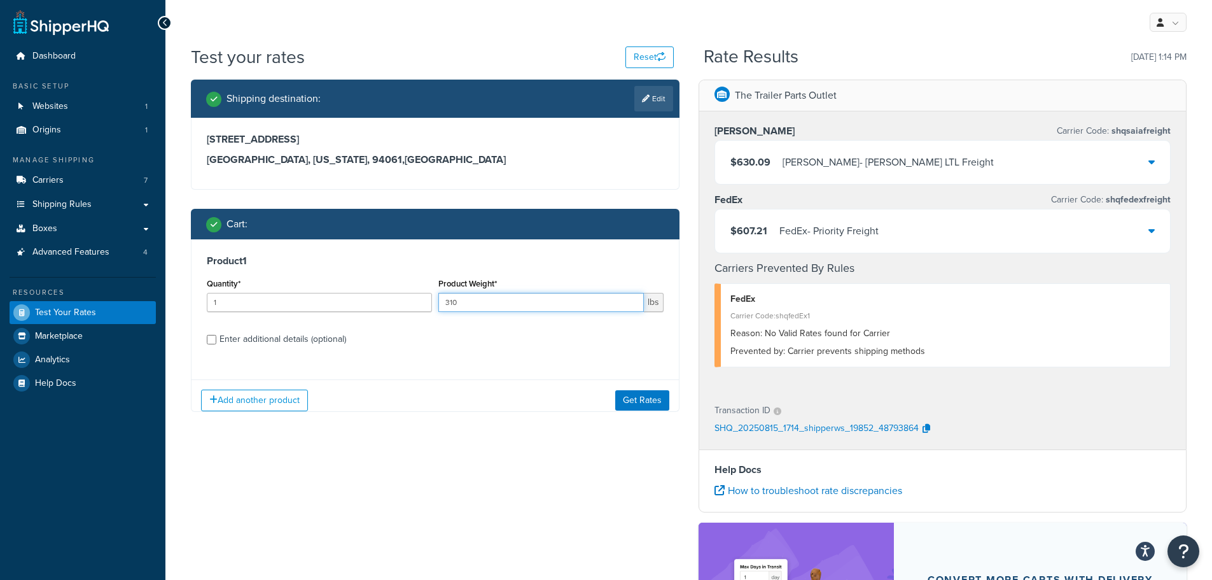
drag, startPoint x: 434, startPoint y: 305, endPoint x: 423, endPoint y: 311, distance: 12.2
click at [423, 309] on div "Quantity* 1 Product Weight* 310 lbs" at bounding box center [435, 298] width 463 height 46
type input "440"
click at [673, 395] on div "Add another product Get Rates" at bounding box center [435, 399] width 487 height 41
click at [649, 396] on button "Get Rates" at bounding box center [642, 400] width 54 height 20
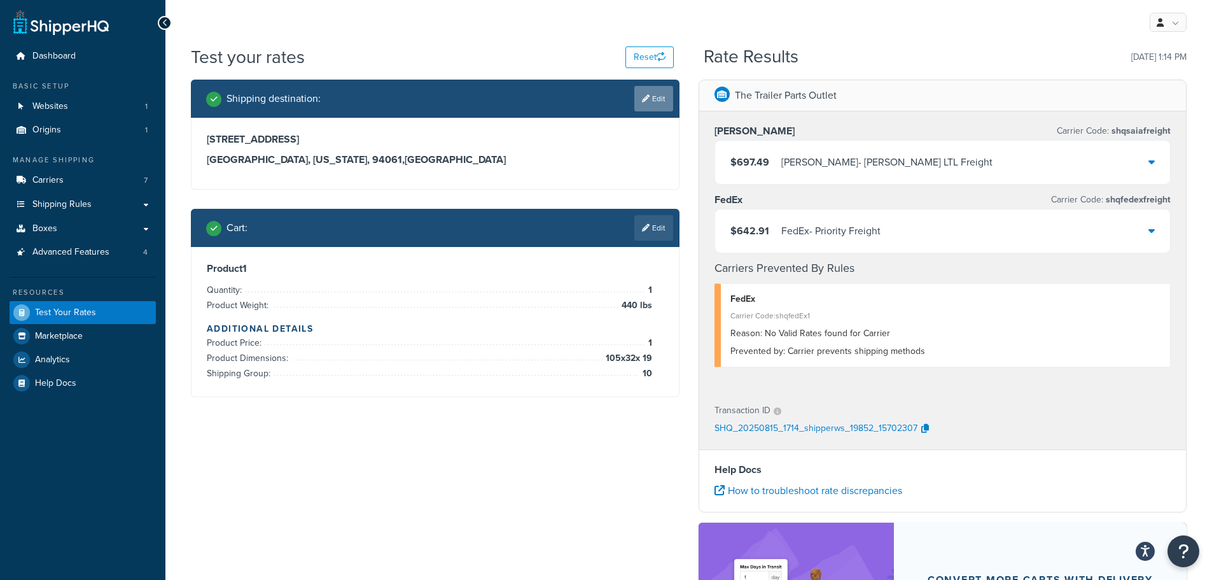
click at [647, 98] on icon at bounding box center [646, 99] width 8 height 8
select select "CA"
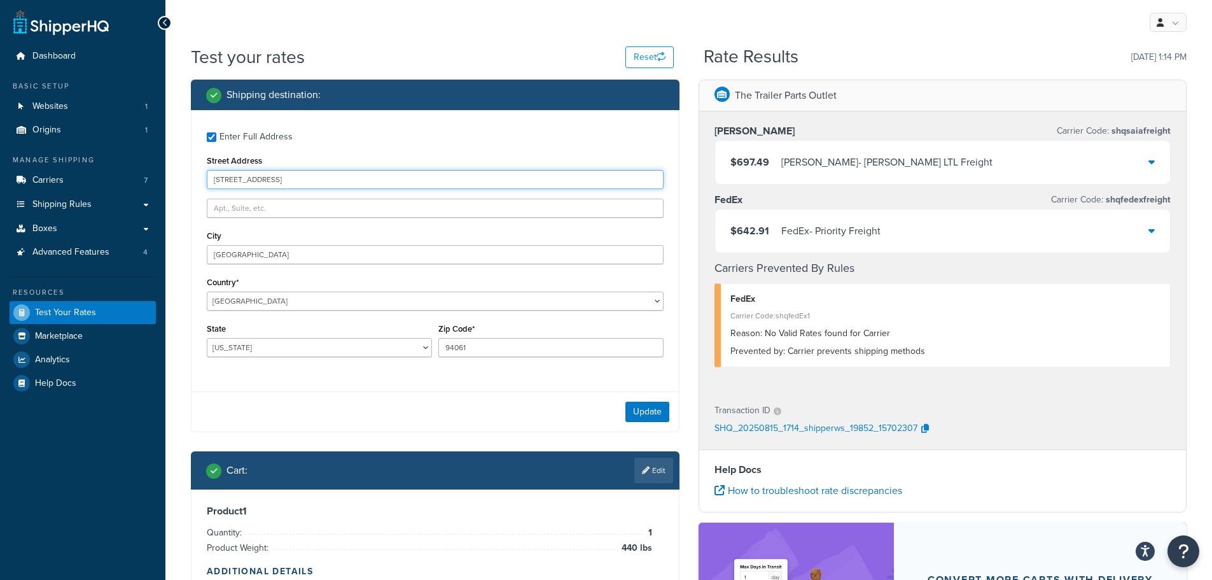
drag, startPoint x: 311, startPoint y: 181, endPoint x: 162, endPoint y: 186, distance: 149.0
click at [163, 186] on div "Dashboard Basic Setup Websites 1 Origins 1 Manage Shipping Carriers 7 Shipping …" at bounding box center [606, 407] width 1212 height 814
paste input "5025 83rd st"
type input "5025 83rd st"
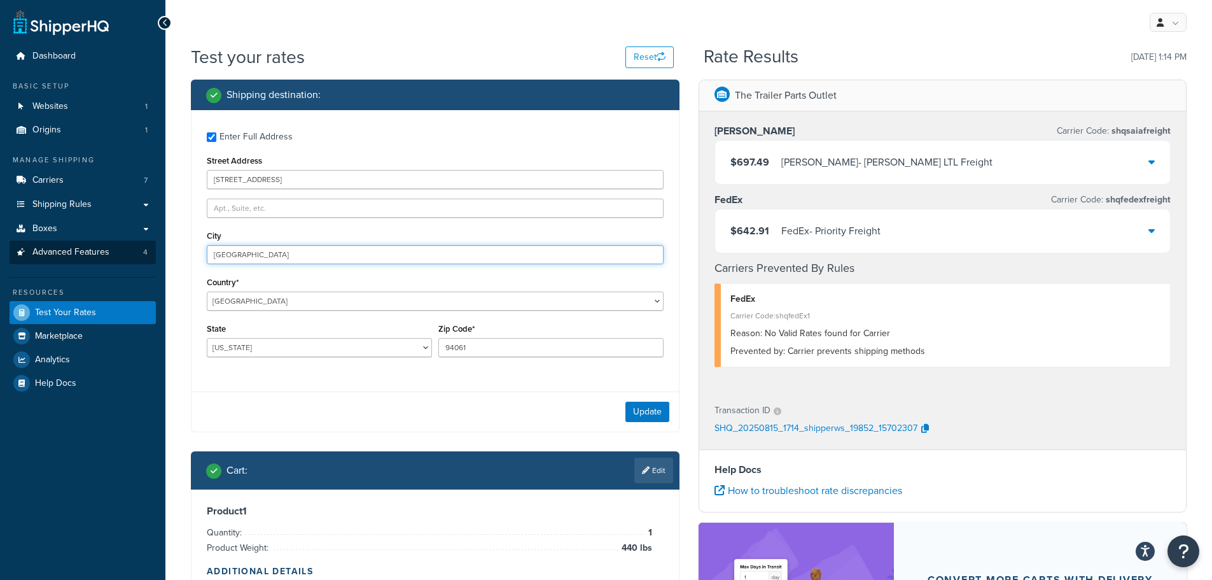
drag, startPoint x: 271, startPoint y: 256, endPoint x: 151, endPoint y: 249, distance: 120.5
click at [151, 249] on div "Dashboard Basic Setup Websites 1 Origins 1 Manage Shipping Carriers 7 Shipping …" at bounding box center [606, 407] width 1212 height 814
paste input "Sacramento"
type input "Sacramento"
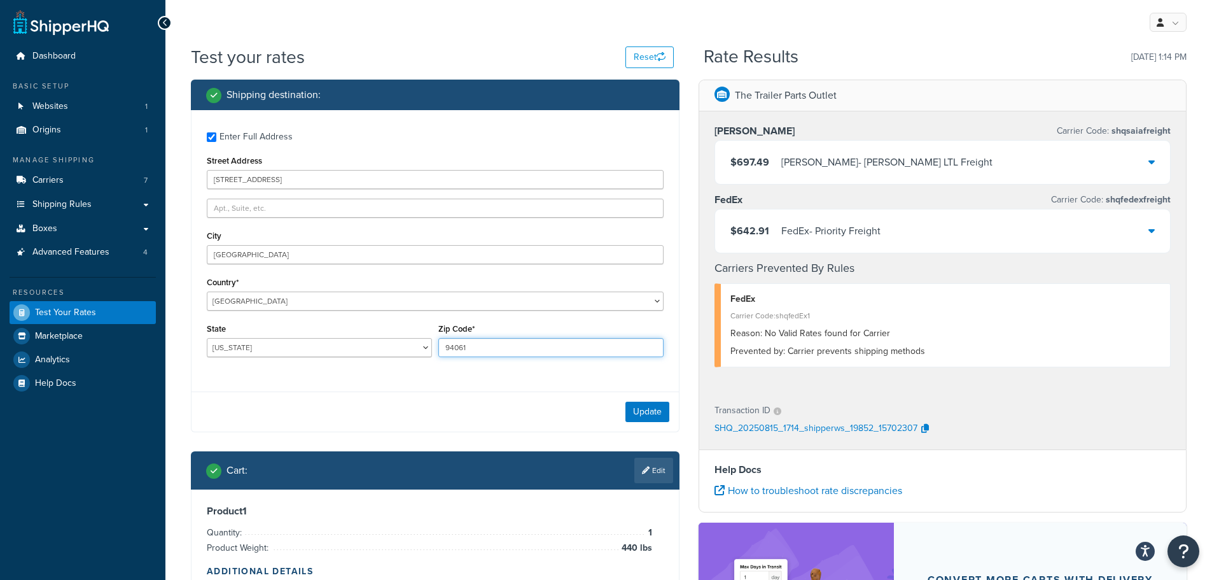
drag, startPoint x: 493, startPoint y: 351, endPoint x: 374, endPoint y: 346, distance: 119.1
click at [375, 346] on div "State Alabama Alaska American Samoa Arizona Arkansas Armed Forces Americas Arme…" at bounding box center [435, 343] width 463 height 46
paste input "5826"
type input "95826"
click at [661, 414] on button "Update" at bounding box center [648, 412] width 44 height 20
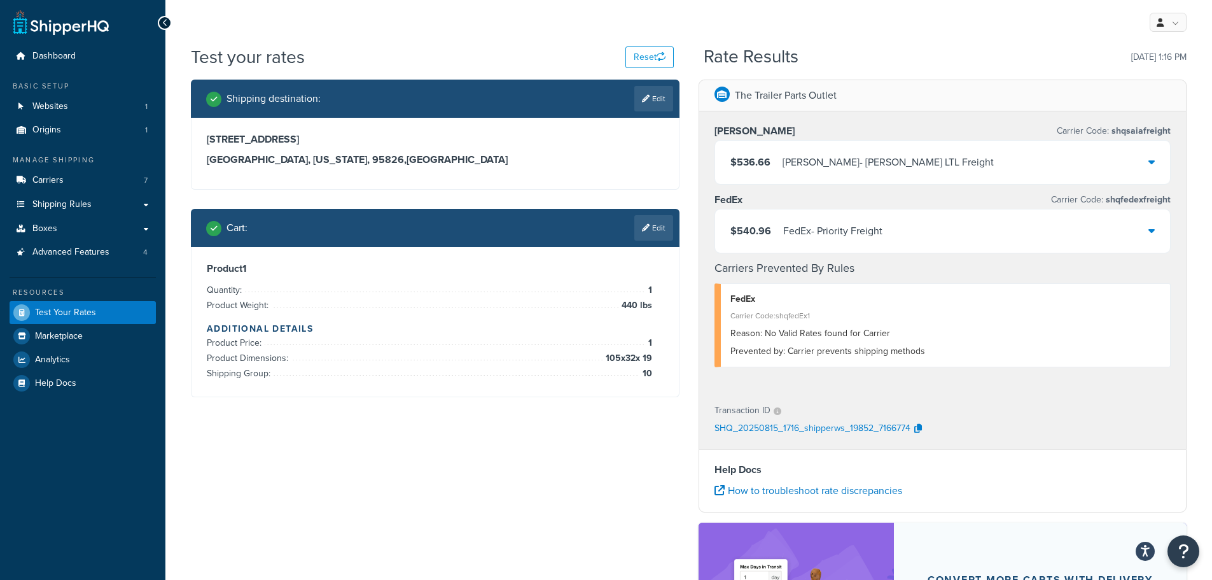
click at [662, 242] on div "Cart : Edit" at bounding box center [435, 228] width 489 height 38
click at [661, 232] on link "Edit" at bounding box center [653, 227] width 39 height 25
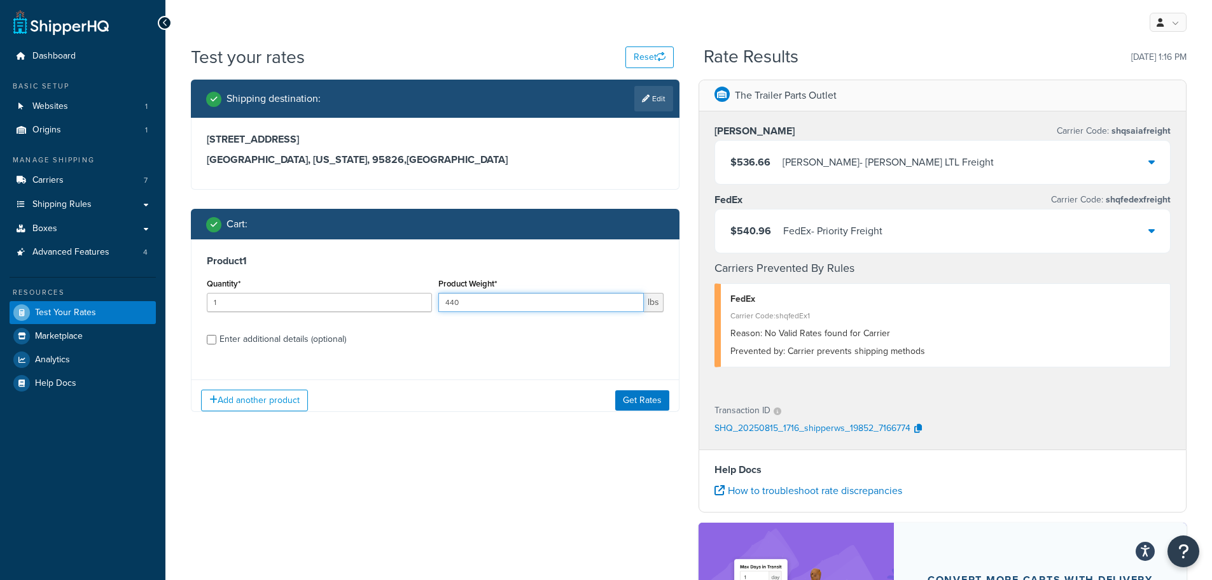
drag, startPoint x: 510, startPoint y: 300, endPoint x: 434, endPoint y: 306, distance: 76.6
click at [402, 300] on div "Quantity* 1 Product Weight* 440 lbs" at bounding box center [435, 298] width 463 height 46
type input "745"
click at [633, 393] on button "Get Rates" at bounding box center [642, 400] width 54 height 20
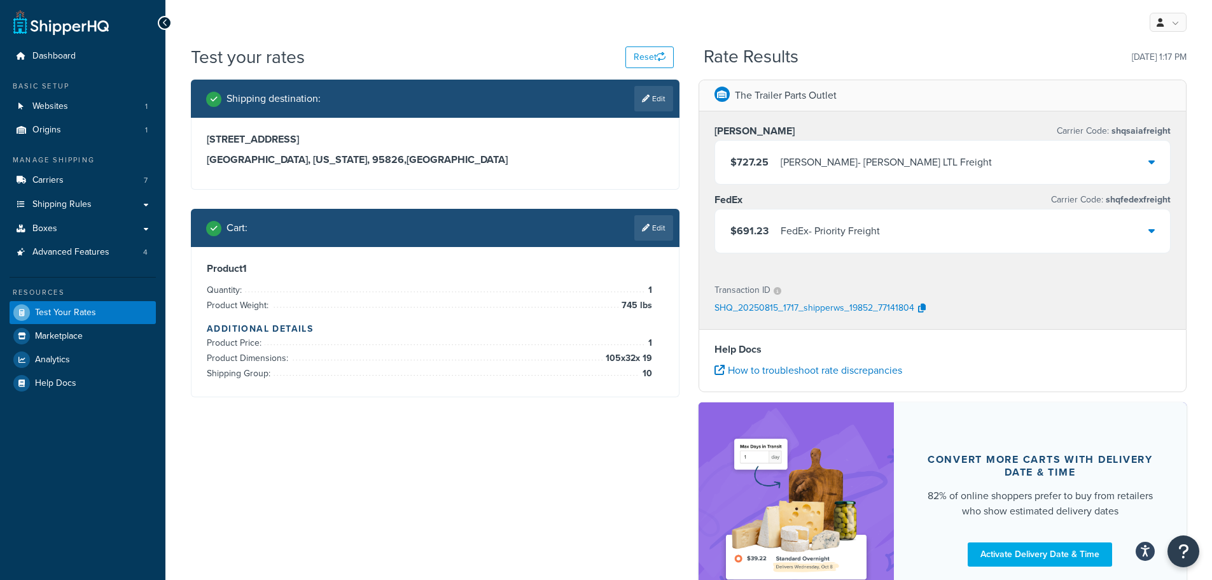
click at [858, 170] on div "SAIA - SAIA LTL Freight" at bounding box center [886, 162] width 211 height 18
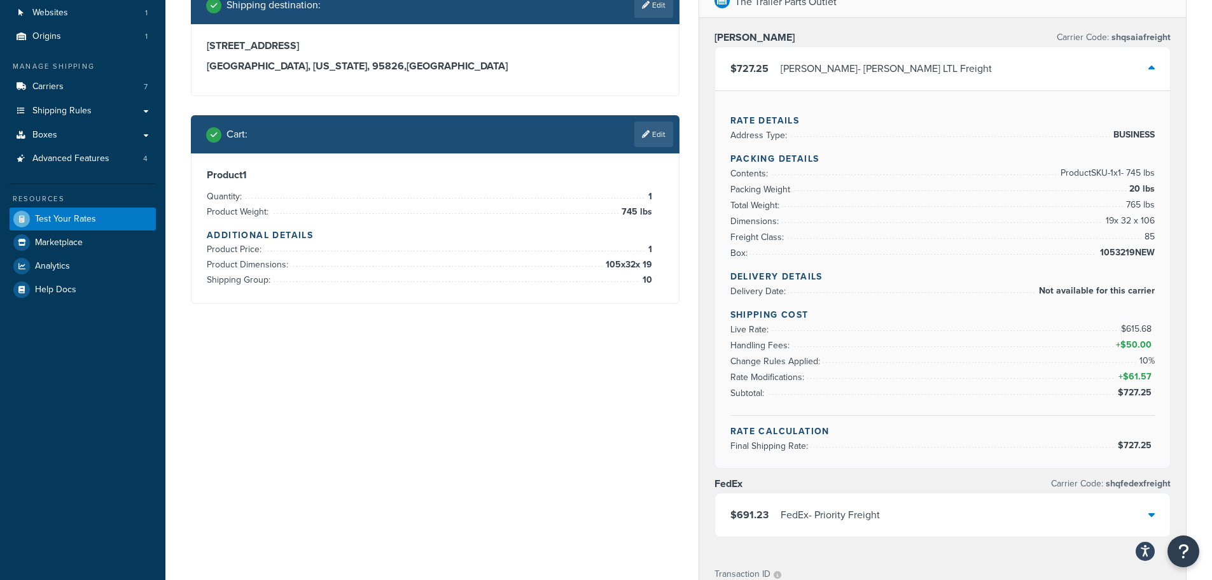
scroll to position [127, 0]
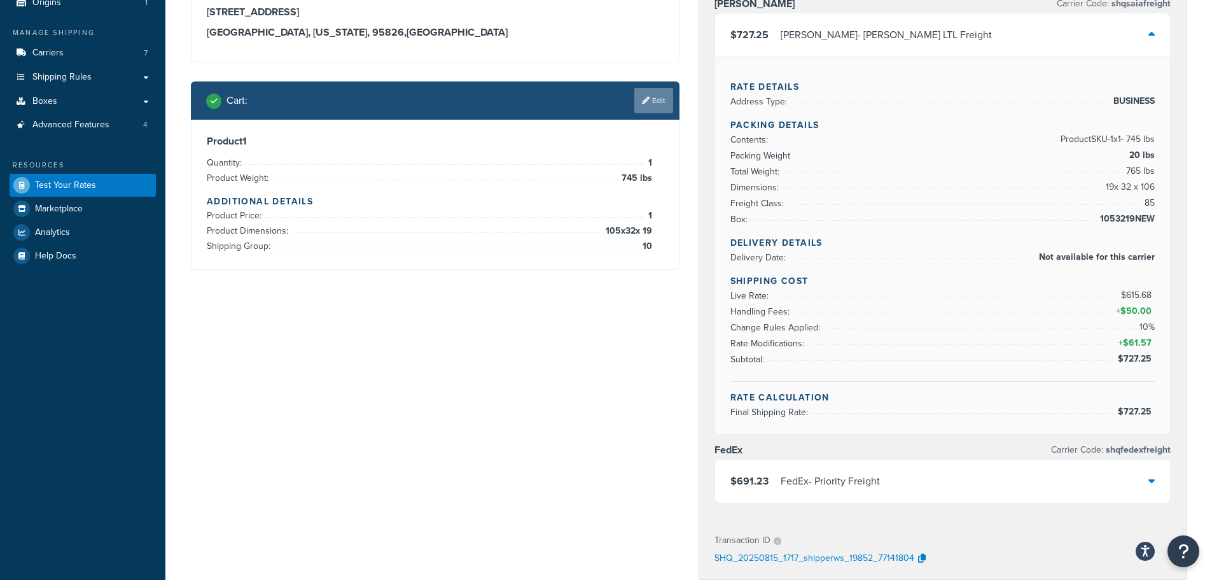
click at [659, 97] on link "Edit" at bounding box center [653, 100] width 39 height 25
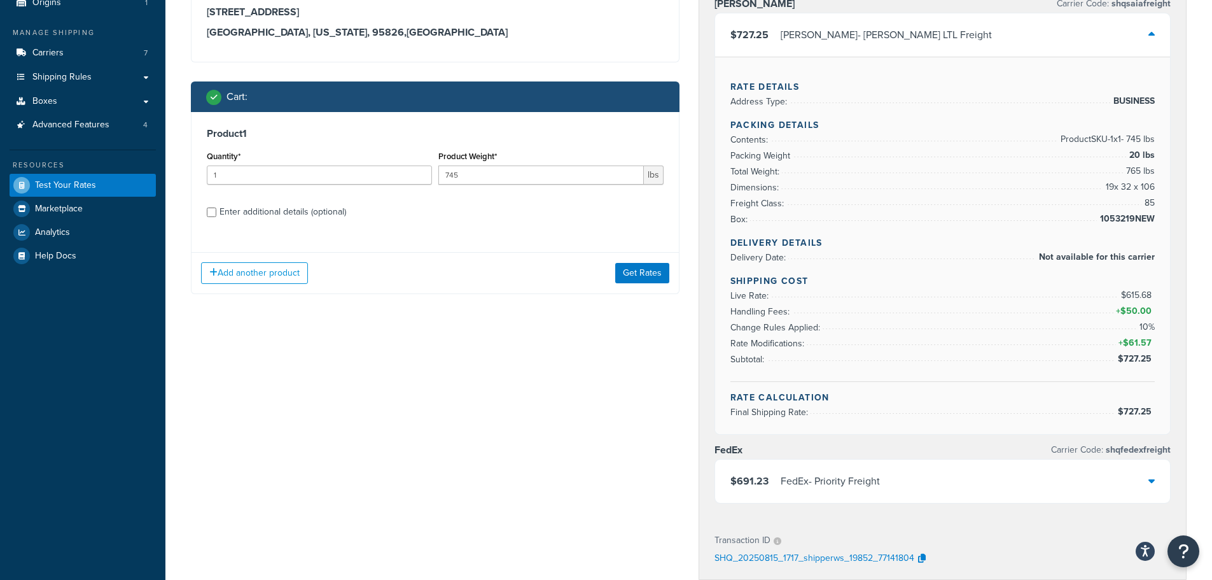
click at [290, 205] on div "Enter additional details (optional)" at bounding box center [283, 212] width 127 height 18
click at [216, 207] on input "Enter additional details (optional)" at bounding box center [212, 212] width 10 height 10
checkbox input "true"
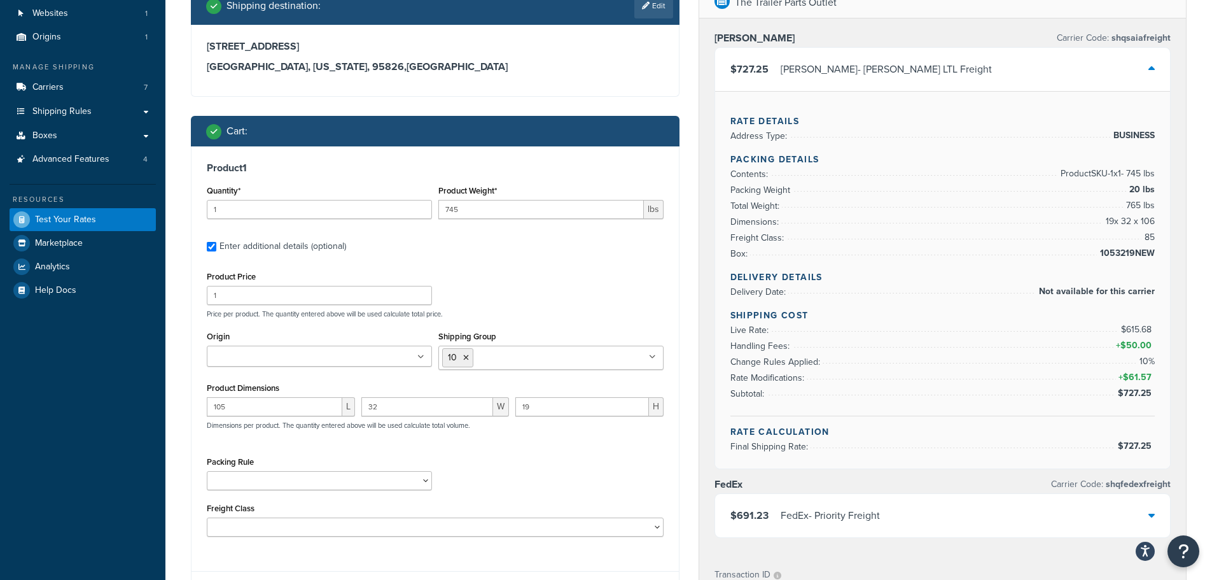
scroll to position [0, 0]
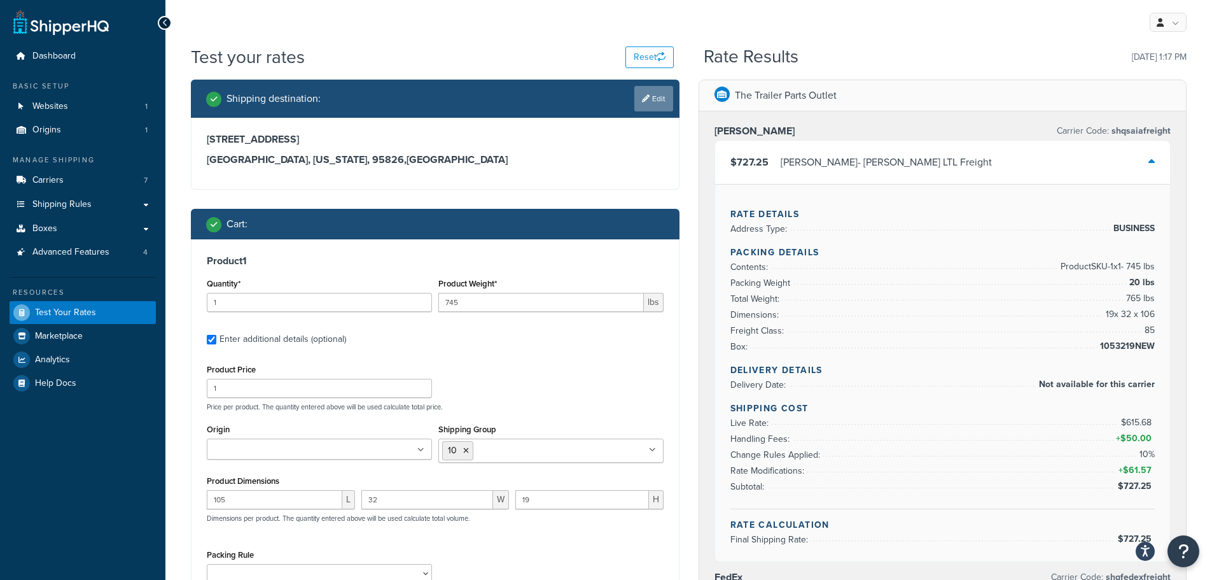
click at [663, 98] on link "Edit" at bounding box center [653, 98] width 39 height 25
select select "CA"
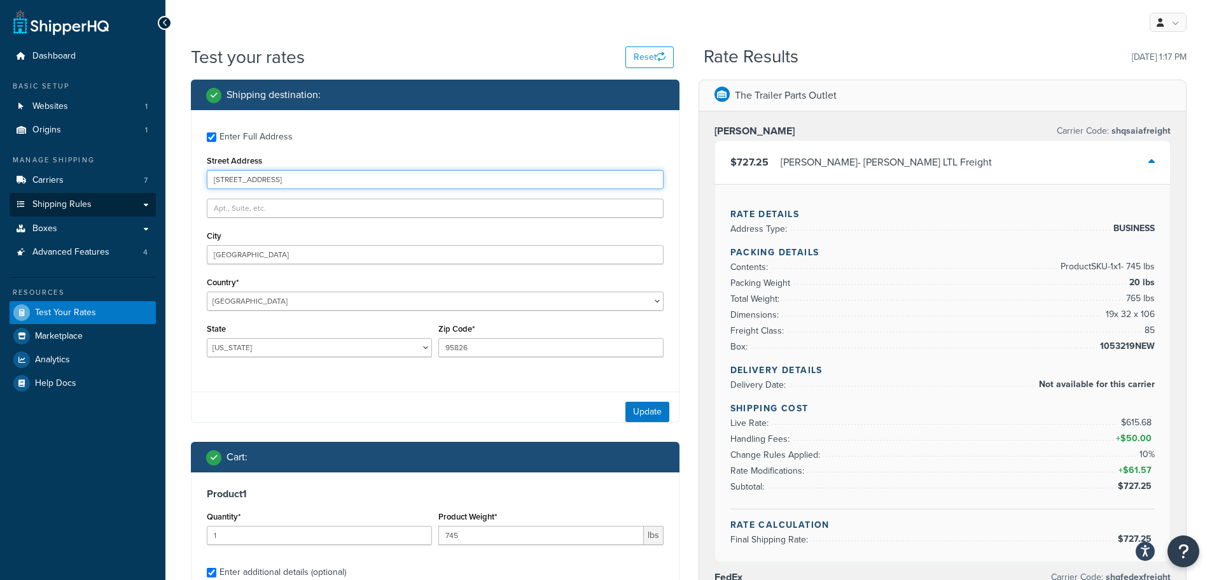
drag, startPoint x: 297, startPoint y: 180, endPoint x: 128, endPoint y: 199, distance: 170.3
click at [129, 199] on div "Dashboard Basic Setup Websites 1 Origins 1 Manage Shipping Carriers 7 Shipping …" at bounding box center [606, 535] width 1212 height 1071
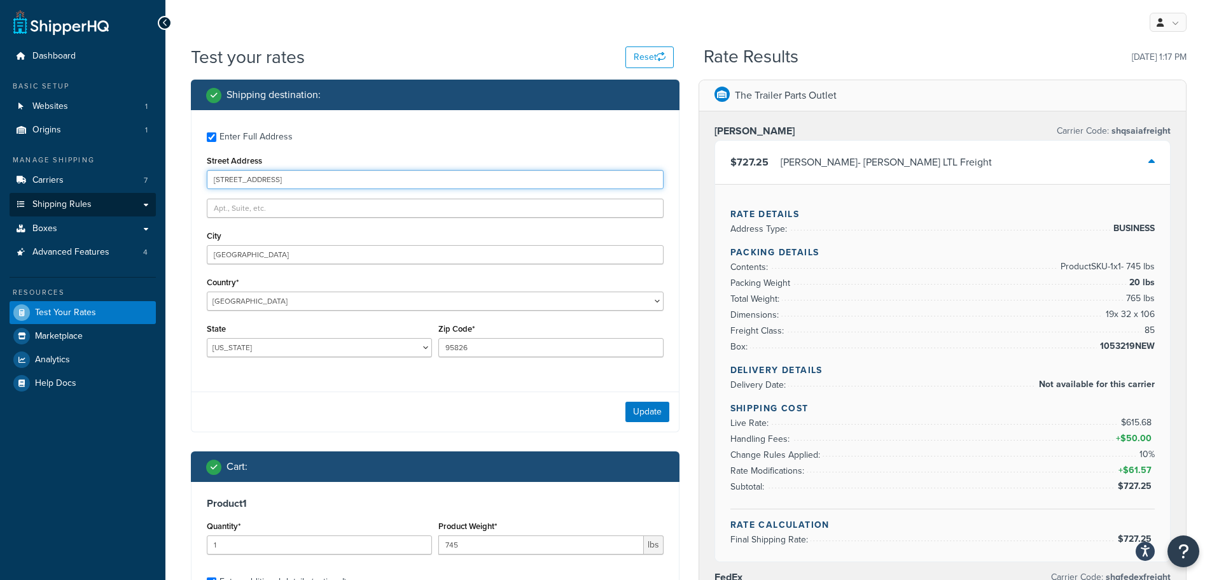
paste input "83683 N Pacific Hwy"
type input "83683 N Pacific Hwy"
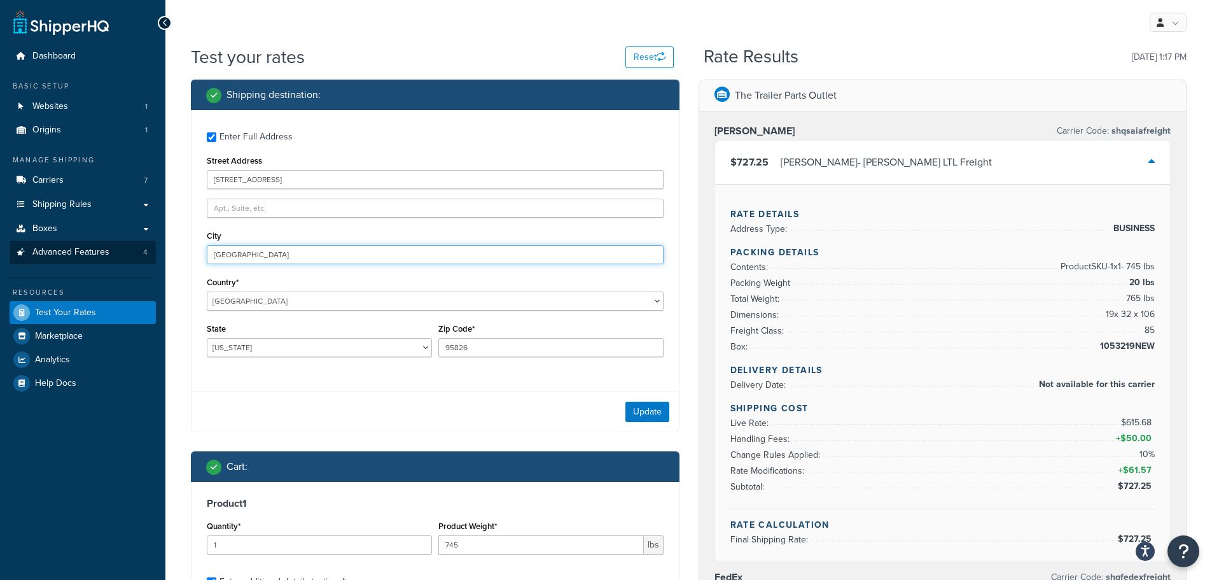
drag, startPoint x: 251, startPoint y: 254, endPoint x: 147, endPoint y: 257, distance: 104.4
click at [147, 257] on div "Dashboard Basic Setup Websites 1 Origins 1 Manage Shipping Carriers 7 Shipping …" at bounding box center [606, 535] width 1212 height 1071
paste input "Creswell"
type input "Creswell"
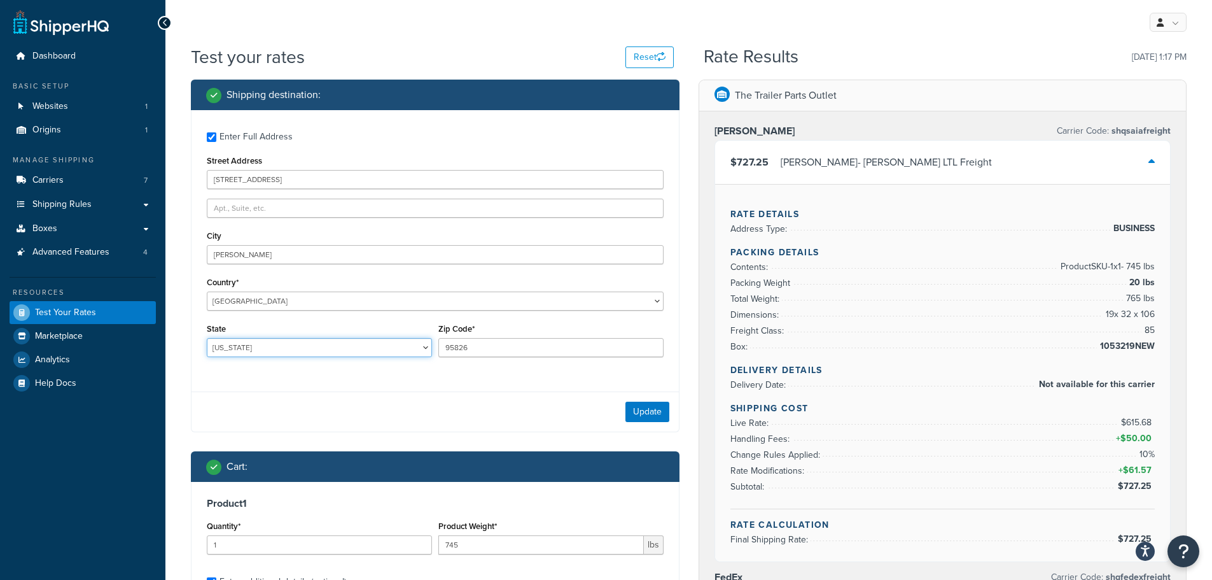
click at [269, 346] on select "[US_STATE] [US_STATE] [US_STATE] [US_STATE] [US_STATE] Armed Forces Americas Ar…" at bounding box center [319, 347] width 225 height 19
select select "OR"
click at [207, 338] on select "[US_STATE] [US_STATE] [US_STATE] [US_STATE] [US_STATE] Armed Forces Americas Ar…" at bounding box center [319, 347] width 225 height 19
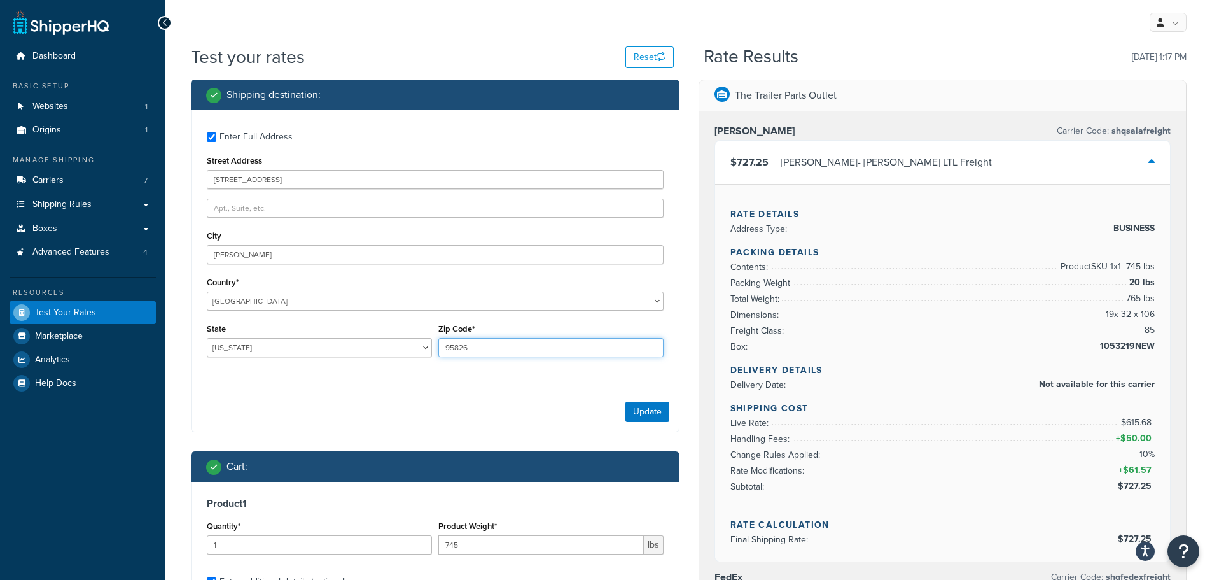
drag, startPoint x: 496, startPoint y: 348, endPoint x: 392, endPoint y: 348, distance: 103.7
click at [392, 348] on div "State Alabama Alaska American Samoa Arizona Arkansas Armed Forces Americas Arme…" at bounding box center [435, 343] width 463 height 46
paste input "7426-9852"
click at [465, 354] on input "97426-9852" at bounding box center [550, 347] width 225 height 19
type input "97426"
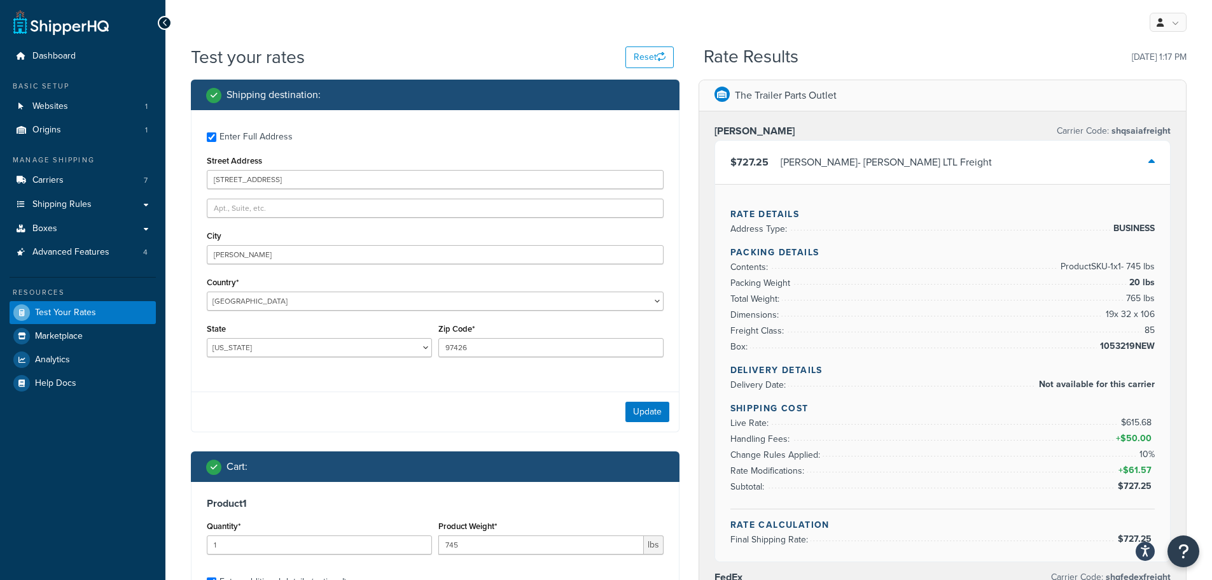
click at [430, 375] on div "Enter Full Address Street Address 83683 N Pacific Hwy City Creswell Country* Un…" at bounding box center [435, 246] width 487 height 272
click at [649, 417] on button "Update" at bounding box center [648, 412] width 44 height 20
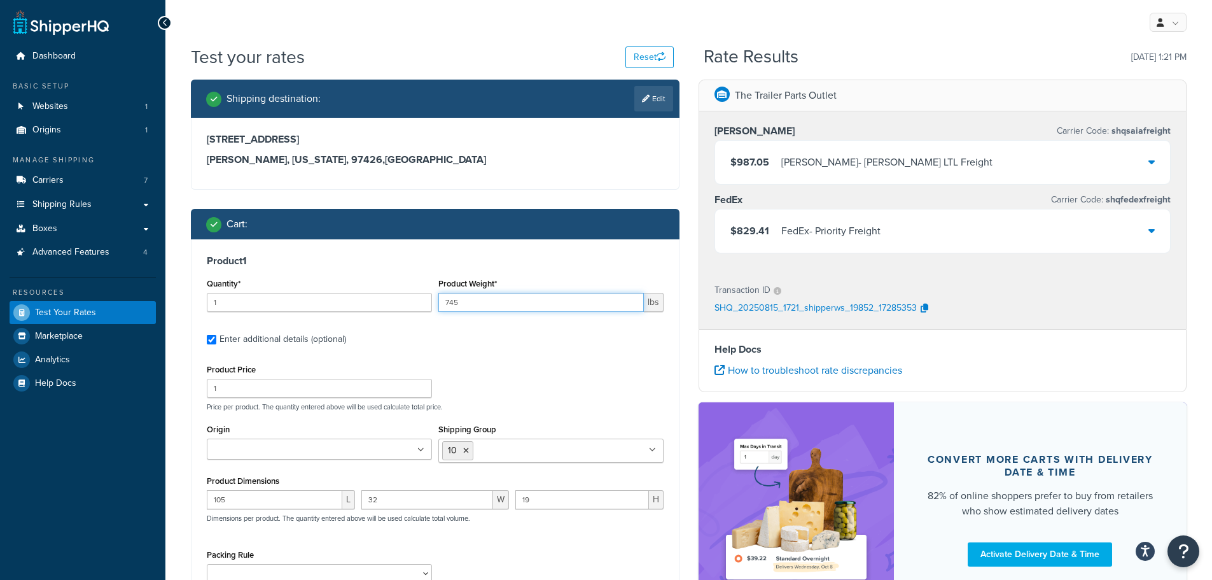
drag, startPoint x: 491, startPoint y: 303, endPoint x: 419, endPoint y: 311, distance: 72.3
click at [419, 311] on div "Quantity* 1 Product Weight* 745 lbs" at bounding box center [435, 298] width 463 height 46
type input "290"
click at [466, 449] on icon at bounding box center [466, 451] width 6 height 8
click at [488, 451] on input "Shipping Group" at bounding box center [498, 450] width 113 height 14
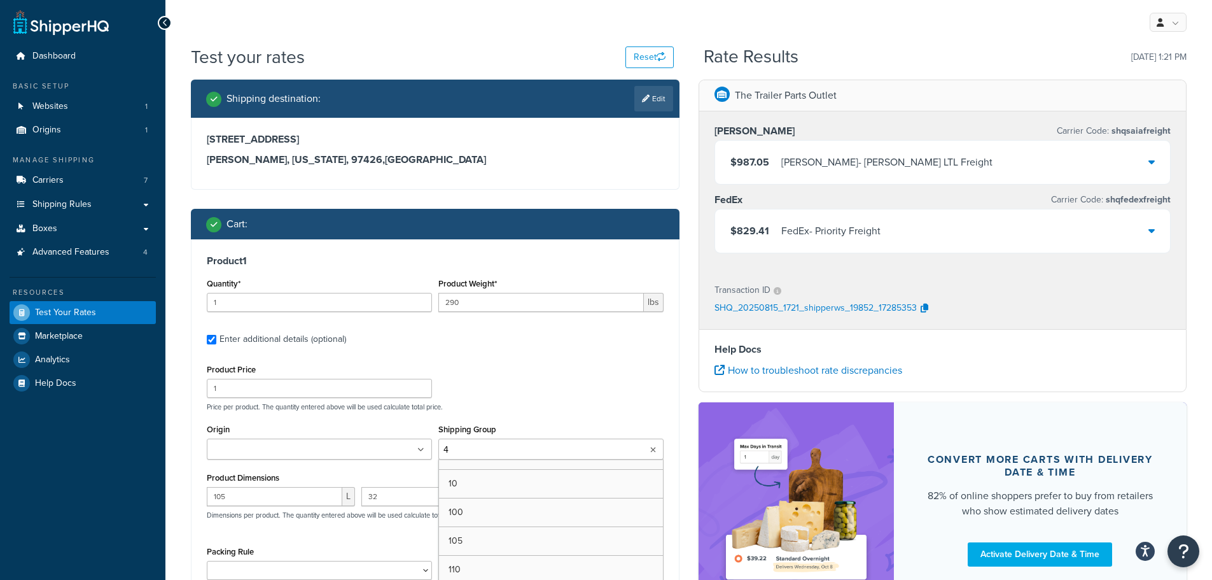
type input "40"
click at [262, 500] on input "105" at bounding box center [275, 499] width 136 height 19
drag, startPoint x: 190, startPoint y: 499, endPoint x: 172, endPoint y: 498, distance: 17.8
click at [172, 498] on div "Test your rates Reset Rate Results 08/15/2025, 1:21 PM Shipping destination : E…" at bounding box center [688, 401] width 1047 height 712
type input "90"
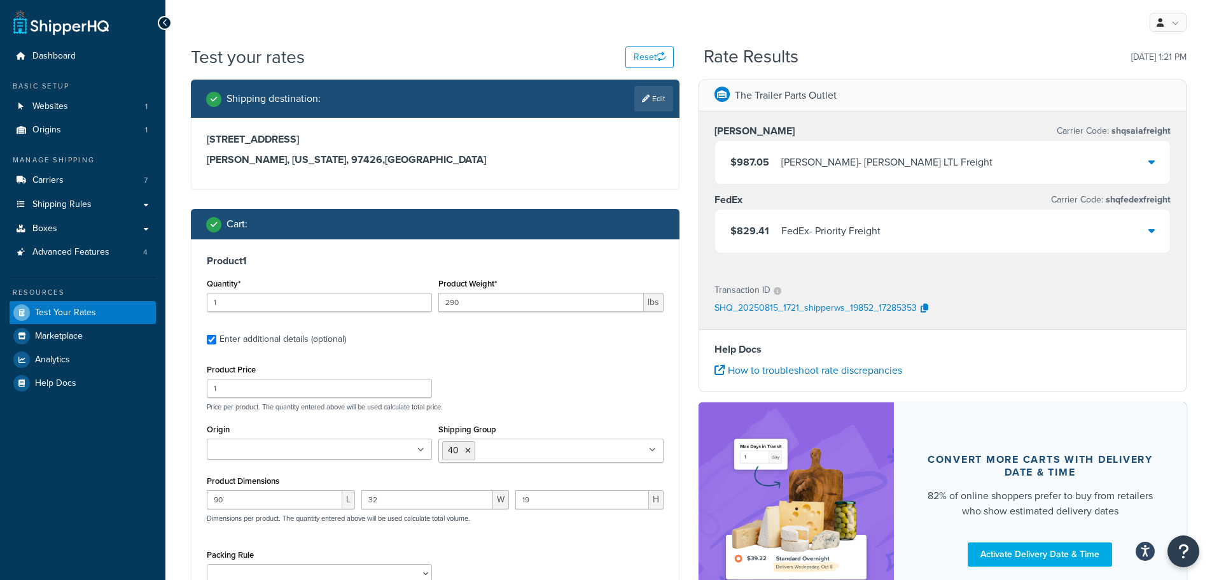
click at [517, 371] on div "Product Price 1 Price per product. The quantity entered above will be used calc…" at bounding box center [435, 386] width 463 height 50
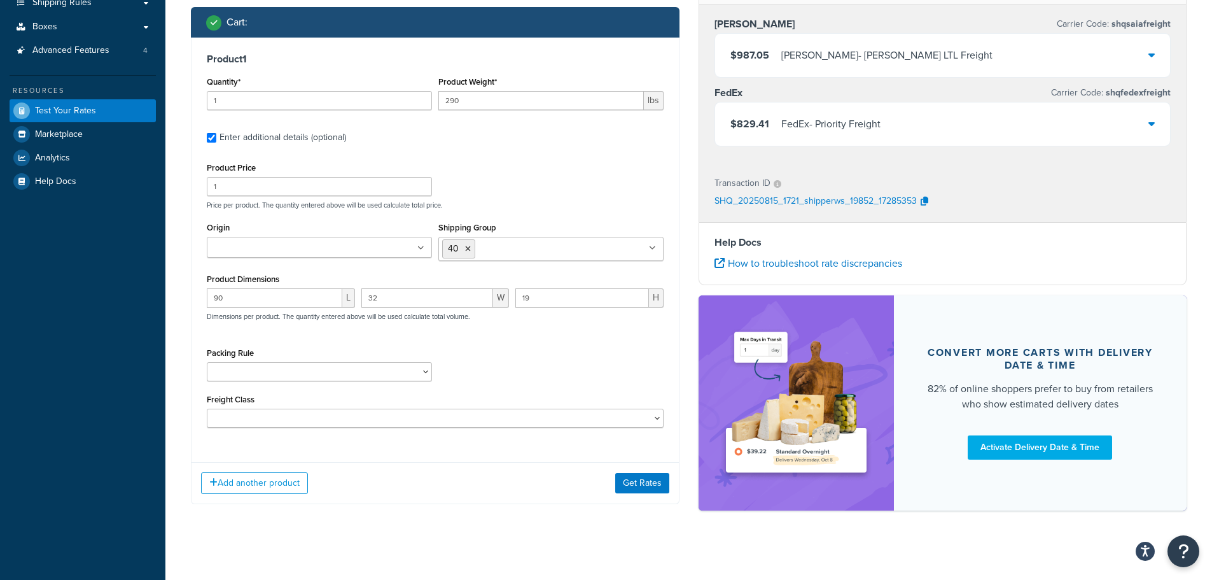
scroll to position [209, 0]
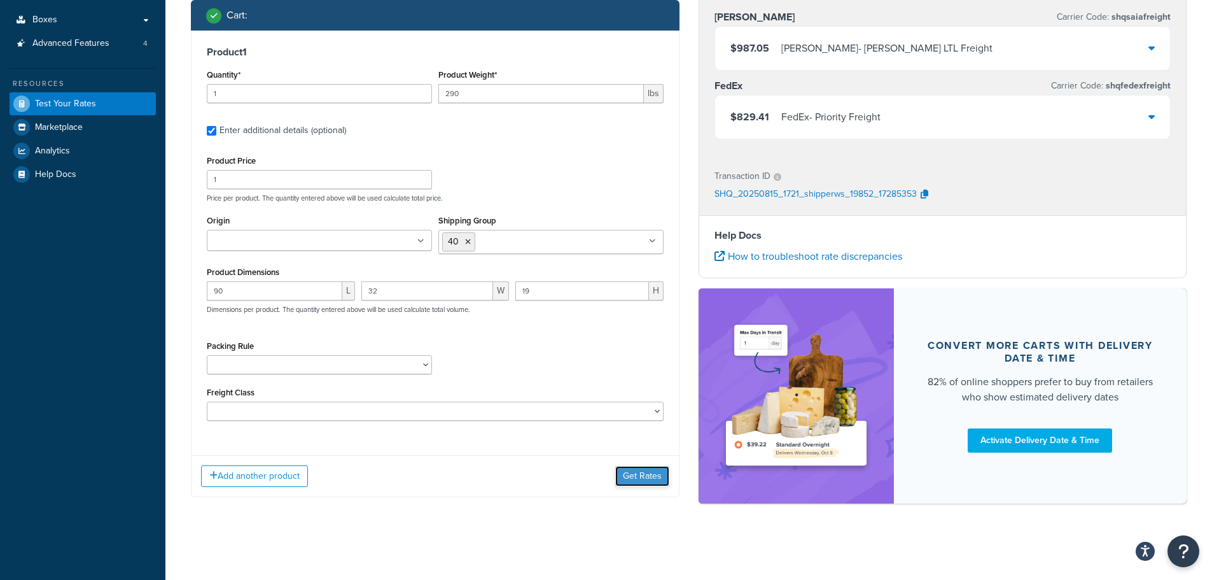
click at [629, 479] on button "Get Rates" at bounding box center [642, 476] width 54 height 20
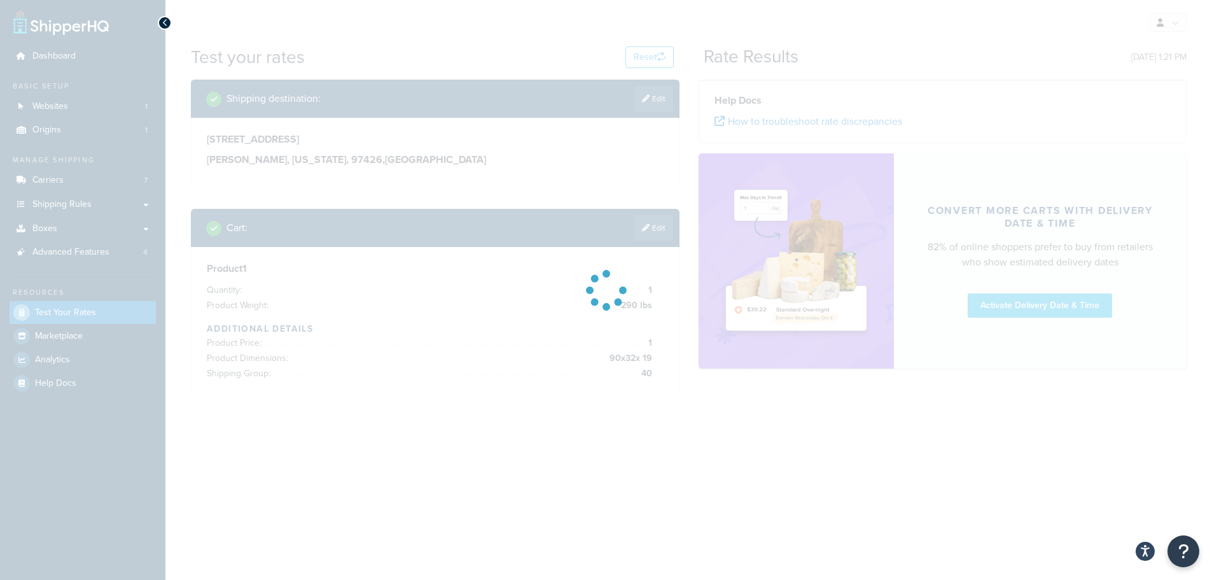
scroll to position [0, 0]
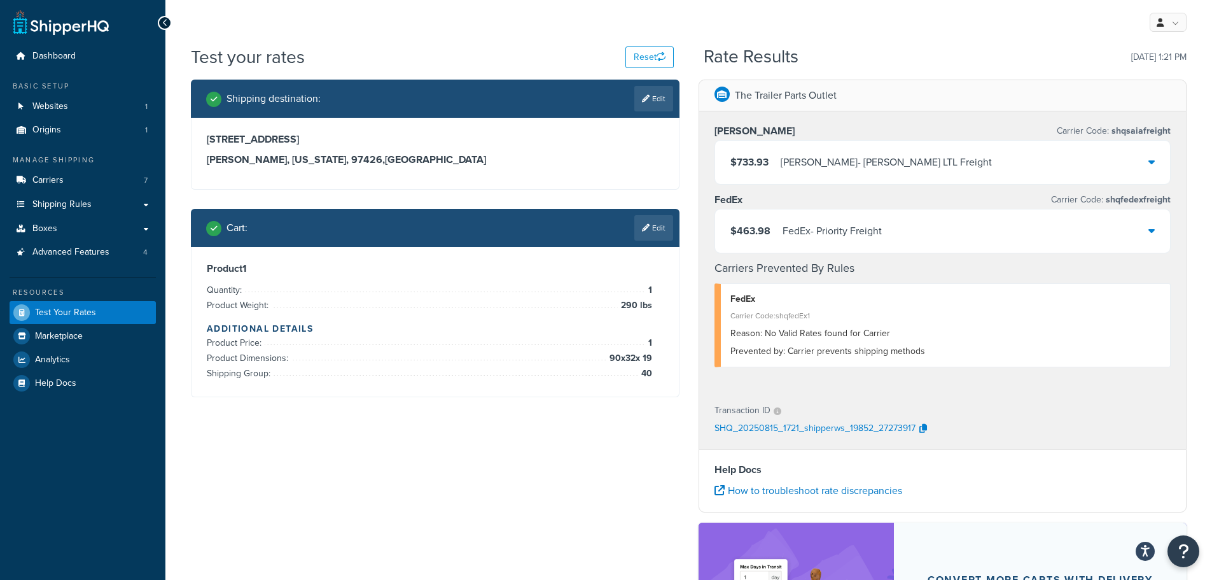
click at [794, 225] on div "FedEx - Priority Freight" at bounding box center [832, 231] width 99 height 18
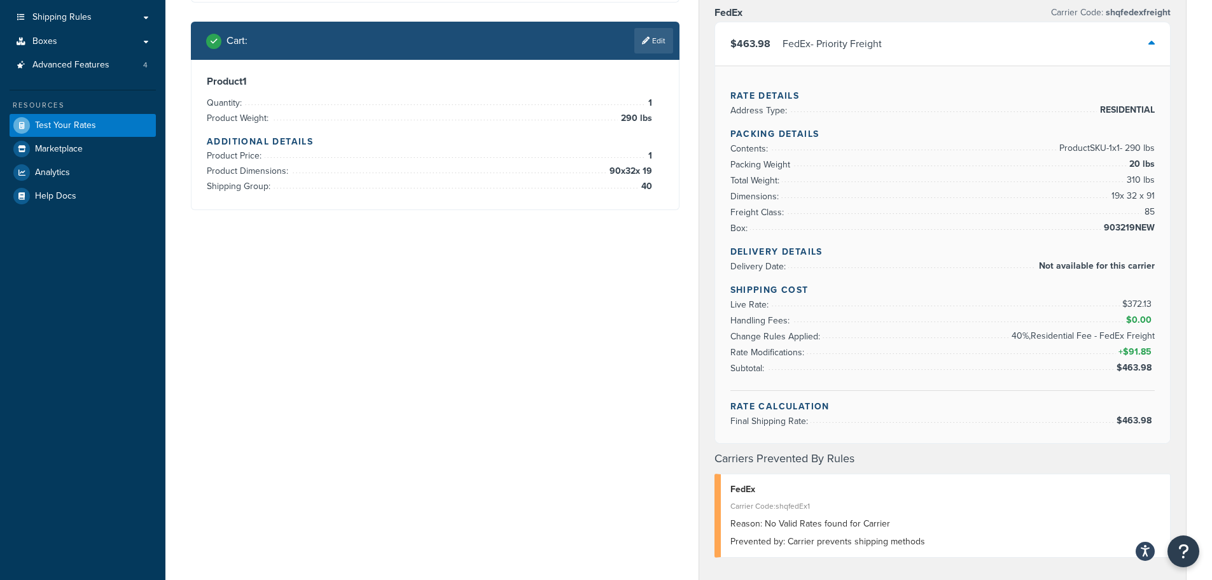
scroll to position [64, 0]
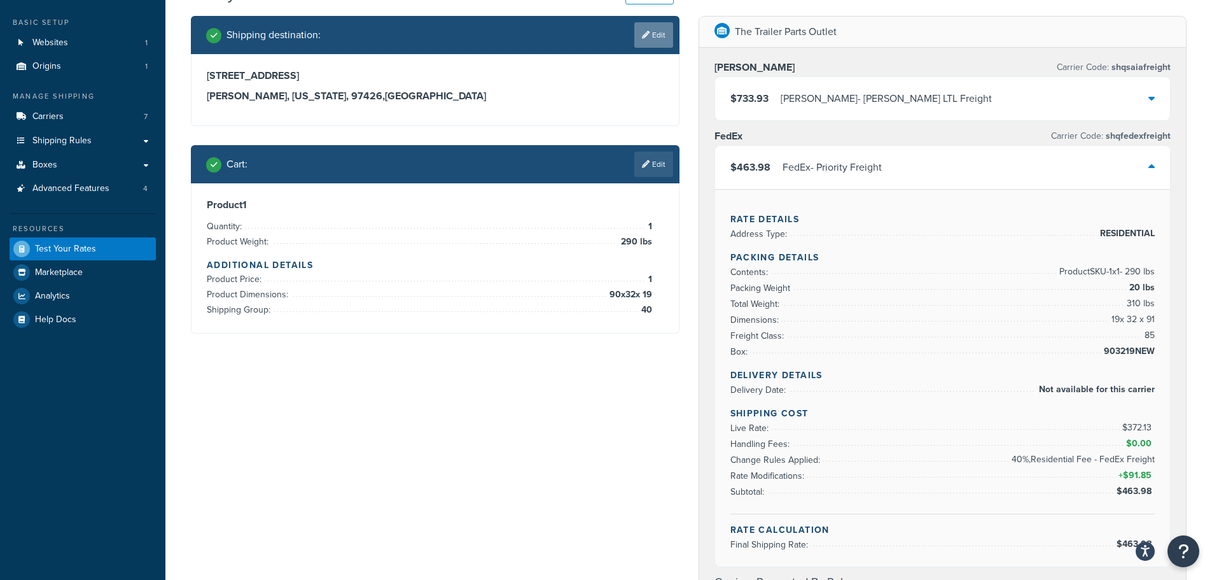
click at [643, 31] on icon at bounding box center [646, 35] width 8 height 8
select select "OR"
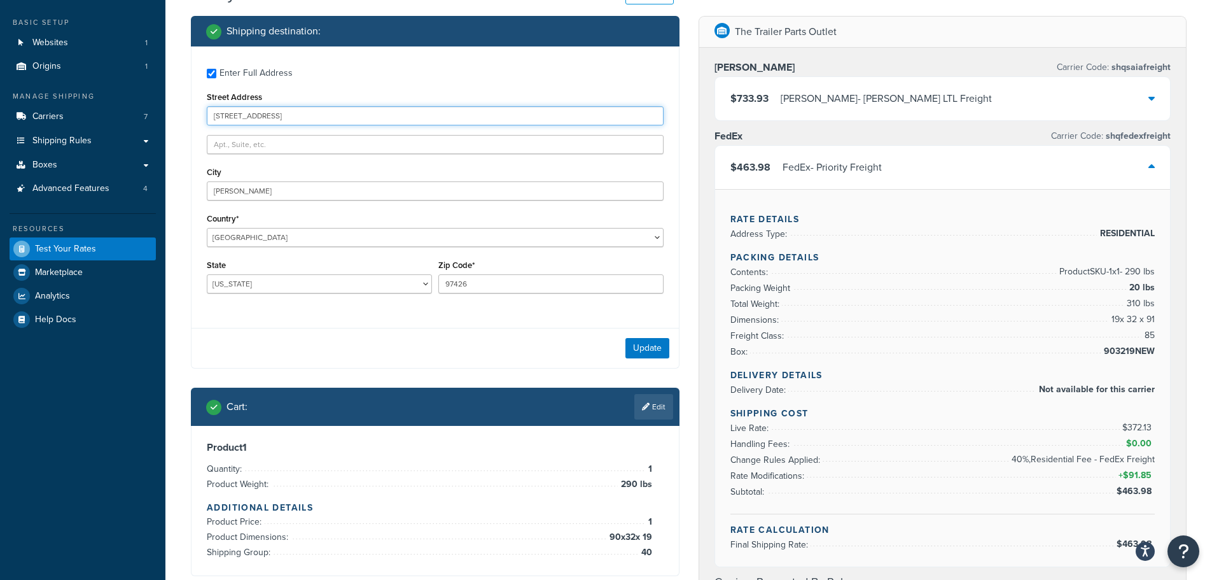
drag, startPoint x: 286, startPoint y: 115, endPoint x: 200, endPoint y: 113, distance: 85.9
click at [200, 113] on div "Enter Full Address Street Address 83683 N Pacific Hwy City Creswell Country* Un…" at bounding box center [435, 182] width 487 height 272
paste input "17755 w highway 40 dunnellon"
type input "17755 w highway 40 dunnellon"
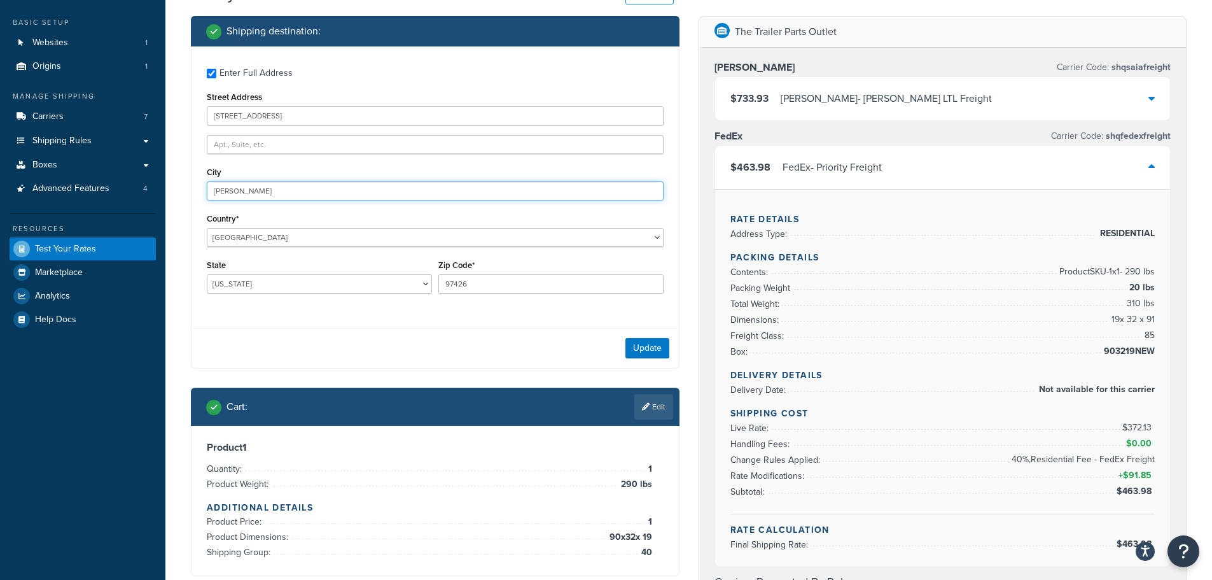
drag, startPoint x: 335, startPoint y: 197, endPoint x: 162, endPoint y: 195, distance: 172.5
click at [162, 195] on div "Dashboard Basic Setup Websites 1 Origins 1 Manage Shipping Carriers 7 Shipping …" at bounding box center [606, 531] width 1212 height 1191
paste input "dunnellon"
type input "dunnellon"
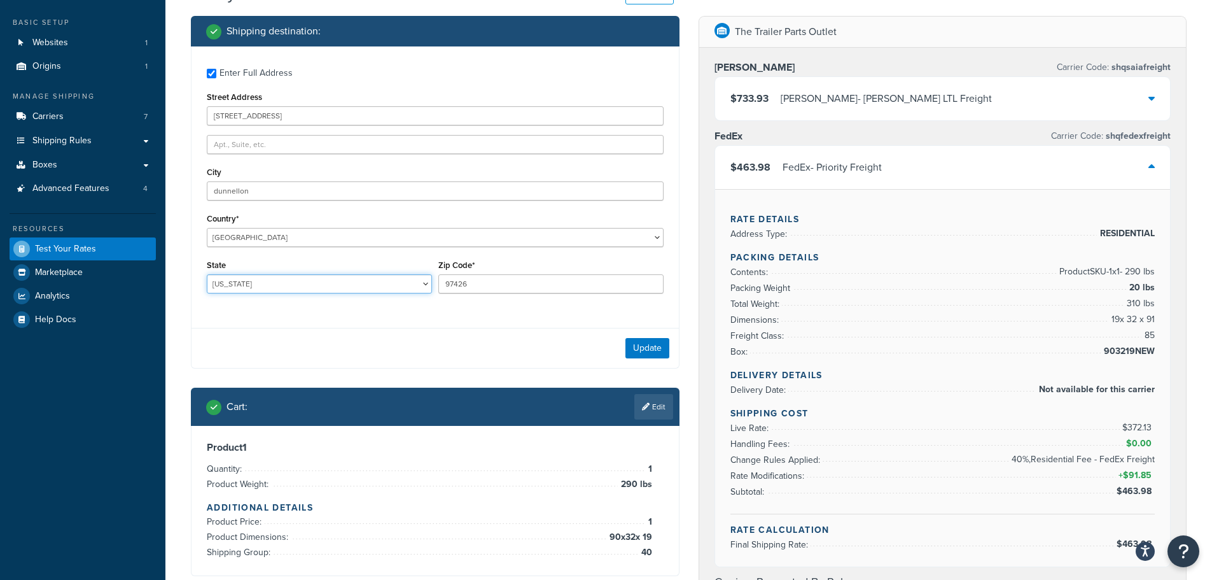
click at [241, 280] on select "[US_STATE] [US_STATE] [US_STATE] [US_STATE] [US_STATE] Armed Forces Americas Ar…" at bounding box center [319, 283] width 225 height 19
select select "FL"
click at [207, 274] on select "[US_STATE] [US_STATE] [US_STATE] [US_STATE] [US_STATE] Armed Forces Americas Ar…" at bounding box center [319, 283] width 225 height 19
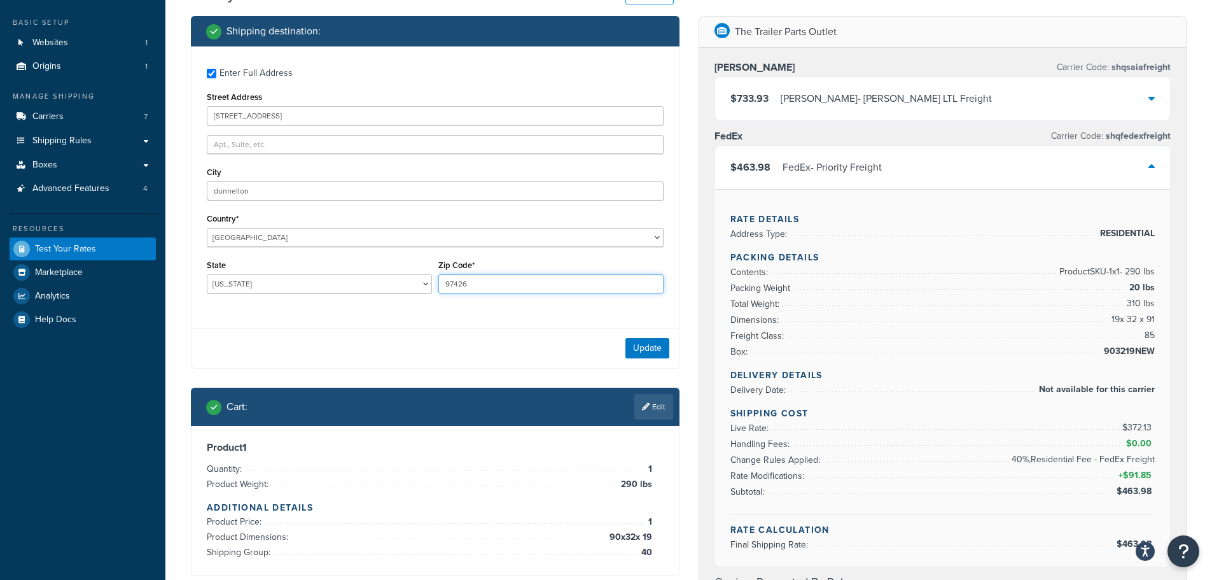
drag, startPoint x: 481, startPoint y: 283, endPoint x: 390, endPoint y: 278, distance: 91.1
click at [390, 278] on div "State Alabama Alaska American Samoa Arizona Arkansas Armed Forces Americas Arme…" at bounding box center [435, 279] width 463 height 46
paste input "34432"
type input "34432"
click at [652, 346] on button "Update" at bounding box center [648, 348] width 44 height 20
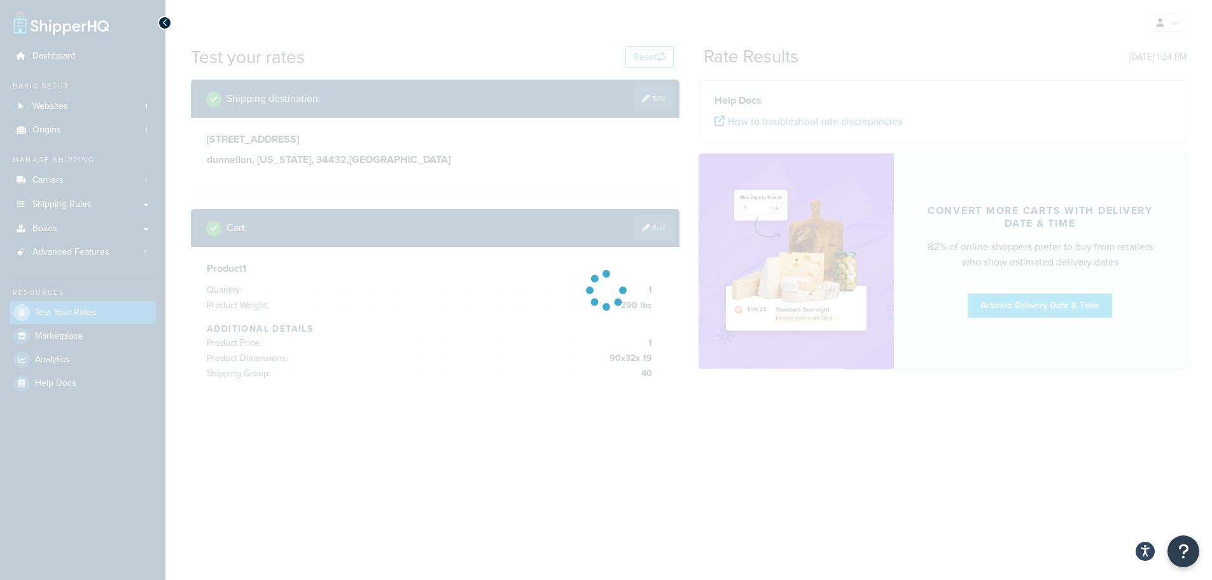
scroll to position [0, 0]
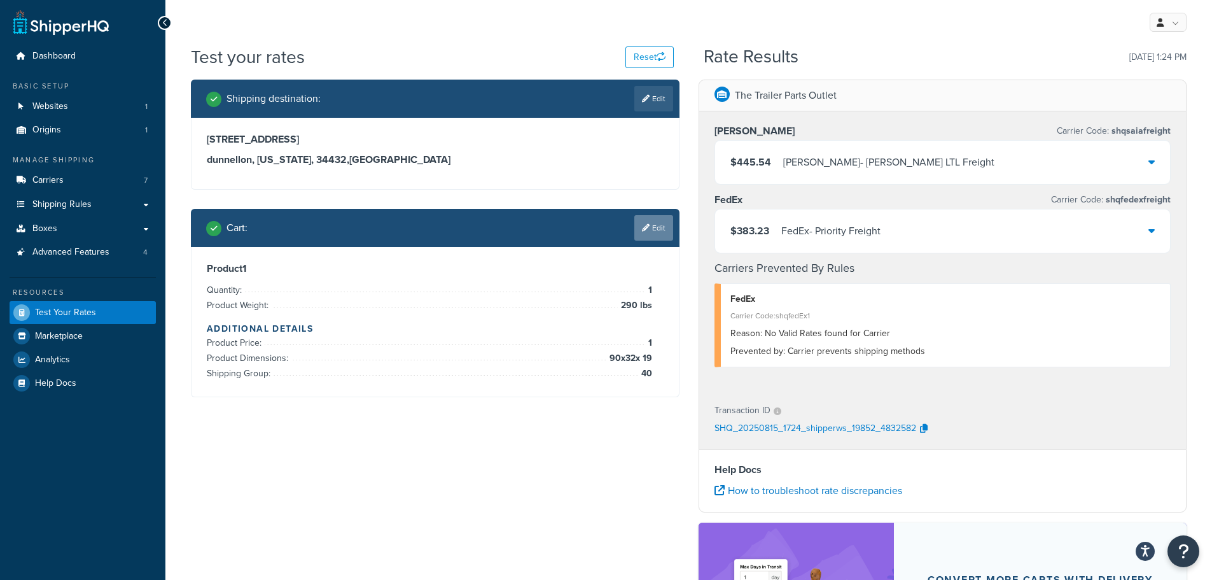
click at [648, 226] on icon at bounding box center [646, 228] width 8 height 8
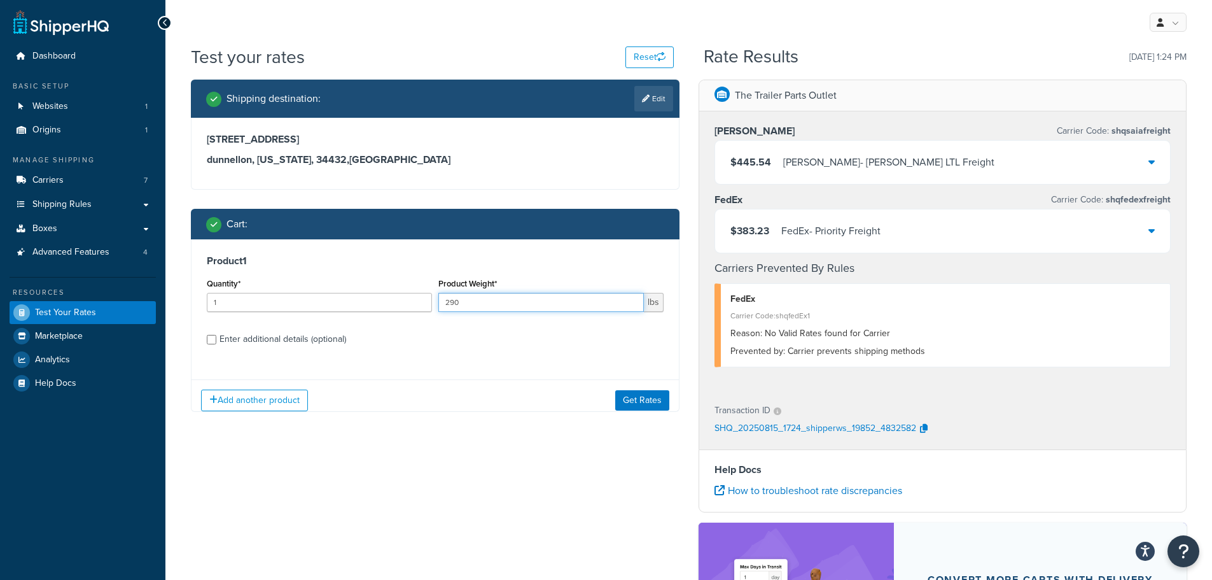
drag, startPoint x: 431, startPoint y: 307, endPoint x: 412, endPoint y: 307, distance: 19.1
click at [412, 307] on div "Quantity* 1 Product Weight* 290 lbs" at bounding box center [435, 298] width 463 height 46
type input "615"
click at [311, 340] on div "Enter additional details (optional)" at bounding box center [283, 339] width 127 height 18
click at [216, 340] on input "Enter additional details (optional)" at bounding box center [212, 340] width 10 height 10
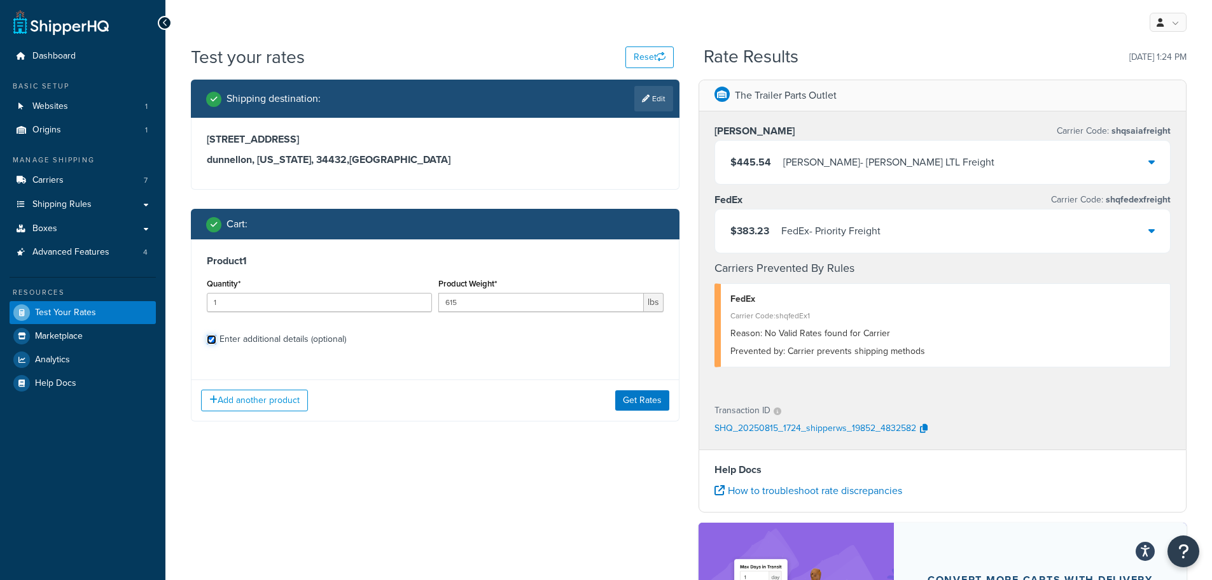
checkbox input "true"
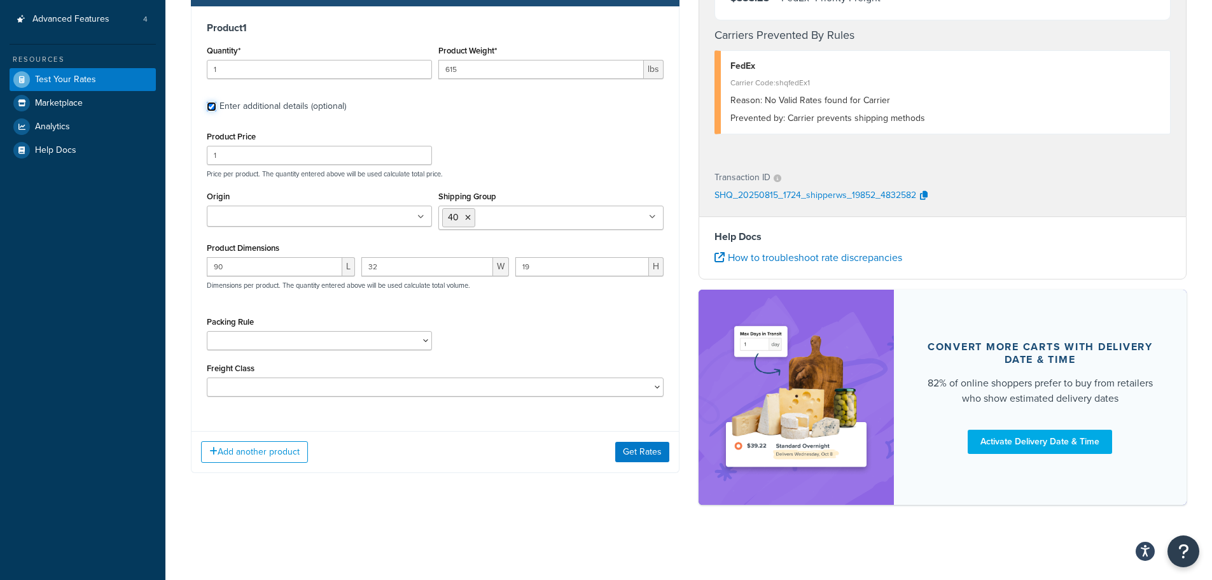
scroll to position [234, 0]
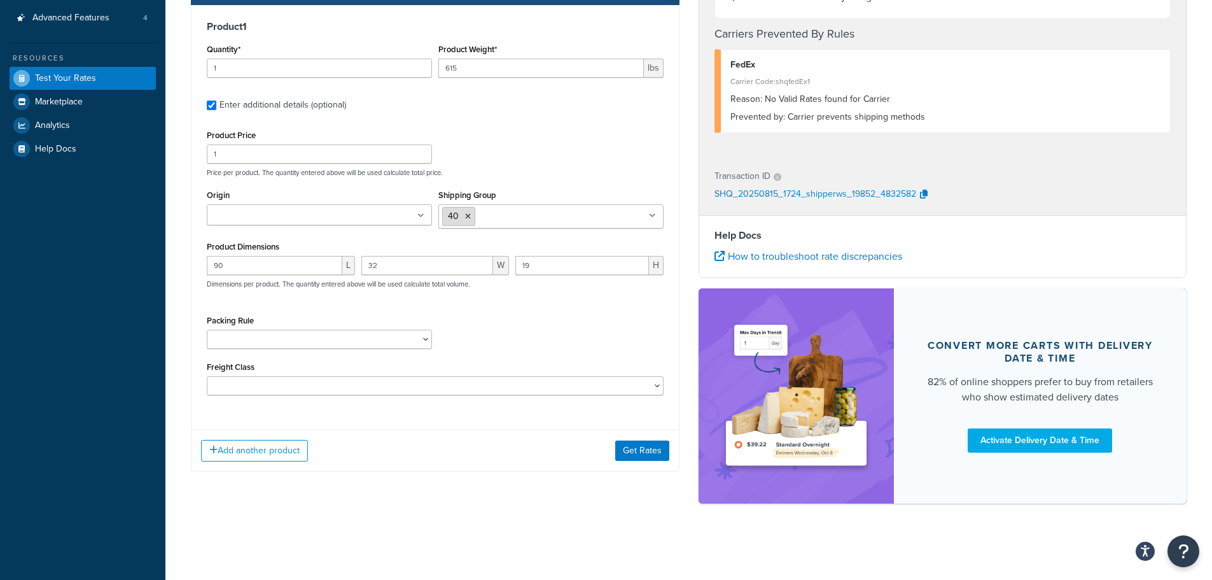
click at [469, 217] on icon at bounding box center [468, 217] width 6 height 8
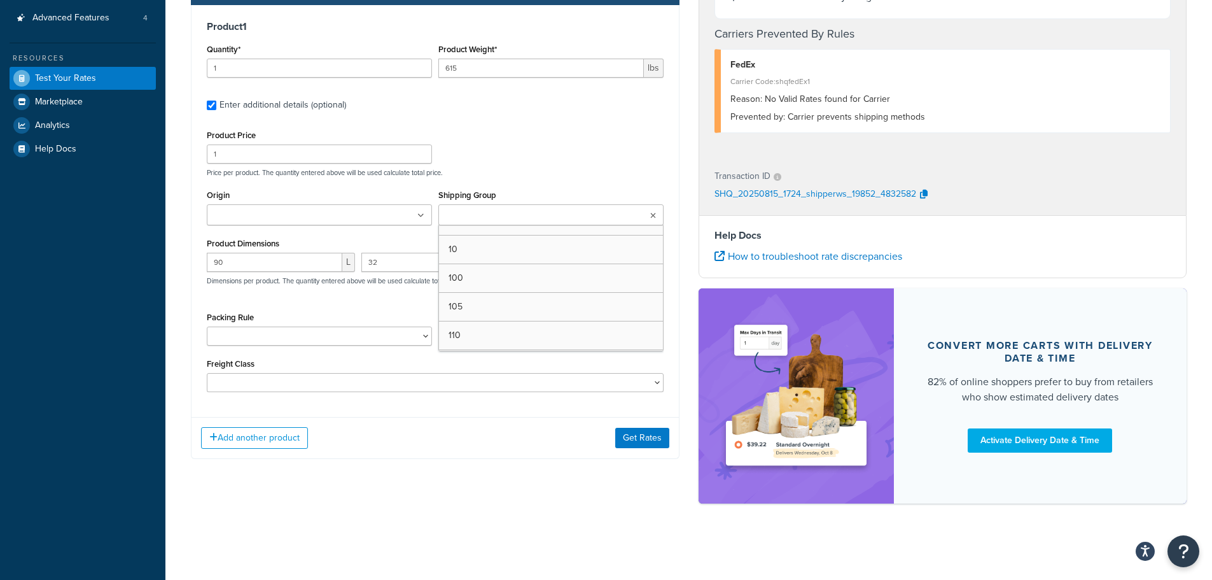
click at [472, 210] on input "Shipping Group" at bounding box center [498, 216] width 113 height 14
type input "35"
click at [637, 438] on button "Get Rates" at bounding box center [642, 441] width 54 height 20
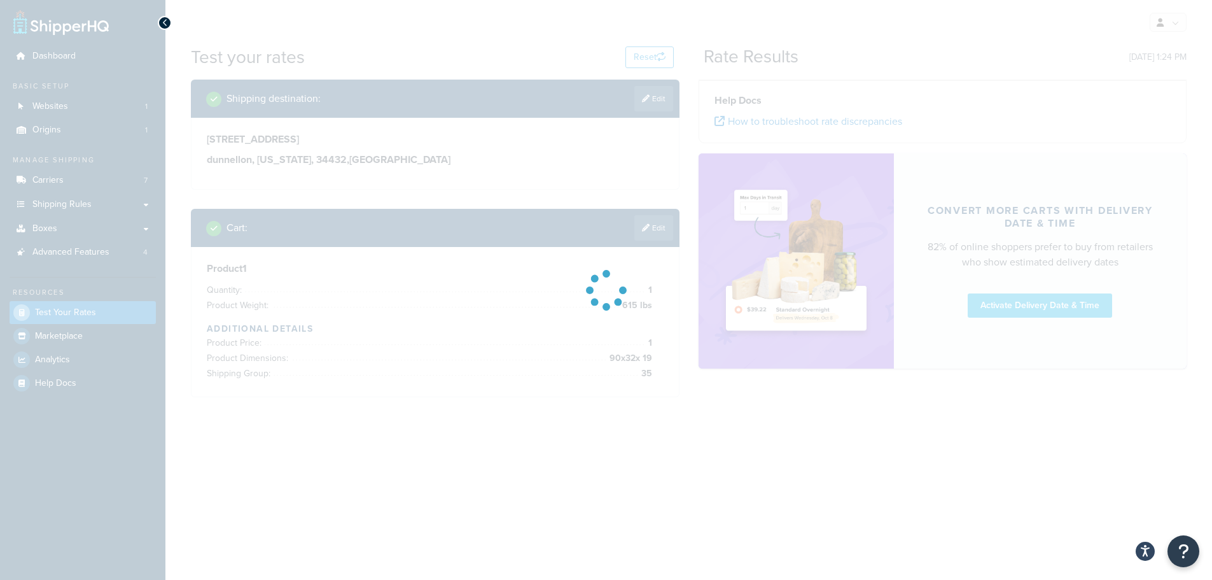
scroll to position [0, 0]
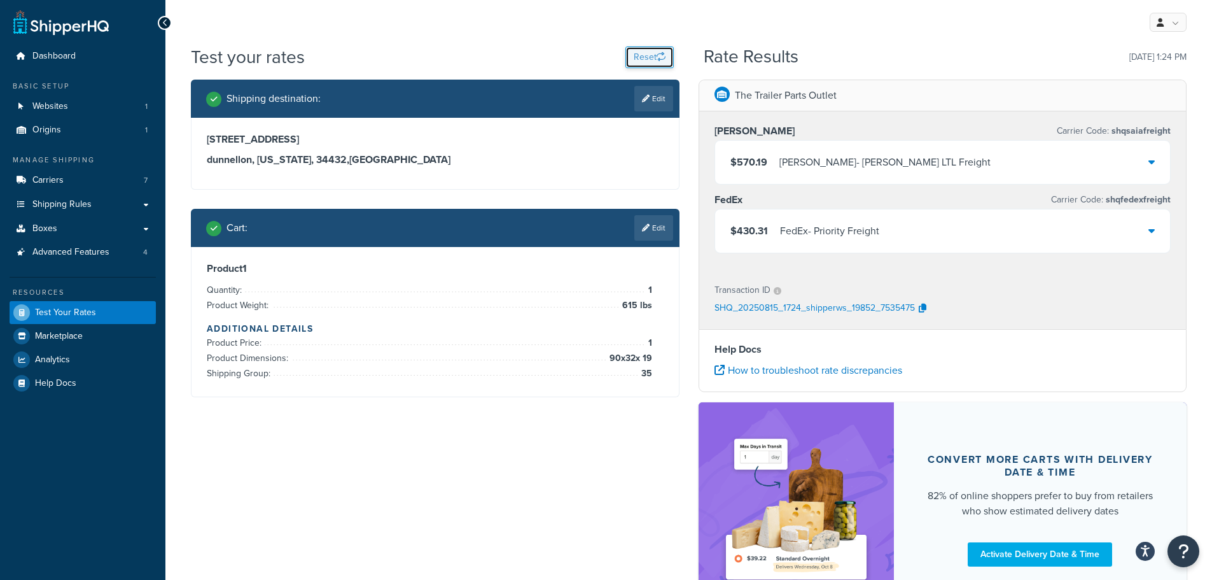
click at [631, 55] on button "Reset" at bounding box center [650, 57] width 48 height 22
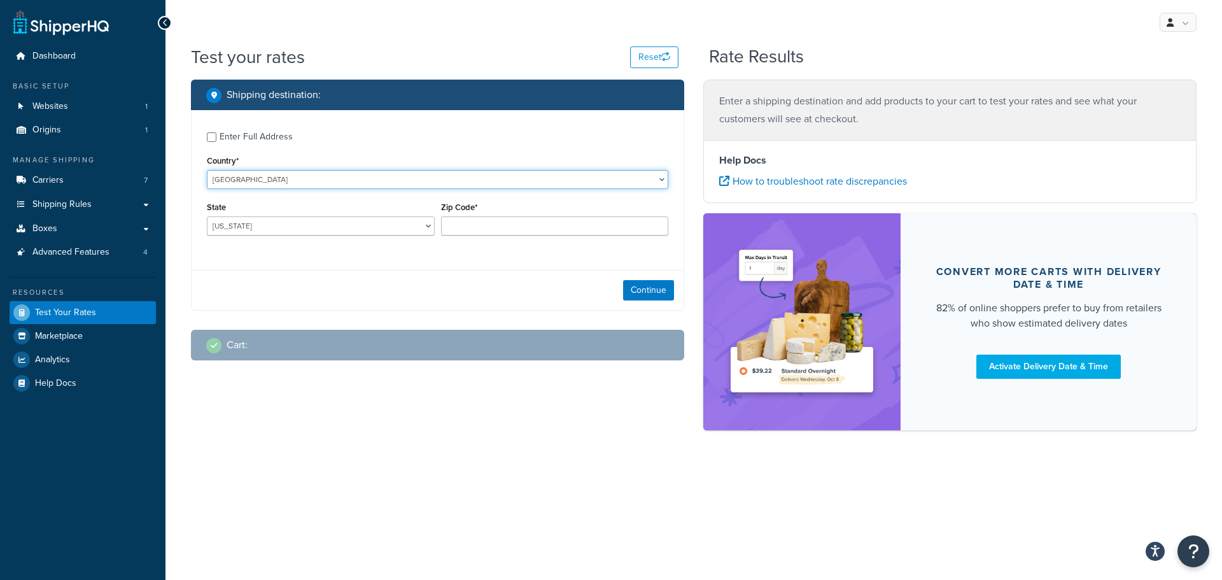
drag, startPoint x: 263, startPoint y: 179, endPoint x: 211, endPoint y: 181, distance: 51.6
click at [204, 183] on div "Enter Full Address Country* United States United Kingdom Afghanistan Åland Isla…" at bounding box center [438, 185] width 492 height 150
drag, startPoint x: 255, startPoint y: 136, endPoint x: 256, endPoint y: 150, distance: 14.0
click at [255, 136] on div "Enter Full Address" at bounding box center [256, 137] width 73 height 18
click at [216, 136] on input "Enter Full Address" at bounding box center [212, 137] width 10 height 10
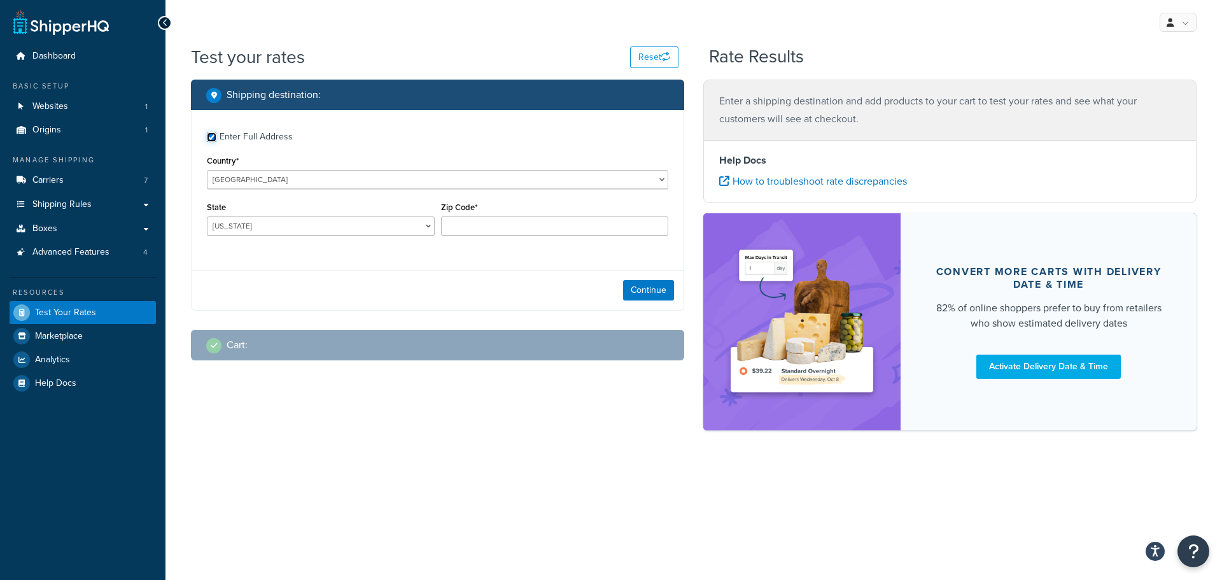
checkbox input "true"
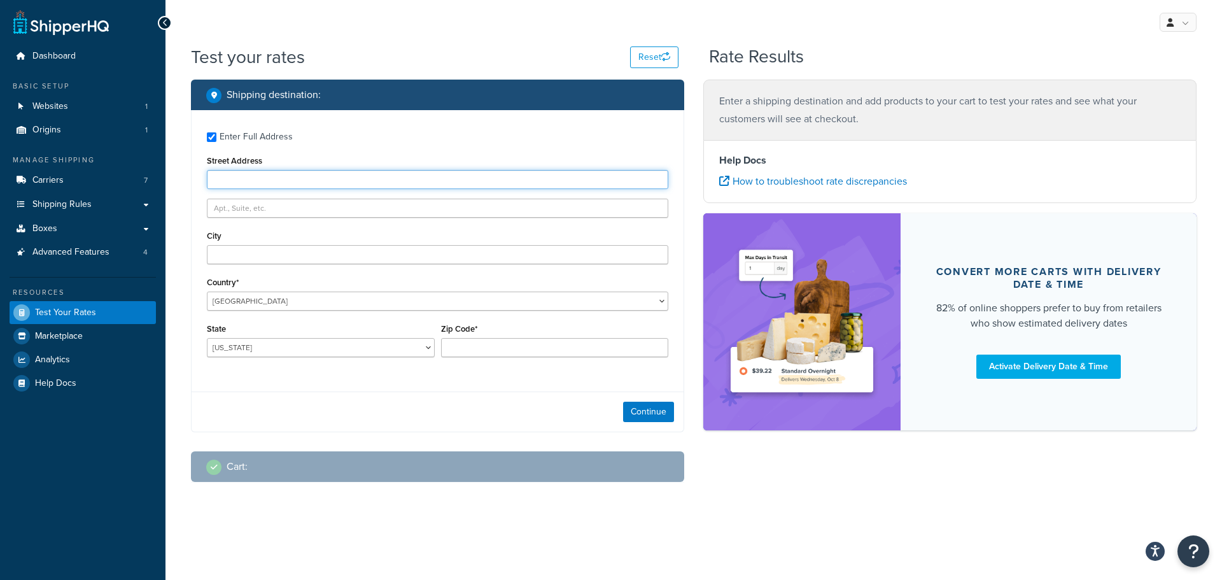
click at [263, 182] on input "Street Address" at bounding box center [437, 179] width 461 height 19
paste input "8 Liberty Drive"
type input "8 Liberty Drive"
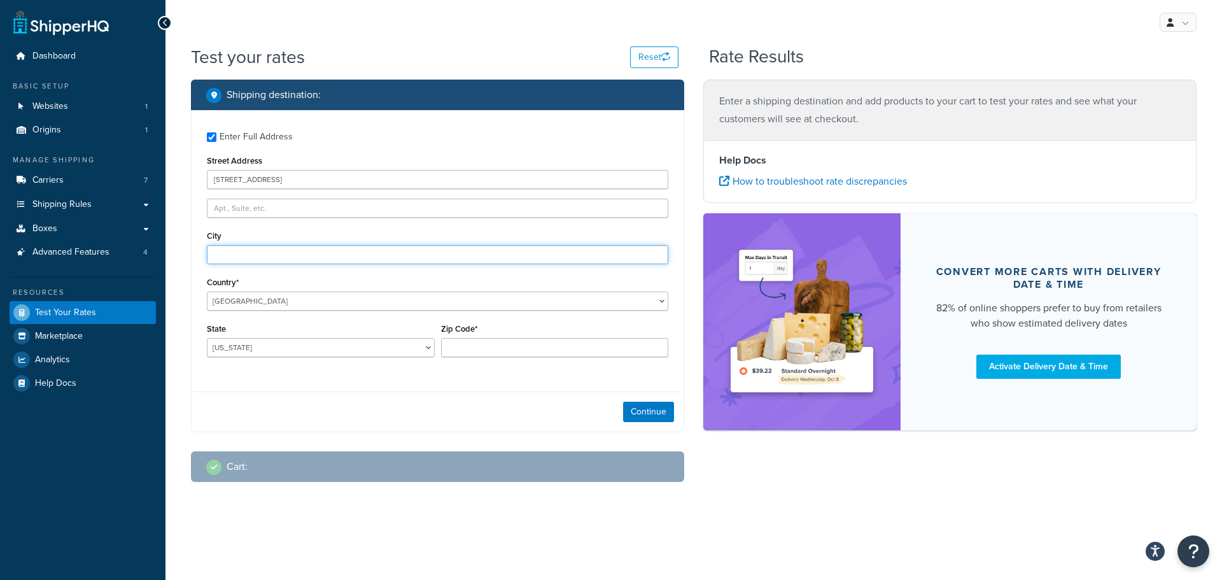
click at [241, 246] on input "City" at bounding box center [437, 254] width 461 height 19
paste input "Hermon"
type input "Hermon"
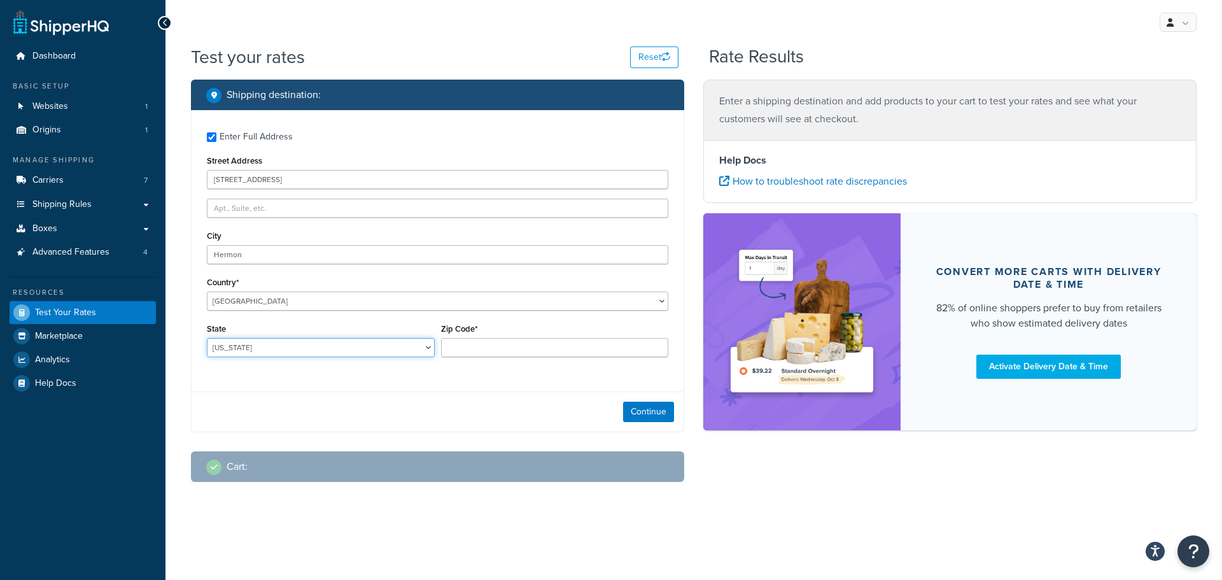
click at [254, 344] on select "[US_STATE] [US_STATE] [US_STATE] [US_STATE] [US_STATE] Armed Forces Americas Ar…" at bounding box center [321, 347] width 228 height 19
select select "ME"
click at [207, 338] on select "[US_STATE] [US_STATE] [US_STATE] [US_STATE] [US_STATE] Armed Forces Americas Ar…" at bounding box center [321, 347] width 228 height 19
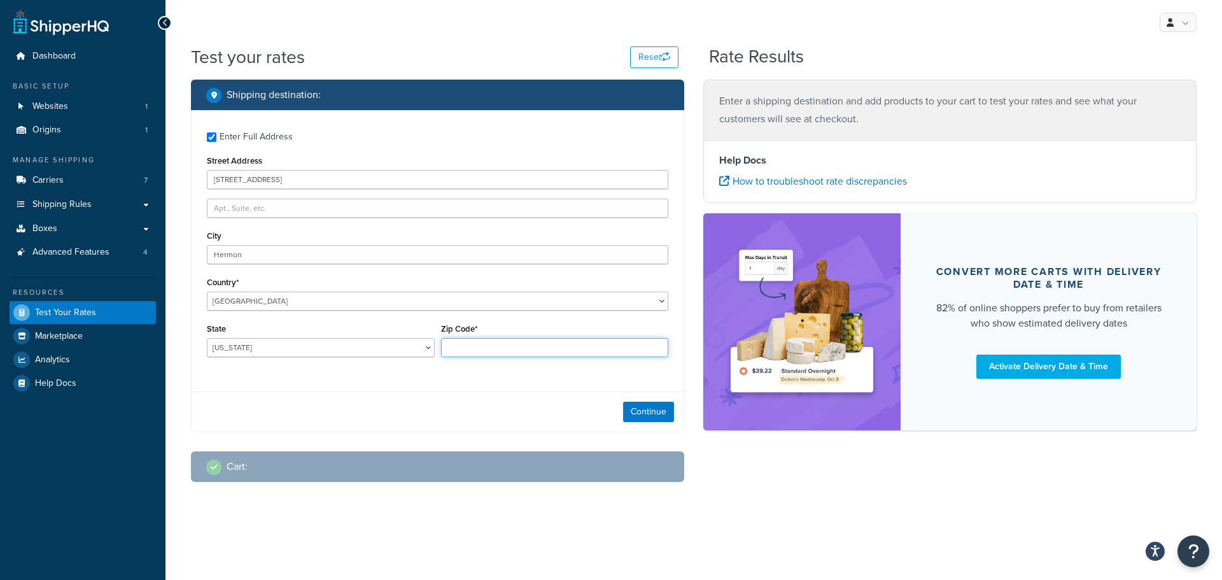
click at [482, 355] on input "Zip Code*" at bounding box center [555, 347] width 228 height 19
type input "04401"
click at [629, 403] on button "Continue" at bounding box center [648, 412] width 51 height 20
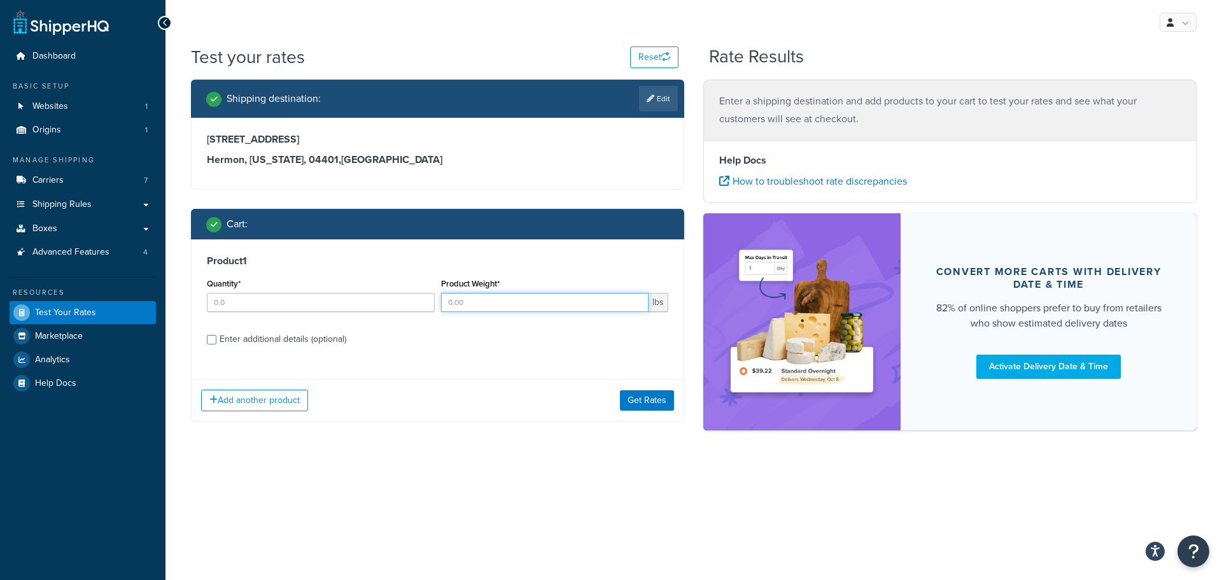
click at [491, 300] on input "Product Weight*" at bounding box center [545, 302] width 208 height 19
click at [353, 302] on input "Quantity*" at bounding box center [321, 302] width 228 height 19
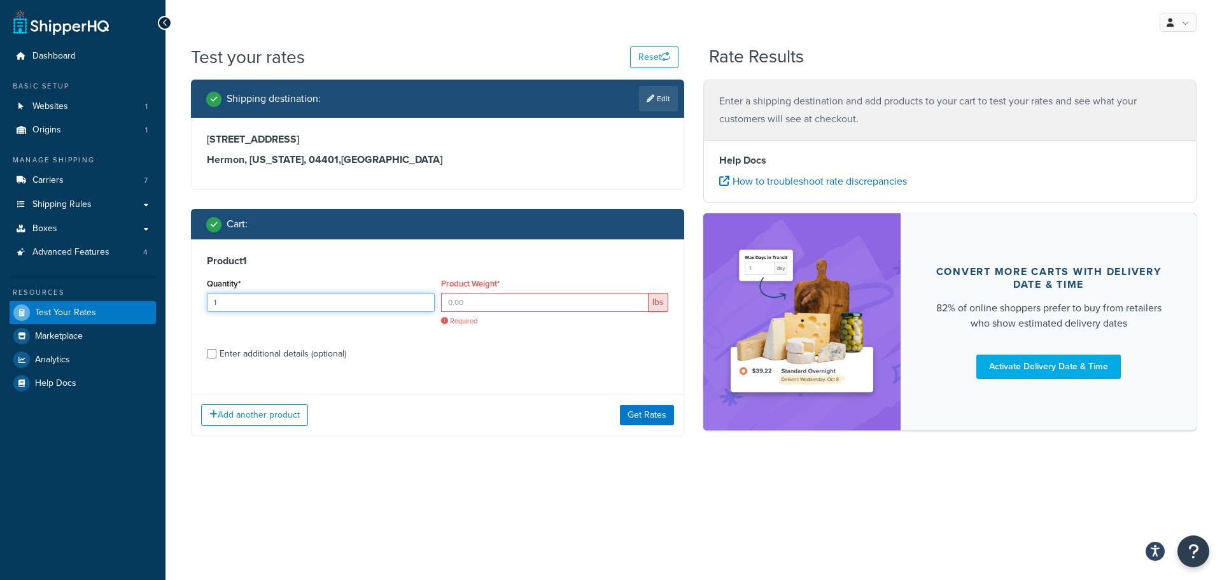
type input "1"
click at [549, 314] on div "lbs Required" at bounding box center [555, 309] width 228 height 33
click at [549, 305] on input "Product Weight*" at bounding box center [545, 302] width 208 height 19
type input "7"
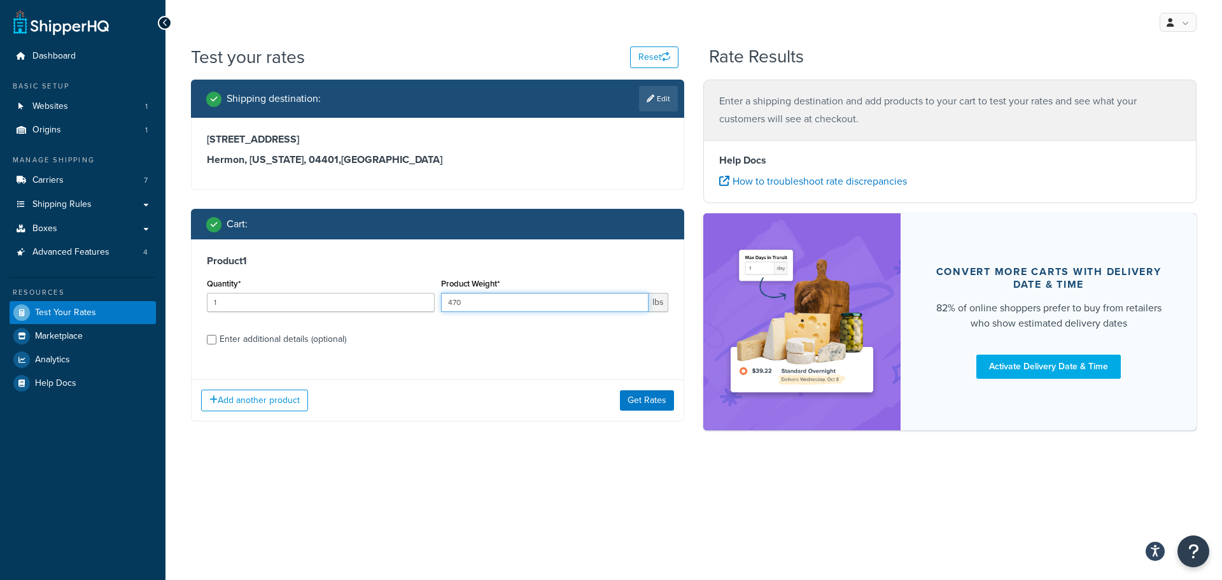
type input "470"
click at [322, 340] on div "Enter additional details (optional)" at bounding box center [283, 339] width 127 height 18
click at [216, 340] on input "Enter additional details (optional)" at bounding box center [212, 340] width 10 height 10
checkbox input "true"
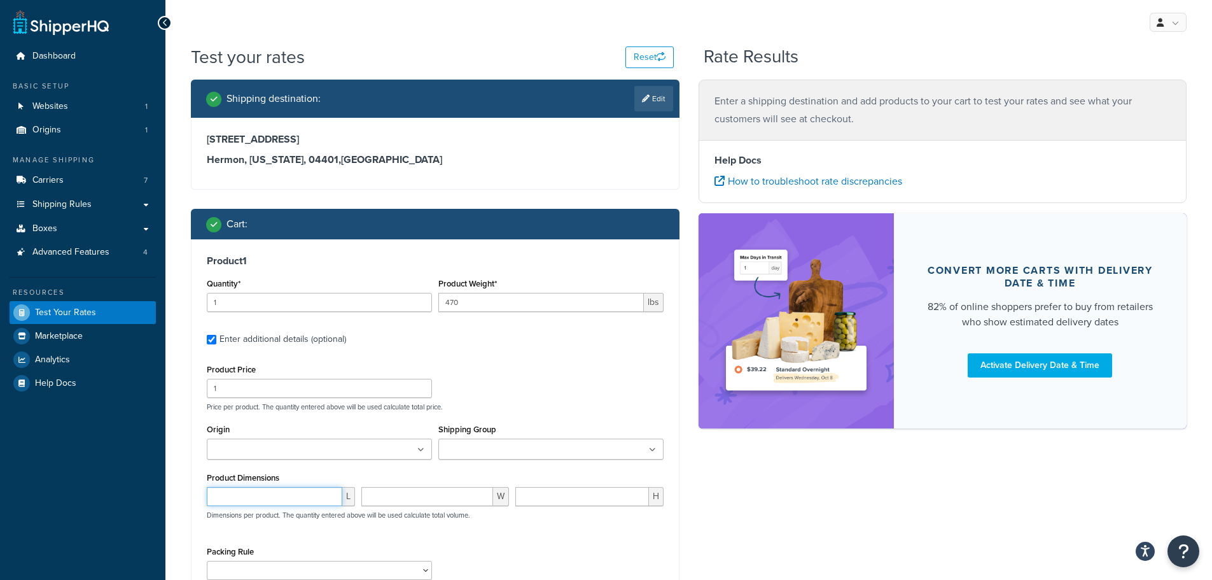
click at [257, 495] on input "number" at bounding box center [275, 496] width 136 height 19
type input "48"
type input "4"
select select "70044"
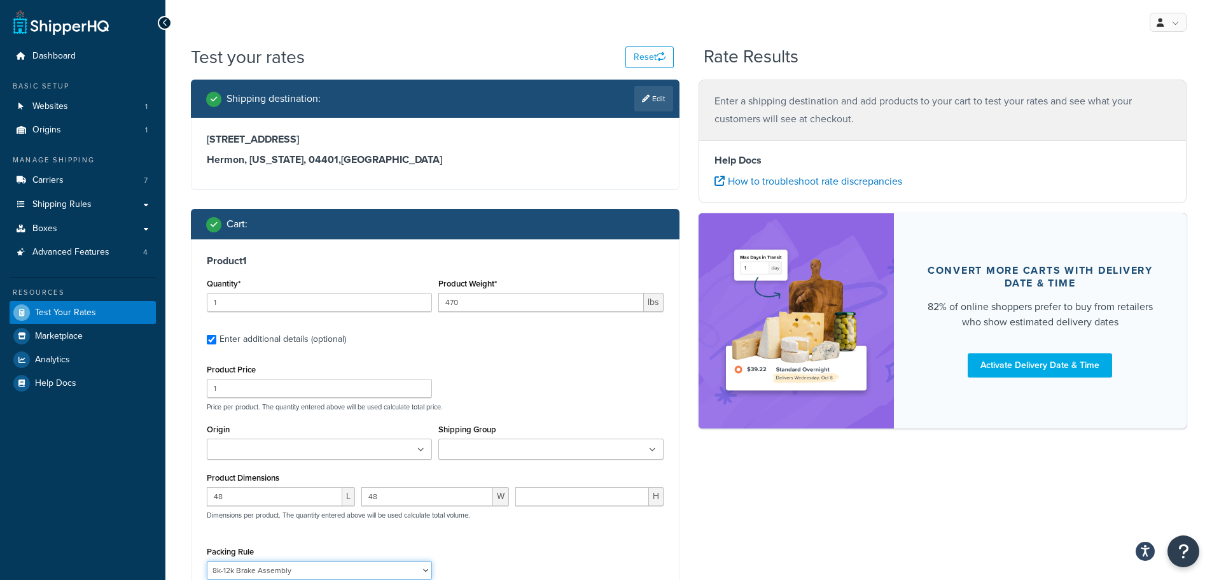
drag, startPoint x: 291, startPoint y: 568, endPoint x: 297, endPoint y: 562, distance: 8.6
click at [291, 568] on select "02BRKIT-05 02BRKIT-10 02DE-SUS1HNG-KT 02DE-SUSKT 02OUBRL44649-10 02OUBRL44649-2…" at bounding box center [319, 570] width 225 height 19
select select
click at [207, 561] on select "02BRKIT-05 02BRKIT-10 02DE-SUS1HNG-KT 02DE-SUSKT 02OUBRL44649-10 02OUBRL44649-2…" at bounding box center [319, 570] width 225 height 19
click at [561, 506] on input "number" at bounding box center [582, 496] width 134 height 19
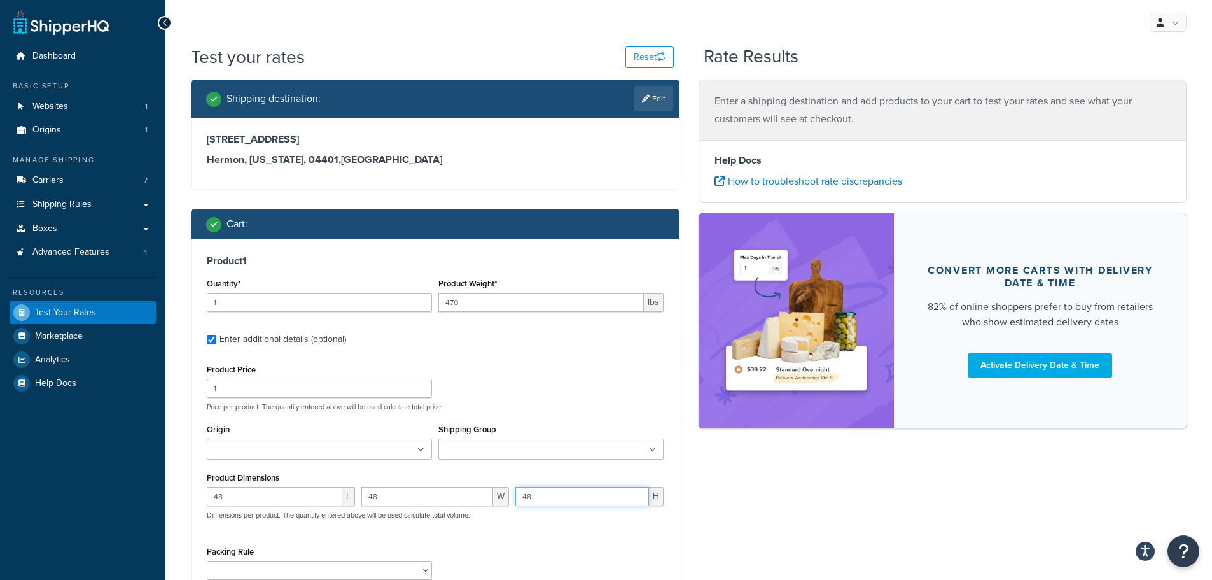
type input "48"
click at [520, 456] on input "Shipping Group" at bounding box center [498, 450] width 113 height 14
type input "30"
click at [576, 383] on div "Product Price 1 Price per product. The quantity entered above will be used calc…" at bounding box center [435, 386] width 463 height 50
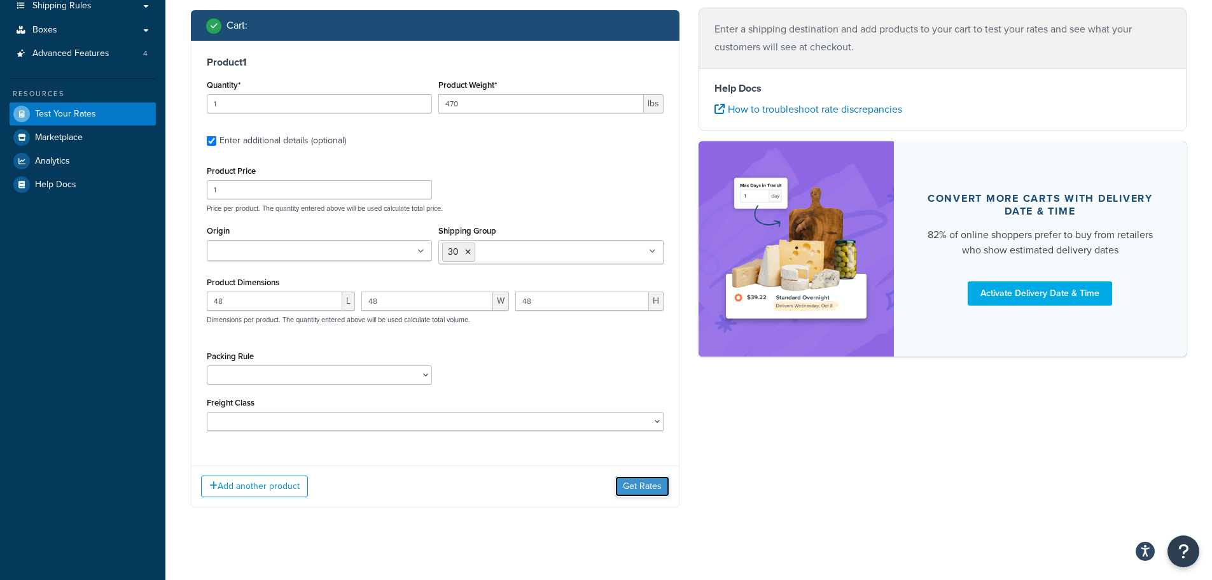
click at [635, 480] on button "Get Rates" at bounding box center [642, 486] width 54 height 20
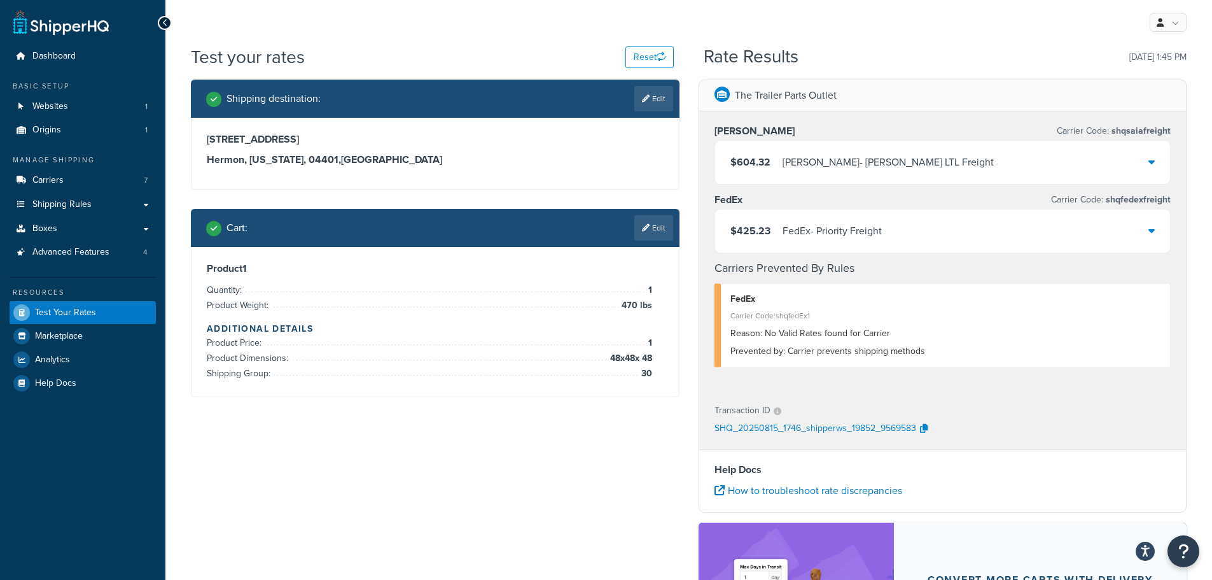
click at [836, 237] on div "FedEx - Priority Freight" at bounding box center [832, 231] width 99 height 18
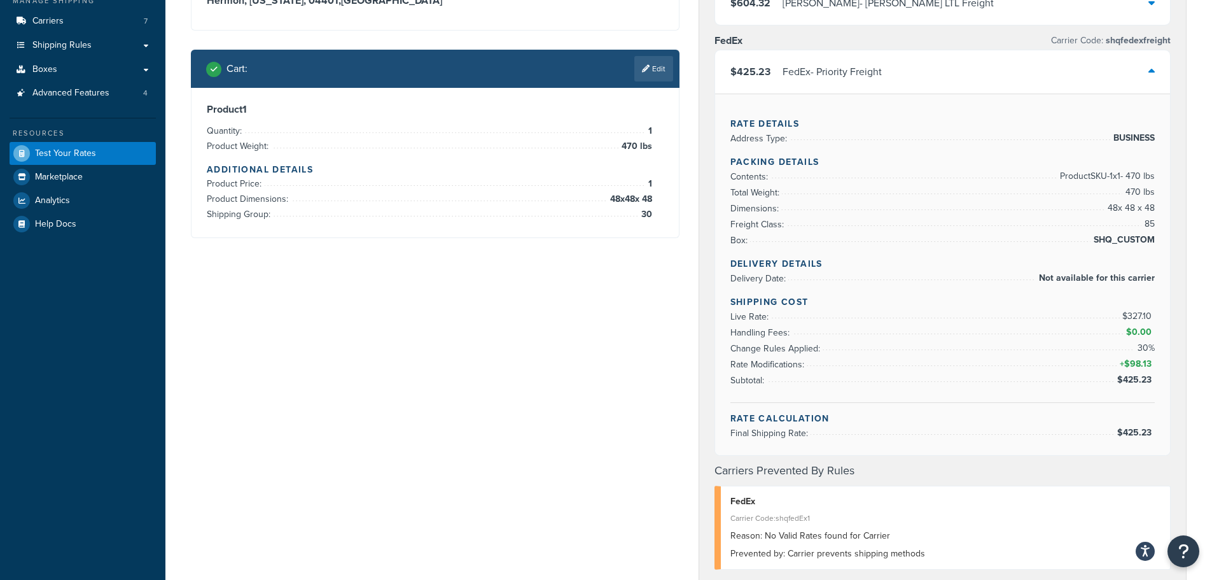
scroll to position [127, 0]
